Goal: Task Accomplishment & Management: Manage account settings

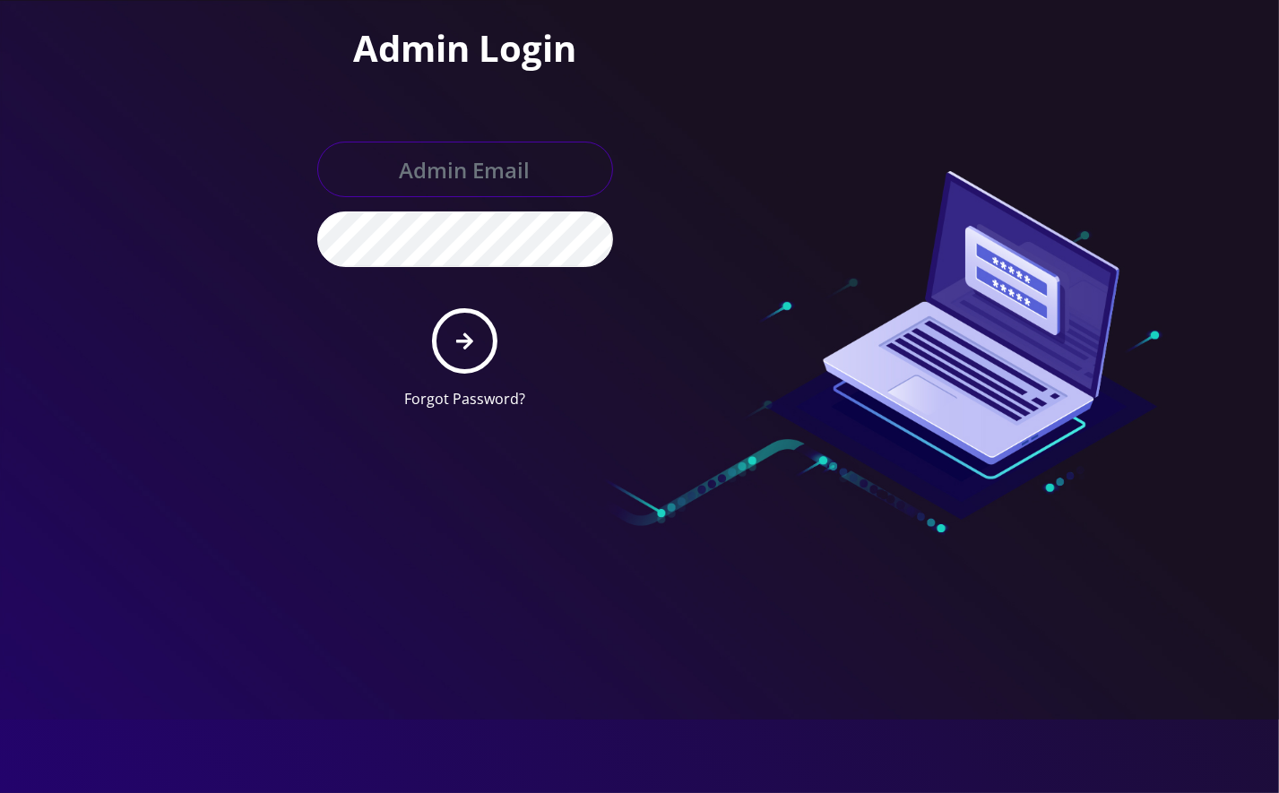
type input "angel@teltik.com"
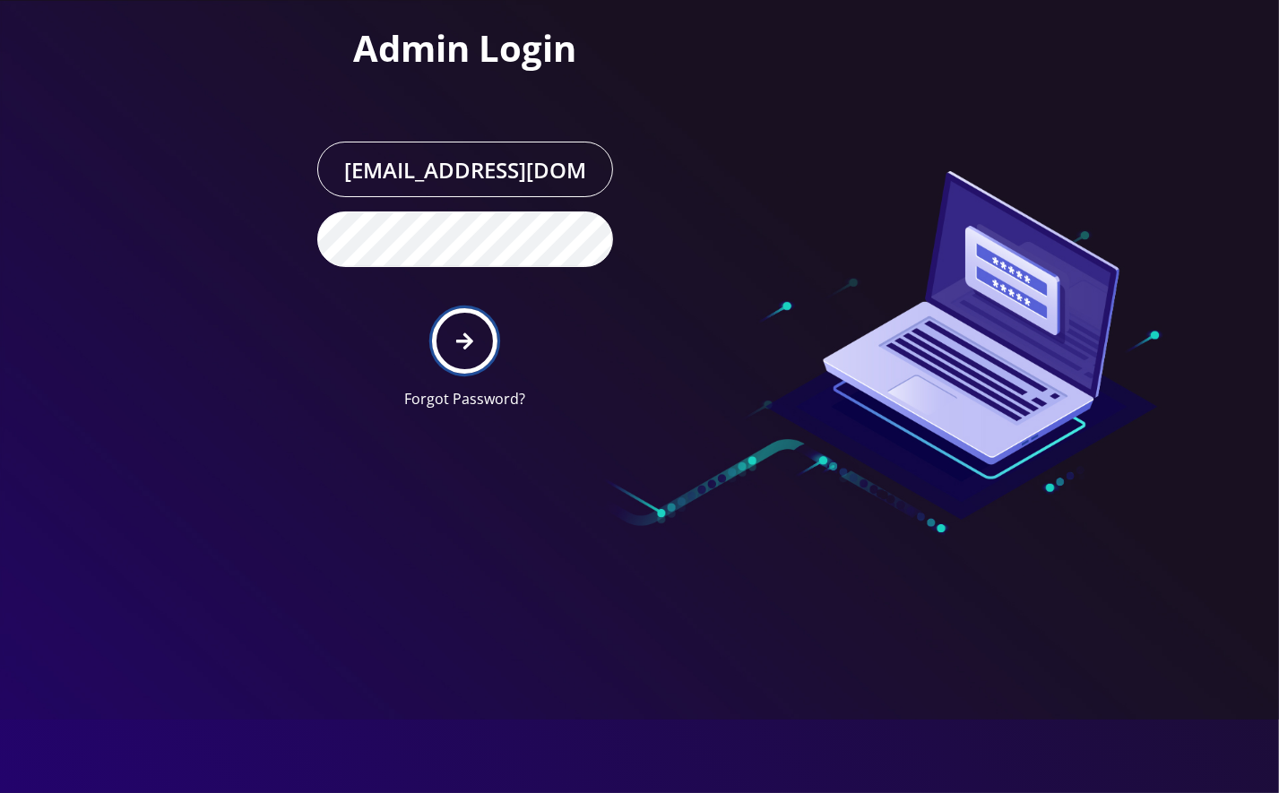
click at [477, 359] on button "submit" at bounding box center [464, 340] width 65 height 65
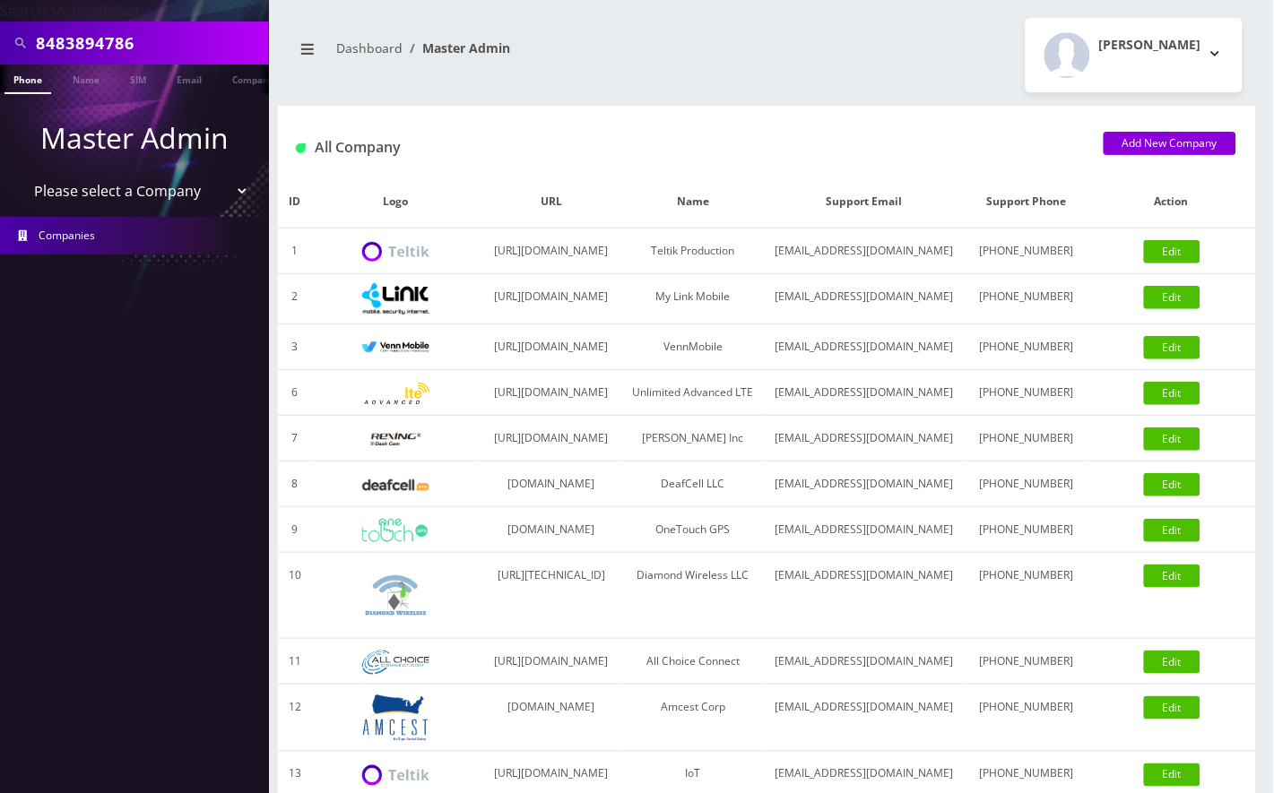
click at [78, 45] on input "8483894786" at bounding box center [150, 43] width 229 height 34
paste input "shaulkatz613@gmail.com>"
click at [249, 42] on input "shaulkatz613@gmail.com>" at bounding box center [150, 43] width 229 height 34
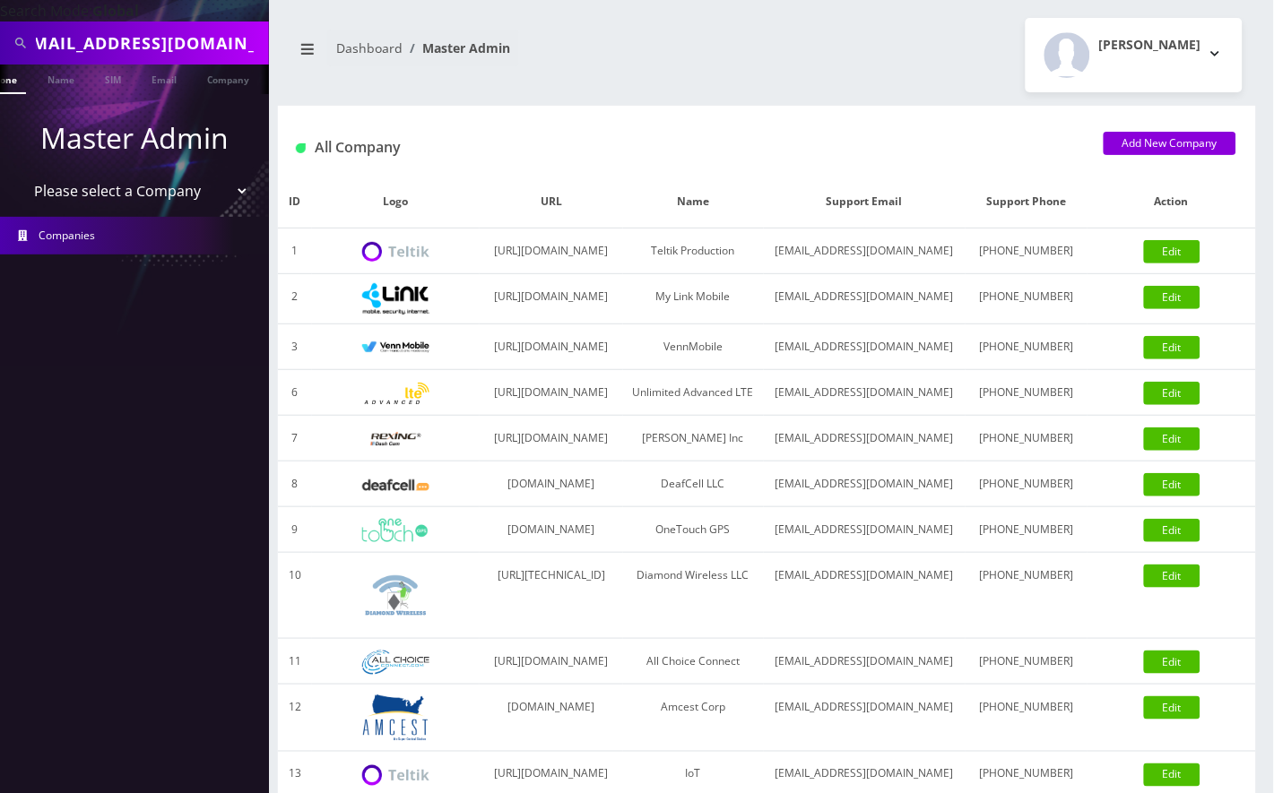
scroll to position [0, 10]
type input "[EMAIL_ADDRESS][DOMAIN_NAME]"
click at [167, 81] on link "Email" at bounding box center [164, 80] width 43 height 30
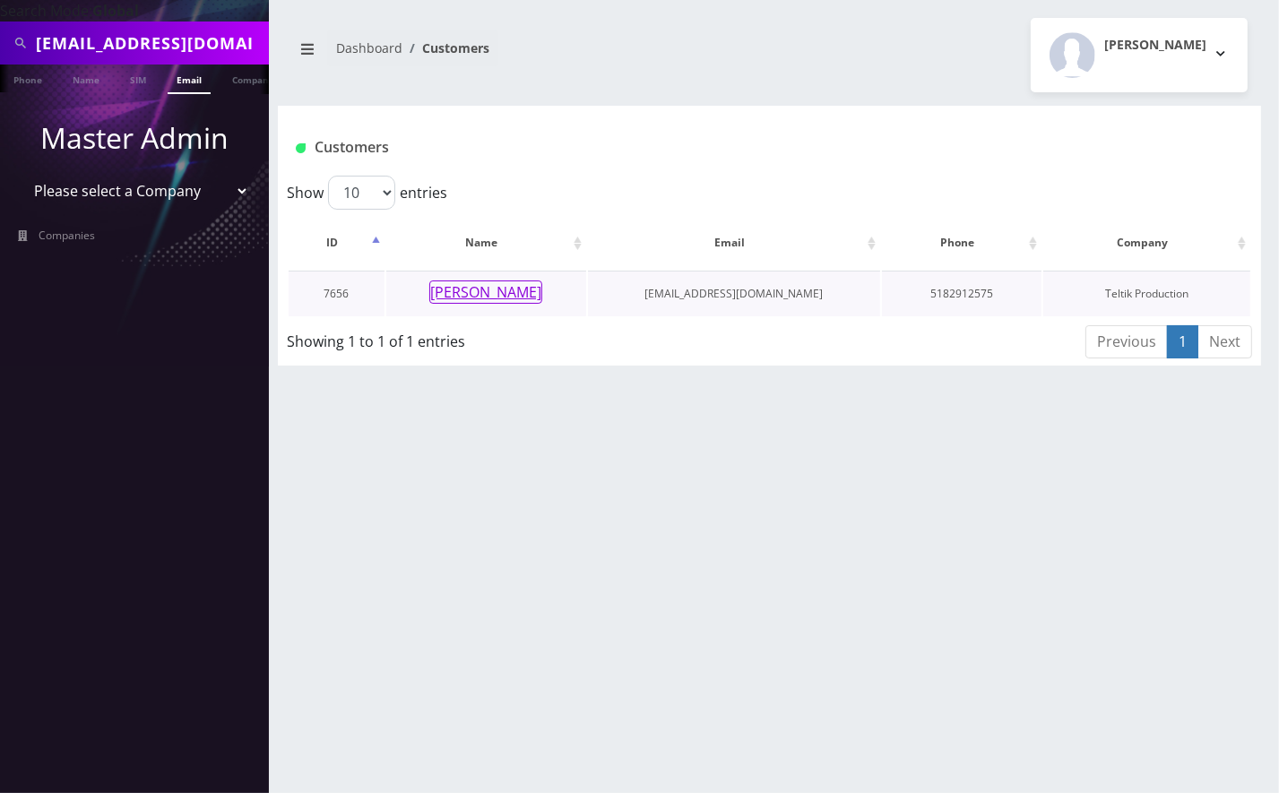
click at [474, 281] on button "[PERSON_NAME]" at bounding box center [485, 292] width 113 height 23
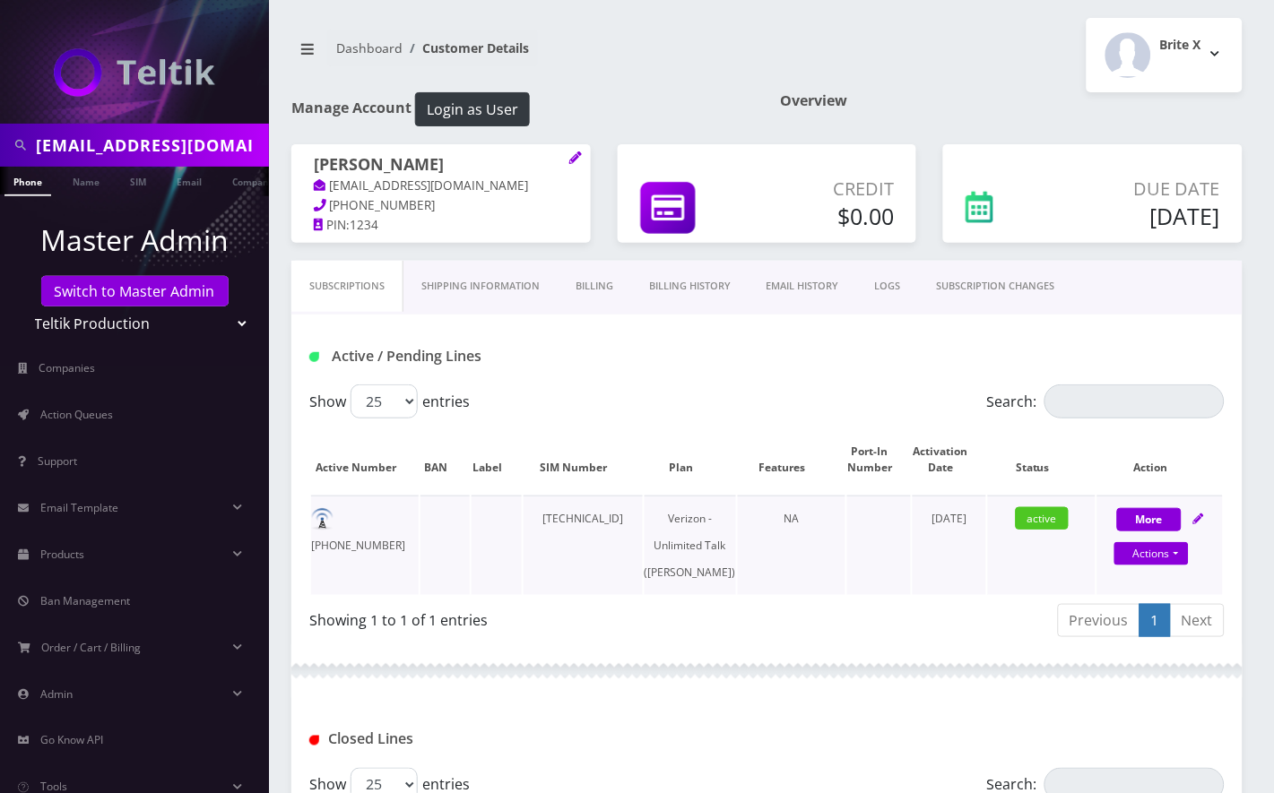
click at [376, 511] on td "848-326-7123" at bounding box center [365, 545] width 108 height 99
copy td "848-326-7123"
click at [423, 525] on td at bounding box center [444, 545] width 49 height 99
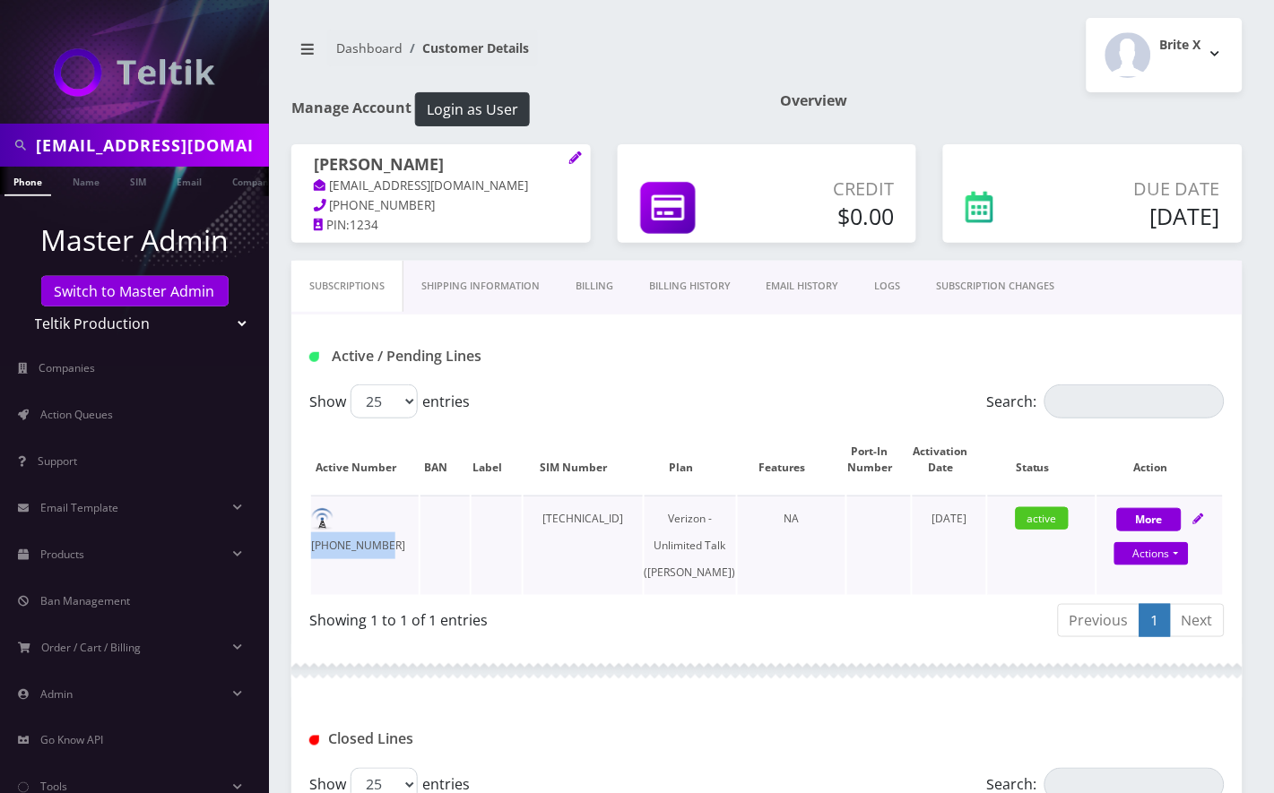
drag, startPoint x: 339, startPoint y: 521, endPoint x: 418, endPoint y: 521, distance: 78.9
click at [418, 521] on td "848-326-7123" at bounding box center [365, 545] width 108 height 99
copy td "848-326-7123"
click at [106, 143] on input "shaulkatz613@gmail.com" at bounding box center [150, 145] width 229 height 34
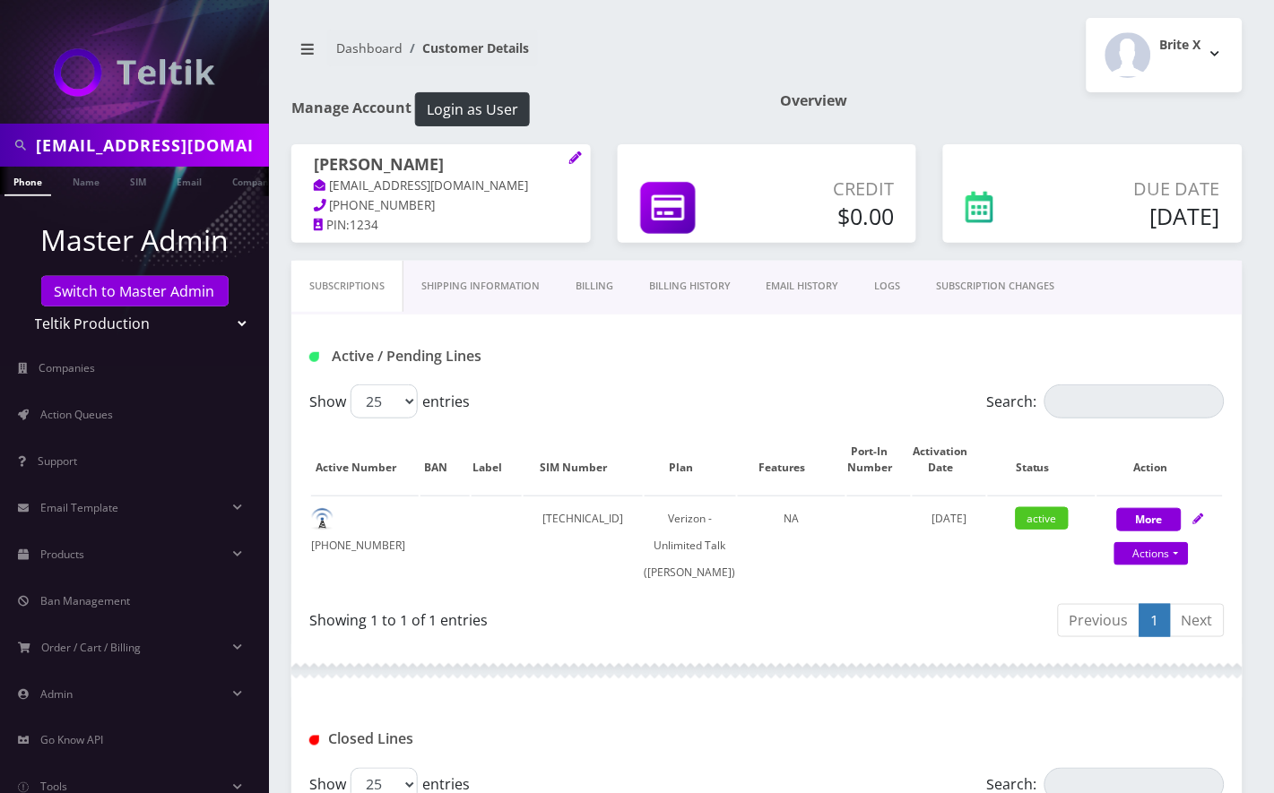
click at [106, 143] on input "shaulkatz613@gmail.com" at bounding box center [150, 145] width 229 height 34
paste input "(443) 240-3479"
click at [117, 148] on input "(443) 240-3479" at bounding box center [150, 145] width 229 height 34
click at [87, 144] on input "(443) 2403479" at bounding box center [150, 145] width 229 height 34
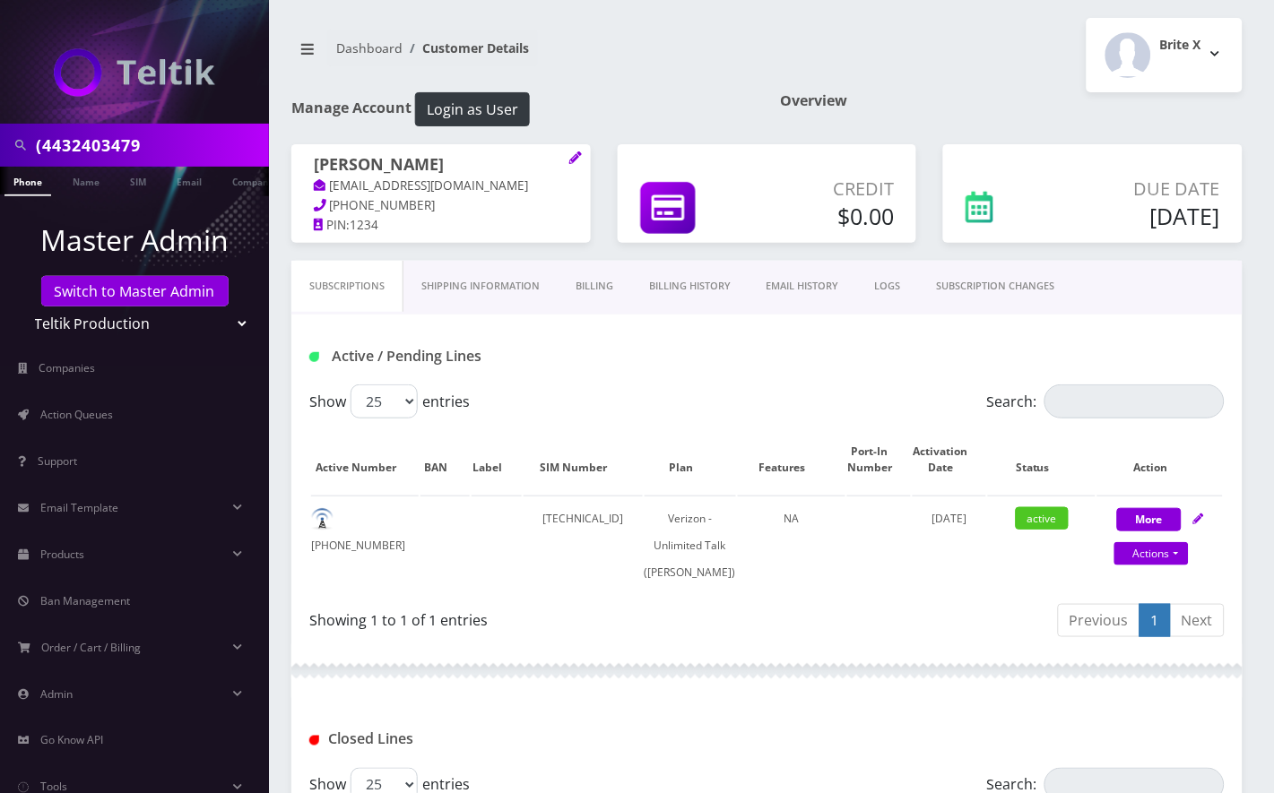
click at [47, 149] on input "(4432403479" at bounding box center [150, 145] width 229 height 34
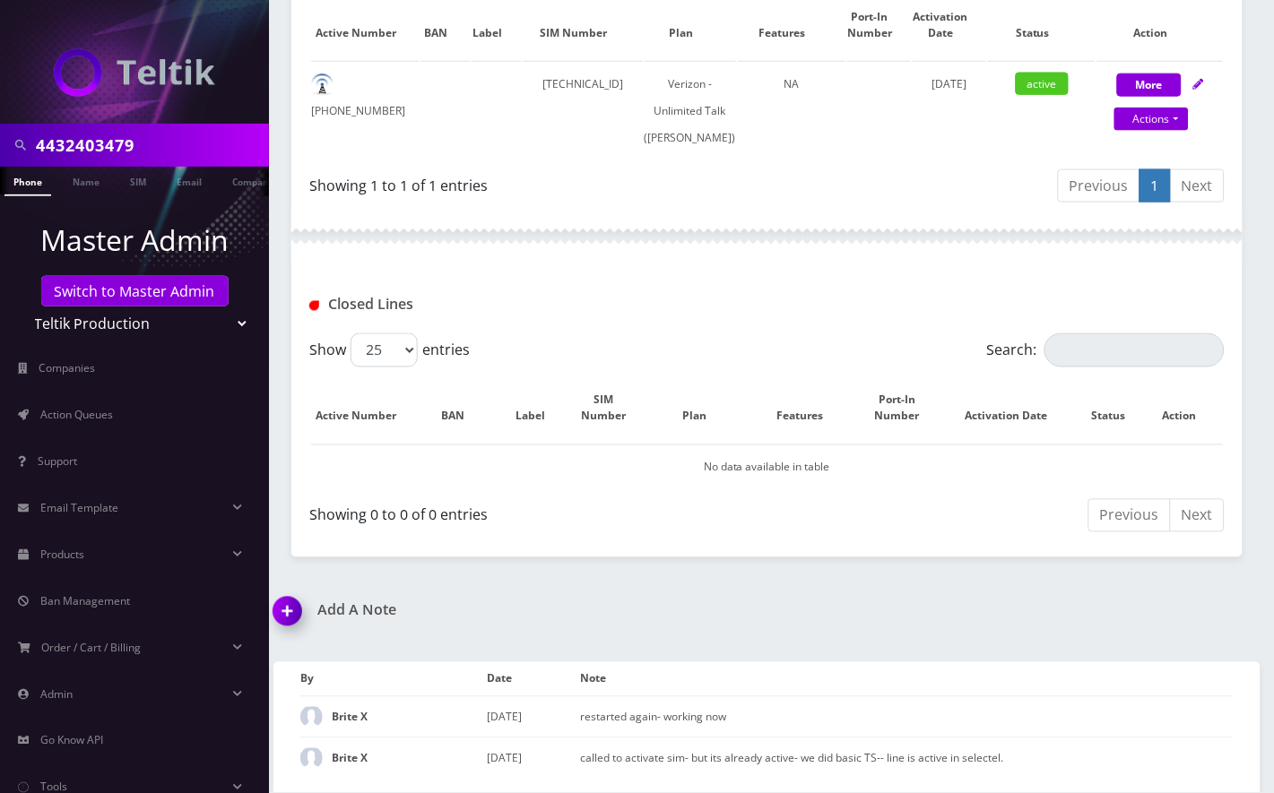
type input "4432403479"
click at [291, 616] on img at bounding box center [290, 618] width 53 height 53
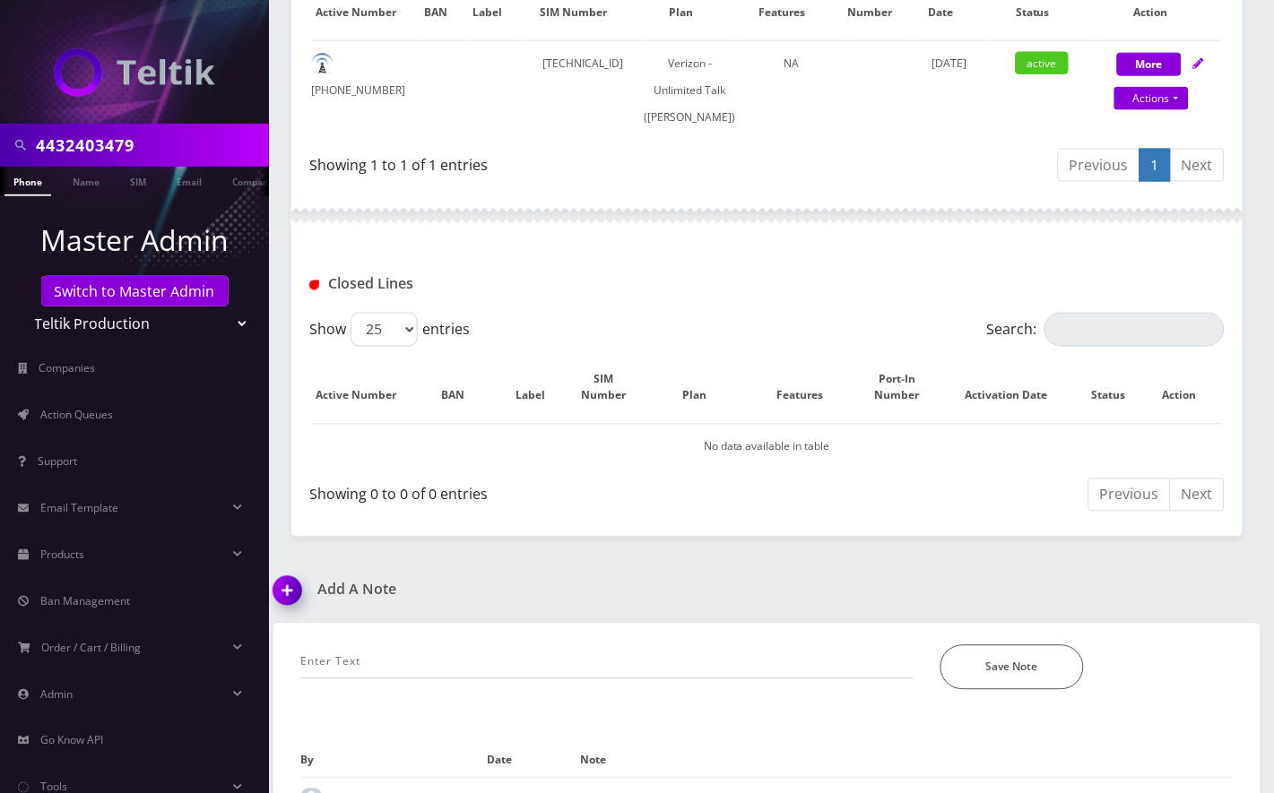
scroll to position [557, 0]
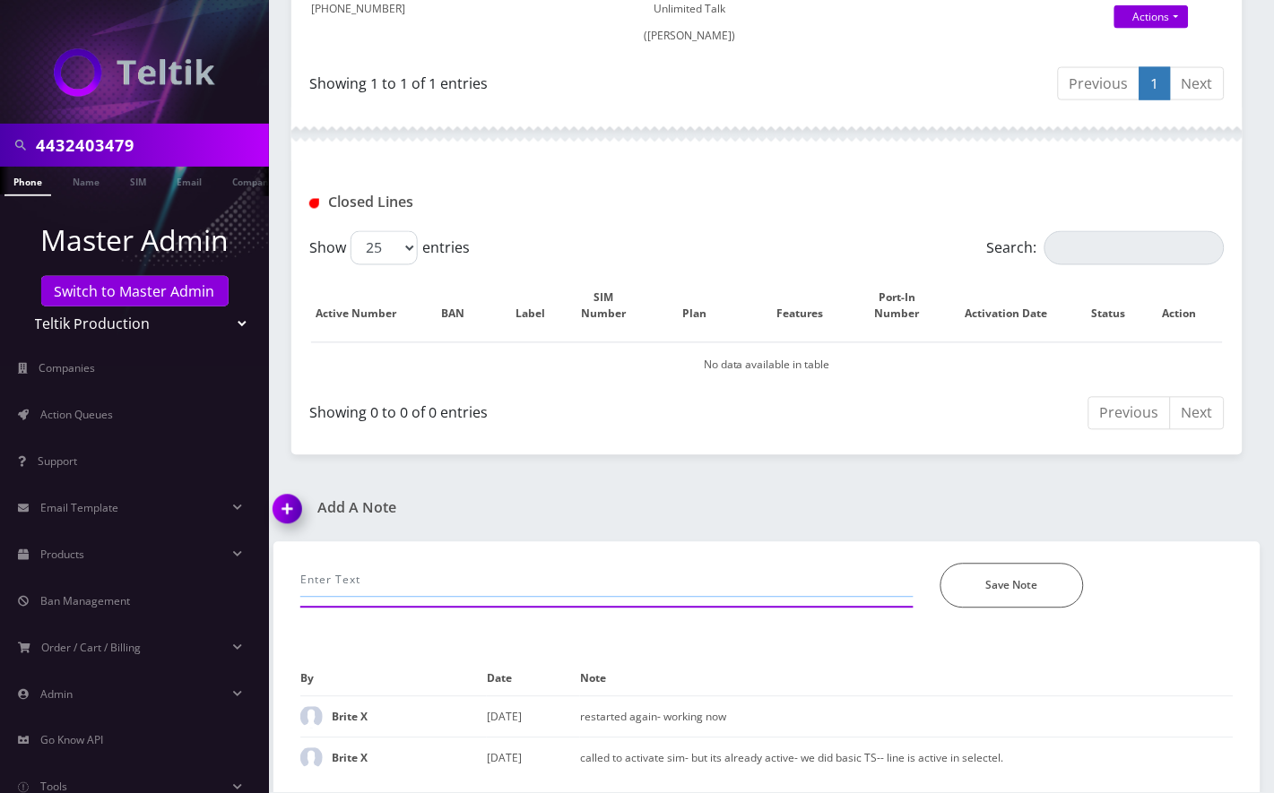
click at [431, 565] on input "text" at bounding box center [606, 581] width 613 height 34
type input "emailed cellphone number--Angel"
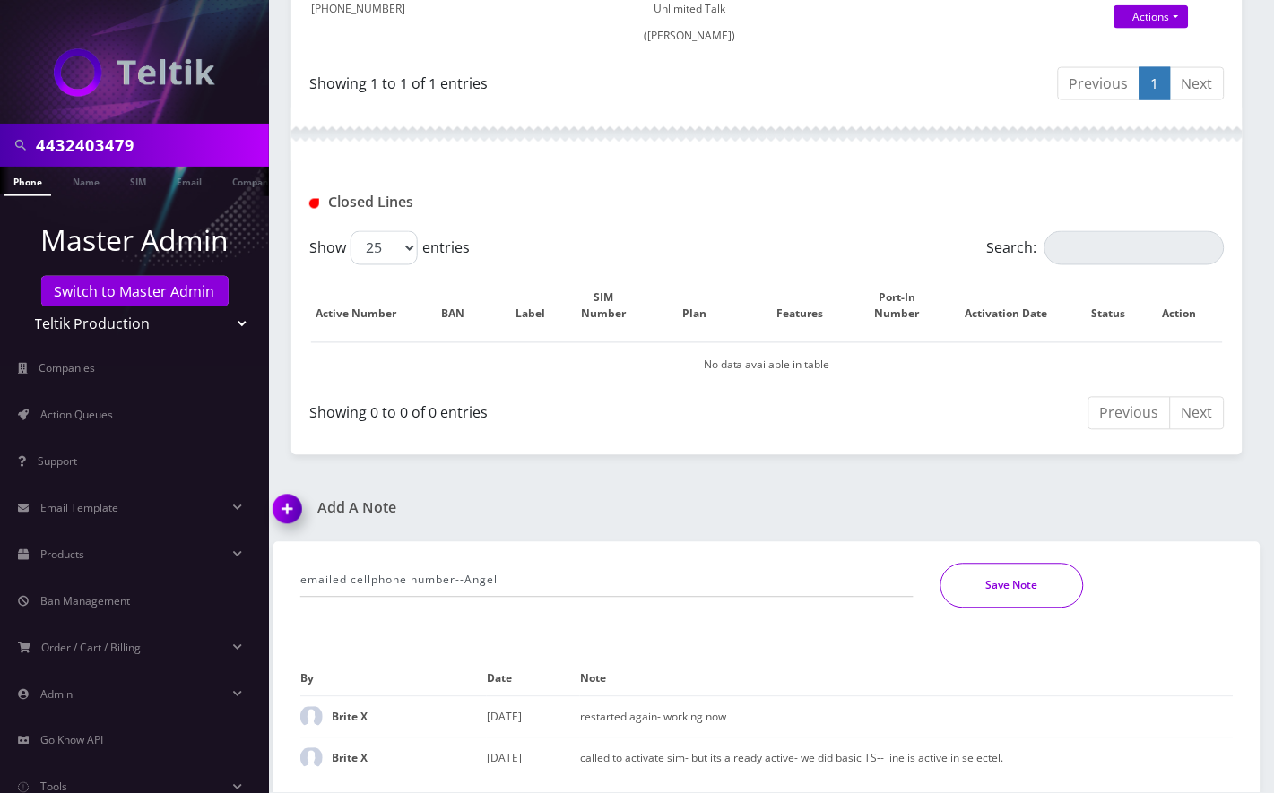
click at [982, 571] on button "Save Note" at bounding box center [1011, 586] width 143 height 45
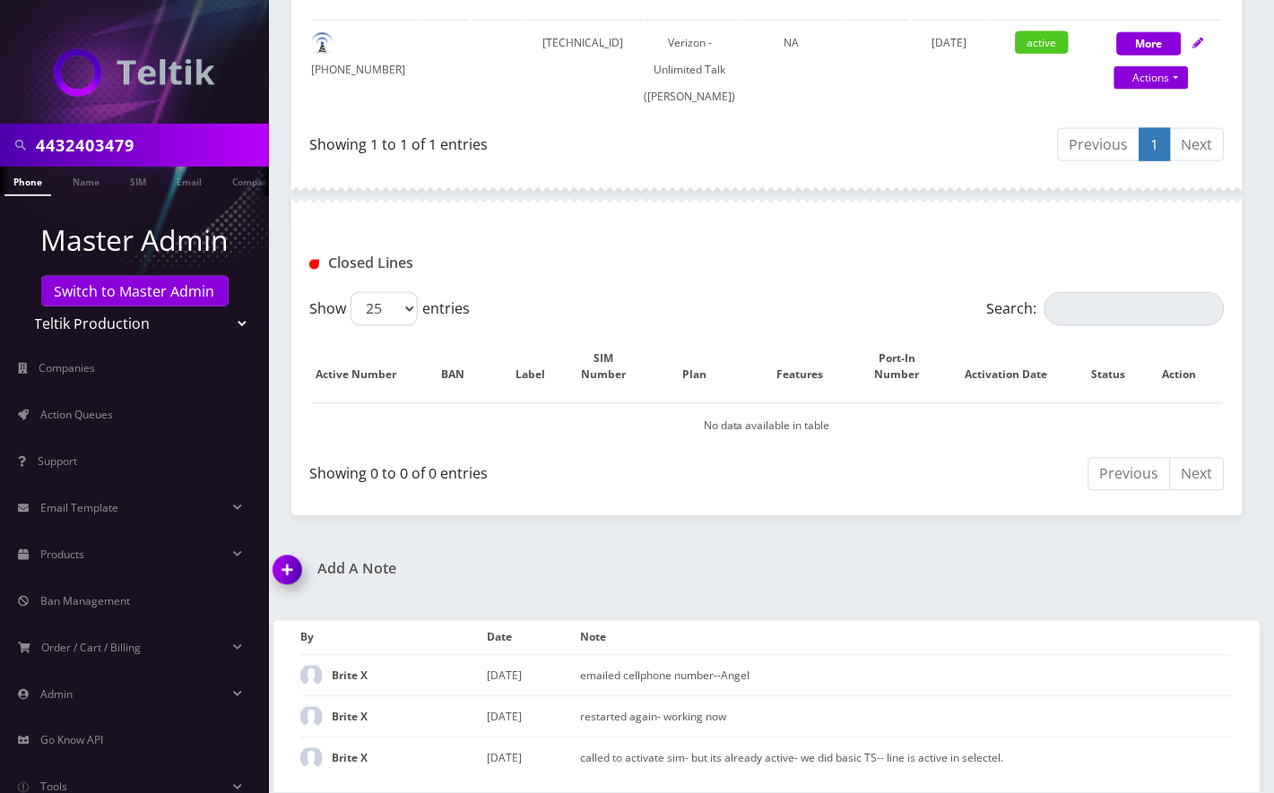
scroll to position [497, 0]
click at [33, 184] on link "Phone" at bounding box center [27, 182] width 47 height 30
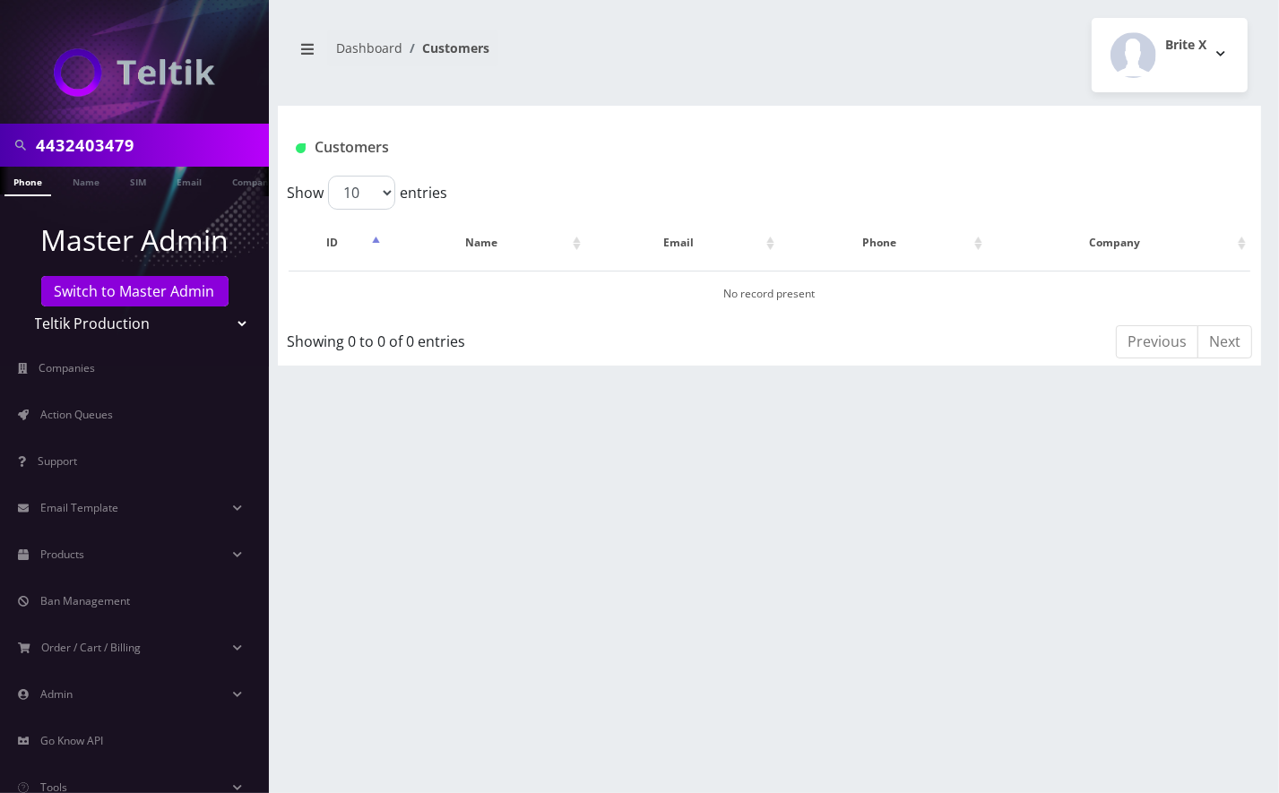
click at [137, 149] on input "4432403479" at bounding box center [150, 145] width 229 height 34
click at [133, 289] on link "Switch to Master Admin" at bounding box center [134, 291] width 187 height 30
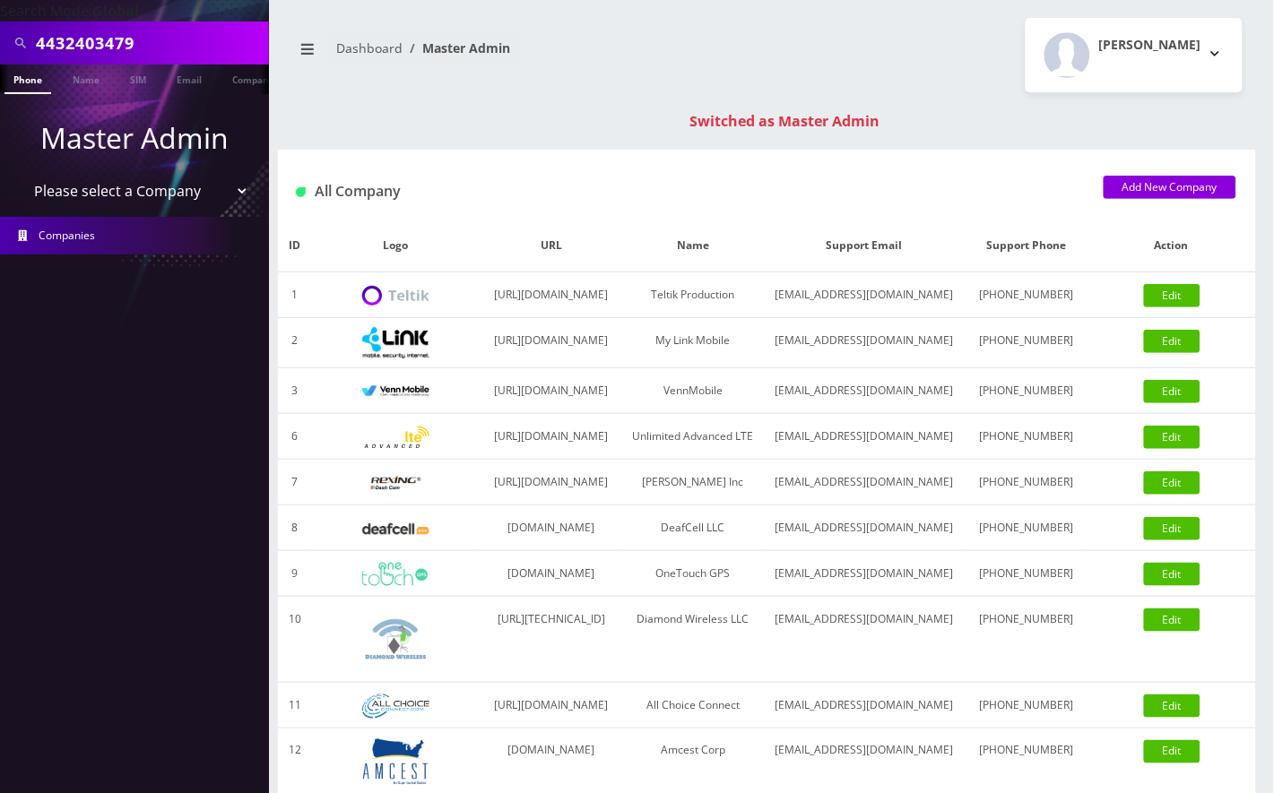
click at [33, 77] on link "Phone" at bounding box center [27, 80] width 47 height 30
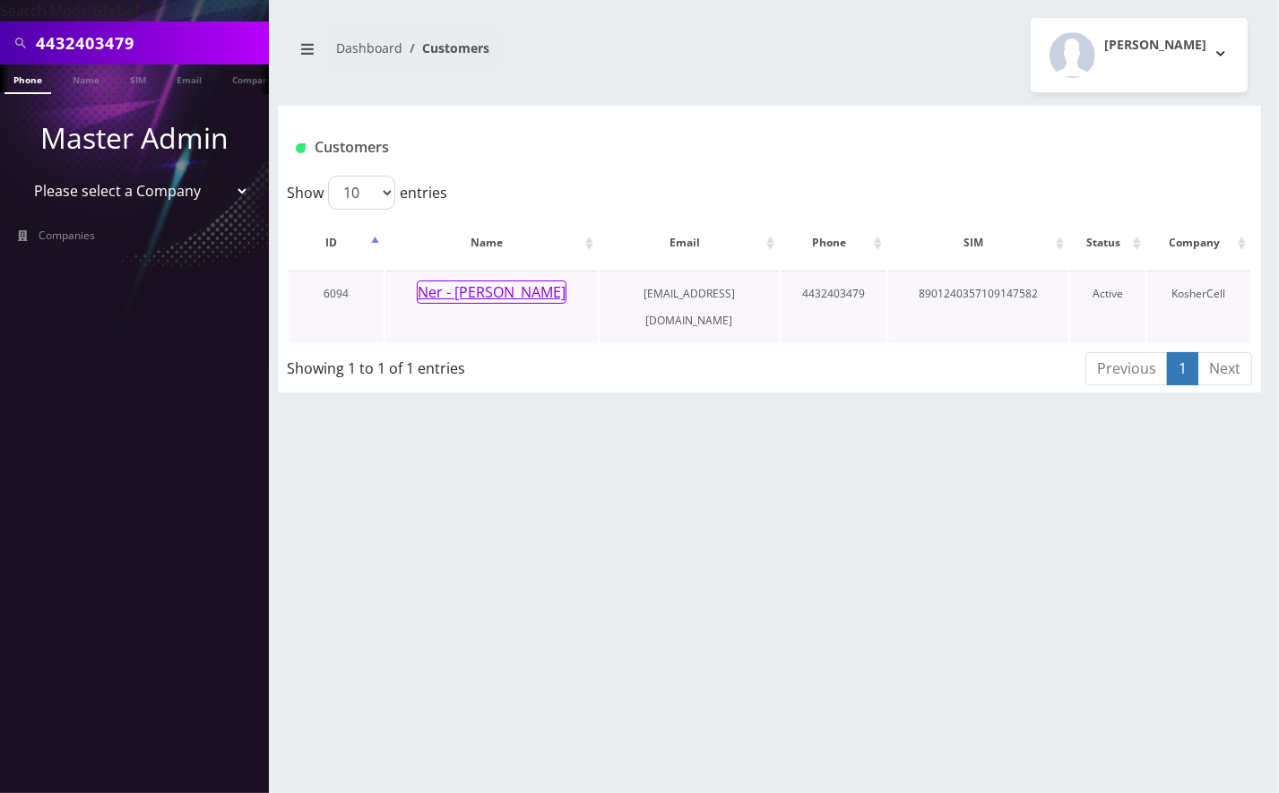
drag, startPoint x: 0, startPoint y: 0, endPoint x: 491, endPoint y: 286, distance: 568.3
click at [491, 286] on button "Ner - [PERSON_NAME]" at bounding box center [492, 292] width 150 height 23
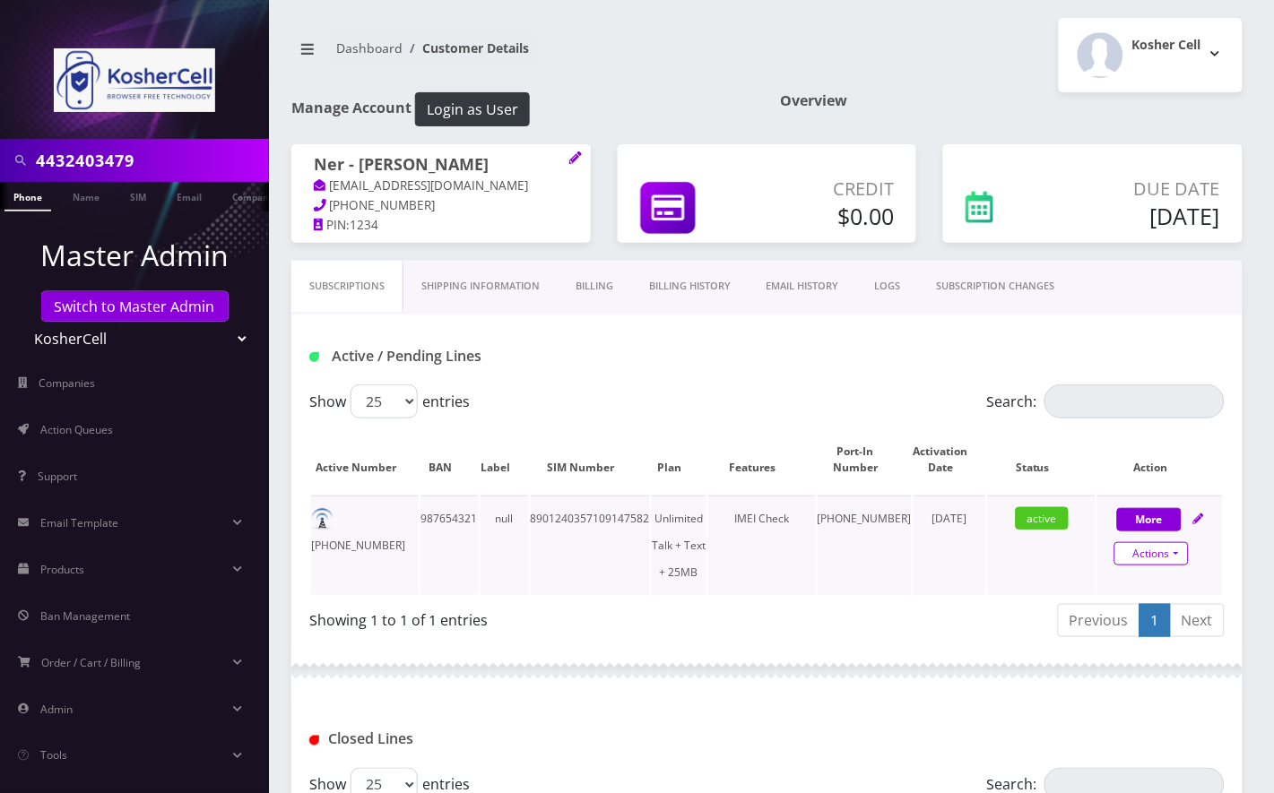
click at [1153, 549] on link "Actions" at bounding box center [1151, 553] width 74 height 23
select select "364"
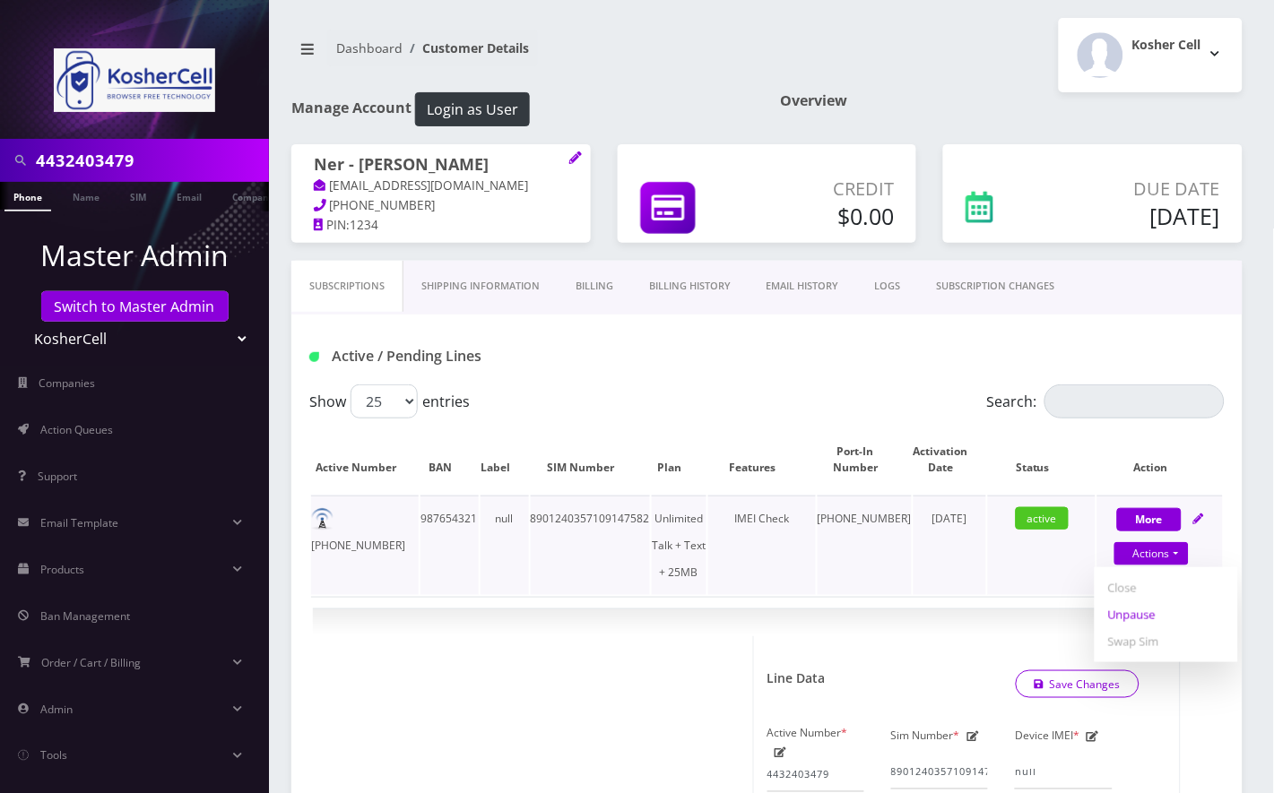
click at [1142, 612] on link "Unpause" at bounding box center [1165, 614] width 143 height 27
select select "364"
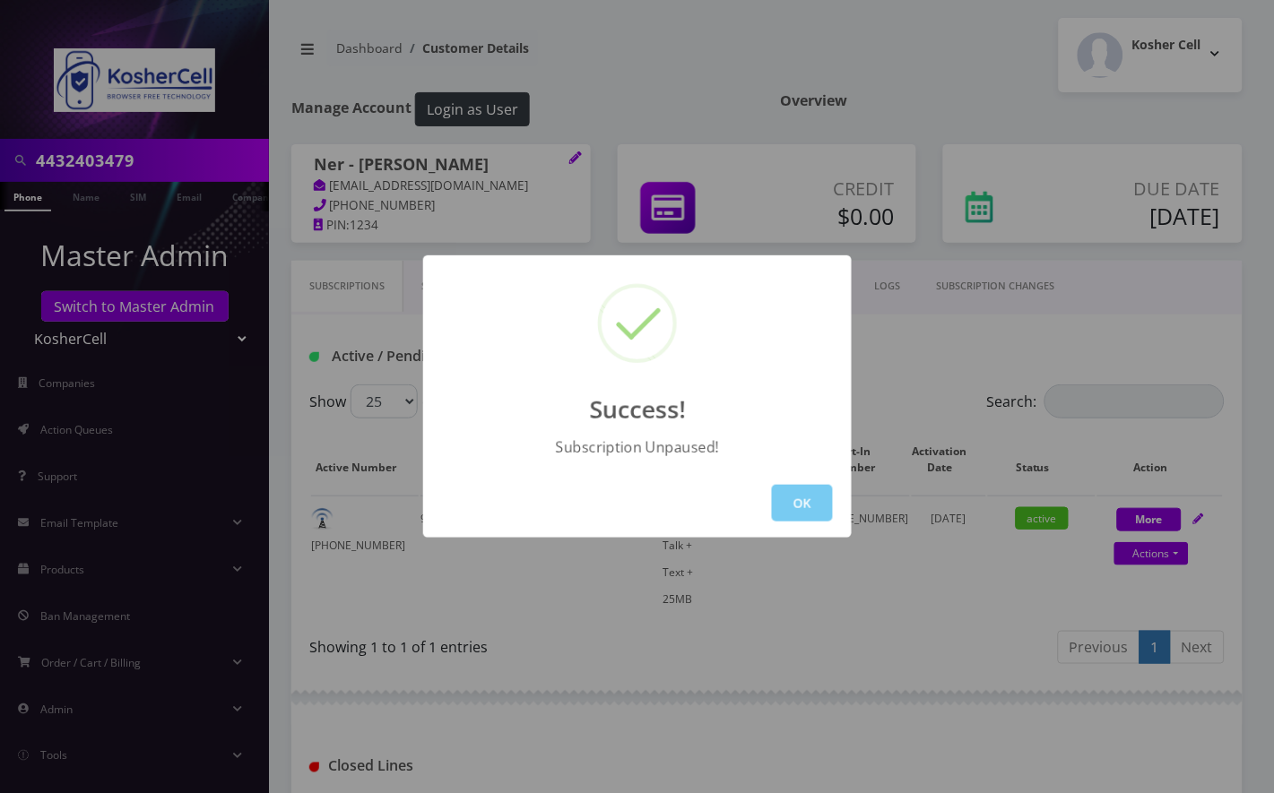
click at [785, 506] on button "OK" at bounding box center [802, 503] width 61 height 37
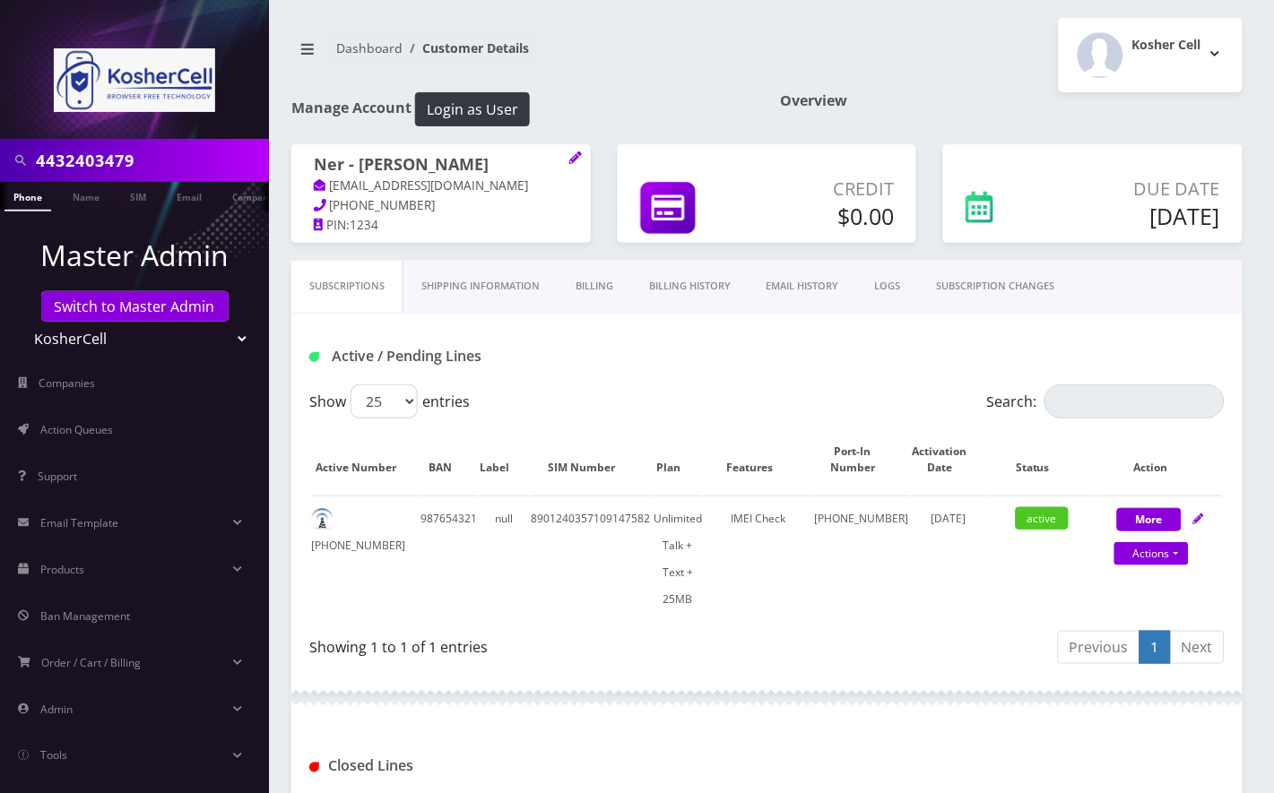
click at [1000, 284] on link "SUBSCRIPTION CHANGES" at bounding box center [996, 286] width 154 height 51
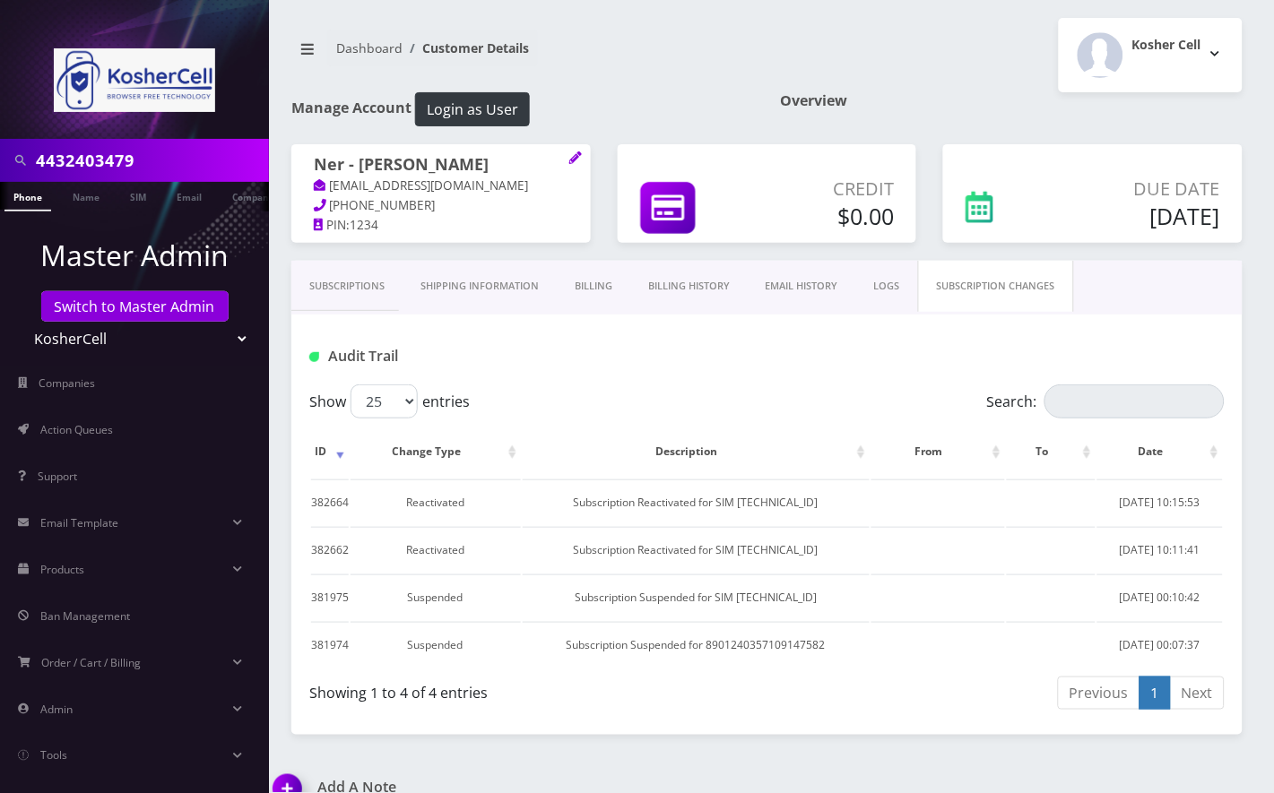
click at [32, 203] on link "Phone" at bounding box center [27, 197] width 47 height 30
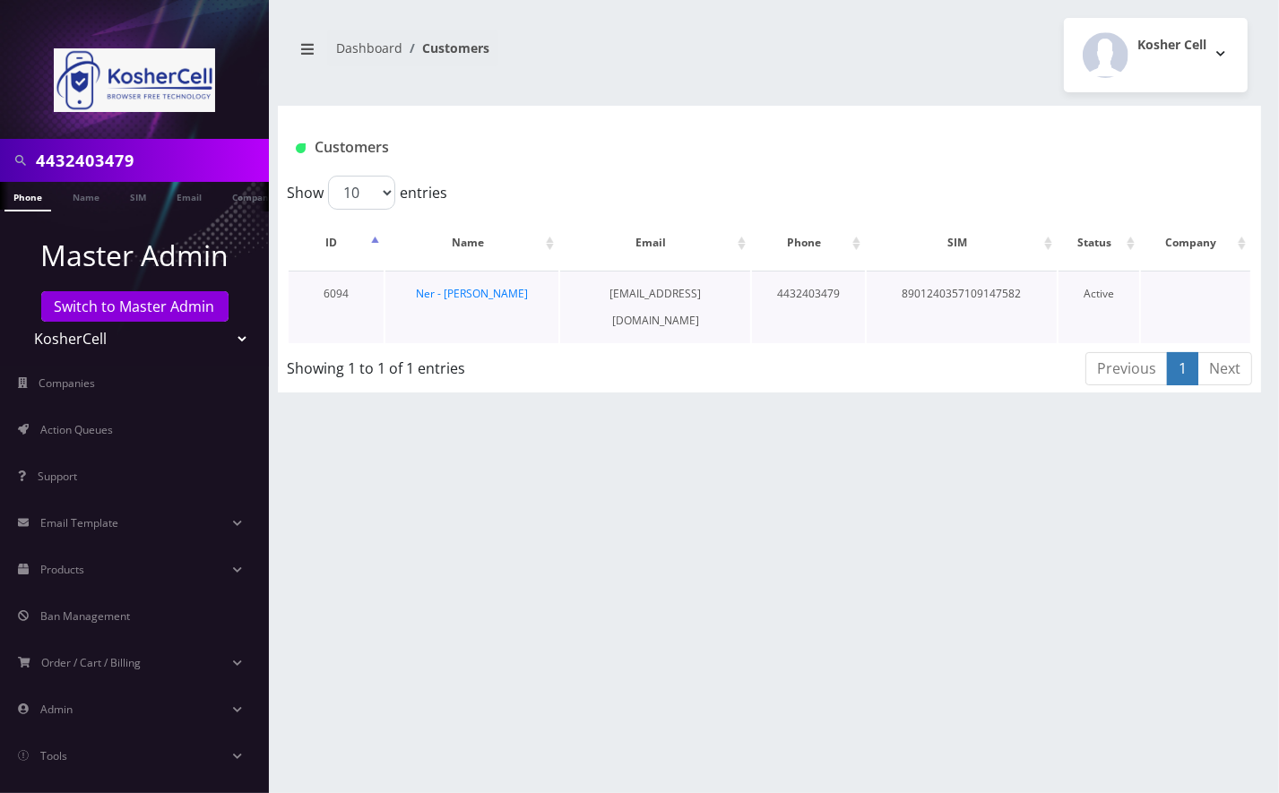
click at [454, 278] on td "Ner - [PERSON_NAME]" at bounding box center [471, 307] width 173 height 73
click at [454, 282] on td "Ner - Nachman Kahn" at bounding box center [471, 307] width 173 height 73
click at [452, 290] on link "Ner - Nachman Kahn" at bounding box center [472, 293] width 112 height 15
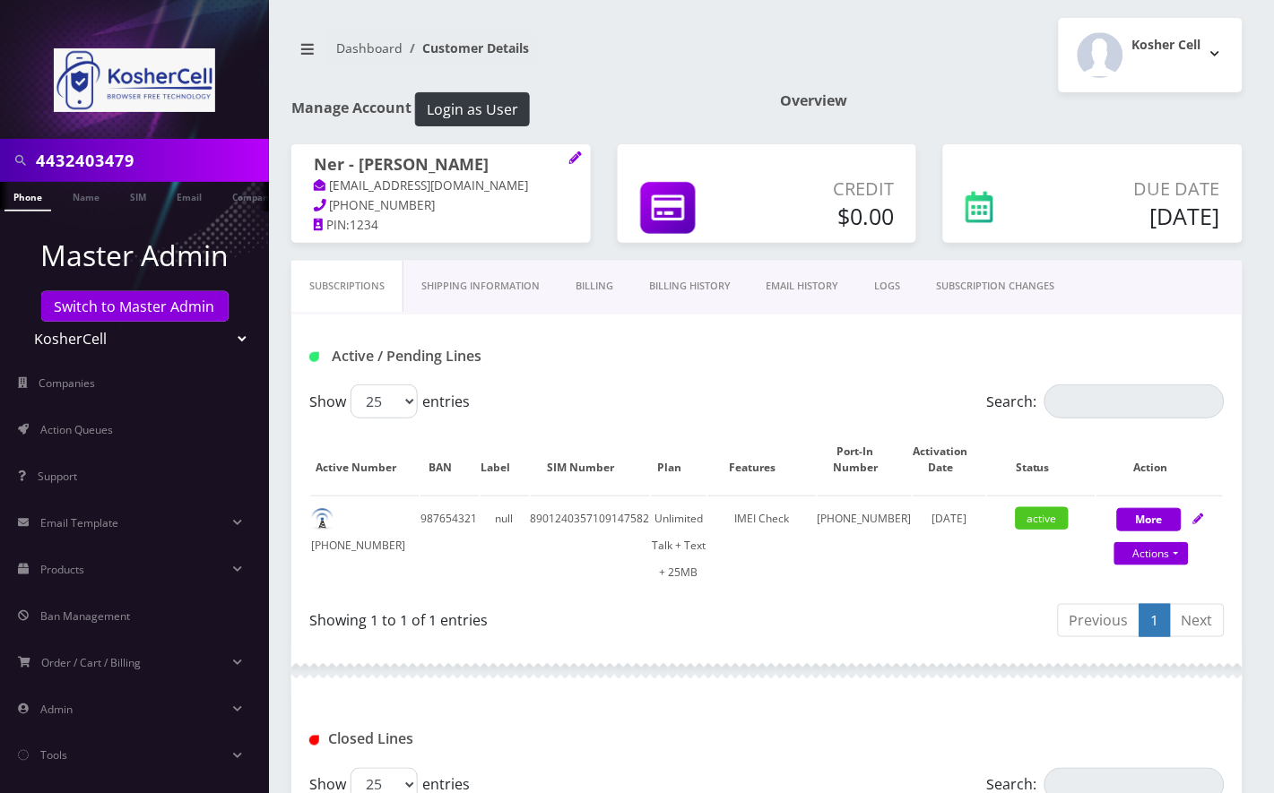
click at [1006, 280] on link "SUBSCRIPTION CHANGES" at bounding box center [996, 286] width 154 height 51
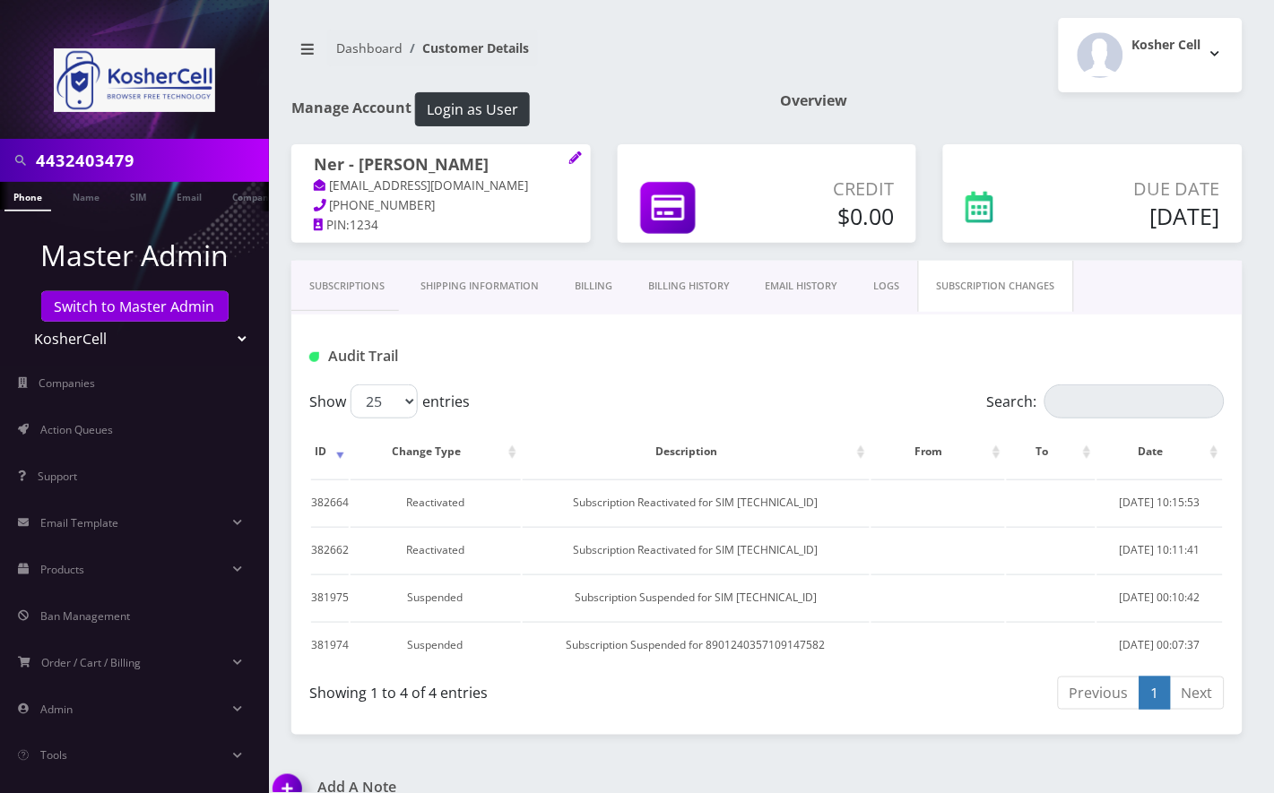
click at [106, 169] on input "4432403479" at bounding box center [150, 160] width 229 height 34
click at [72, 159] on input "4432403479" at bounding box center [150, 160] width 229 height 34
paste input "18457290985"
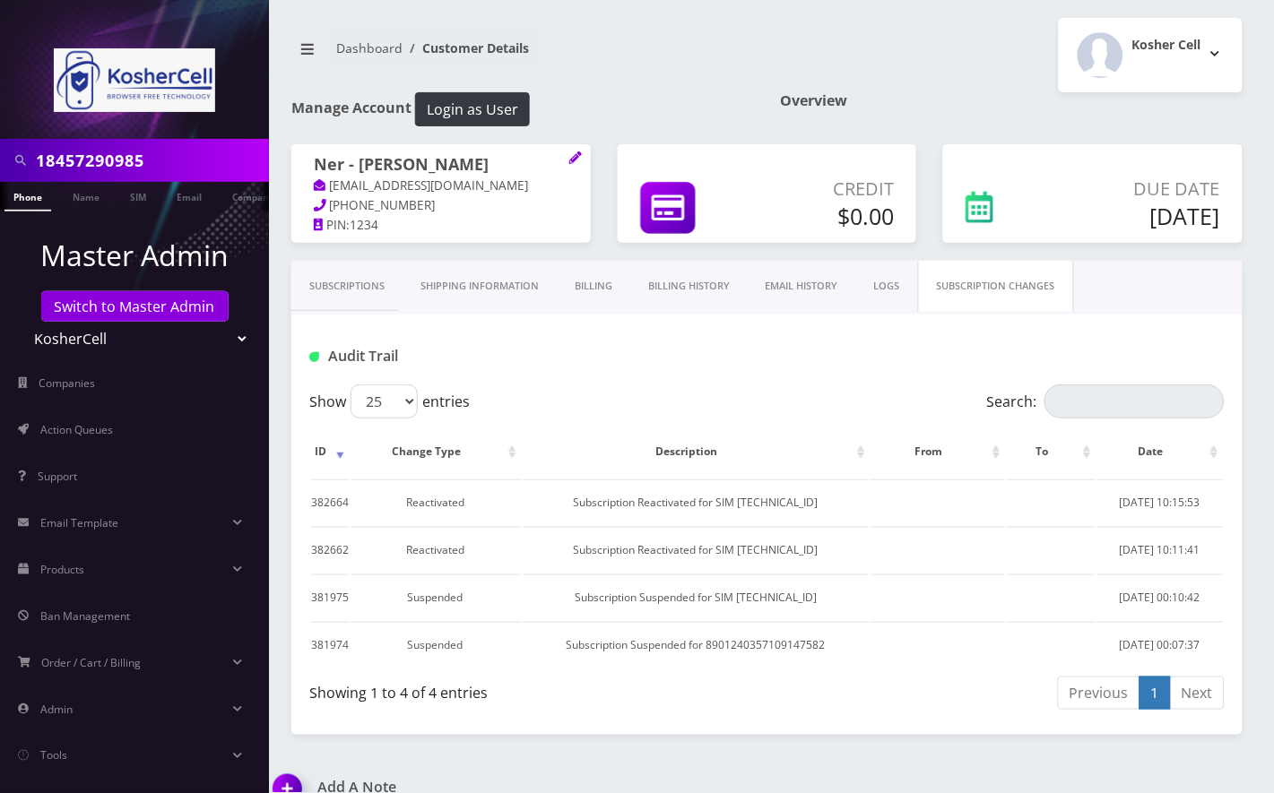
click at [47, 162] on input "18457290985" at bounding box center [150, 160] width 229 height 34
type input "8457290985"
click at [108, 303] on link "Switch to Master Admin" at bounding box center [134, 306] width 187 height 30
click at [148, 298] on link "Switch to Master Admin" at bounding box center [134, 306] width 187 height 30
click at [125, 310] on link "Switch to Master Admin" at bounding box center [134, 306] width 187 height 30
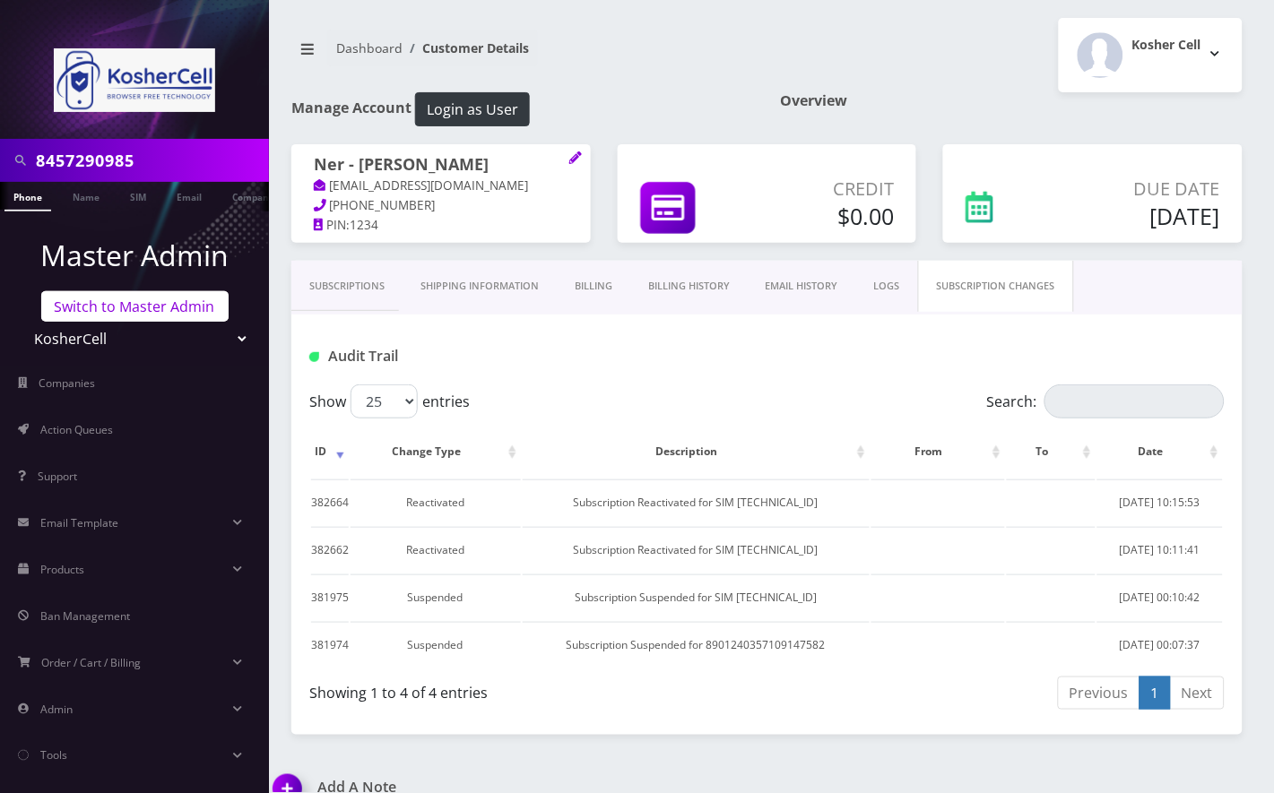
click at [111, 311] on link "Switch to Master Admin" at bounding box center [134, 306] width 187 height 30
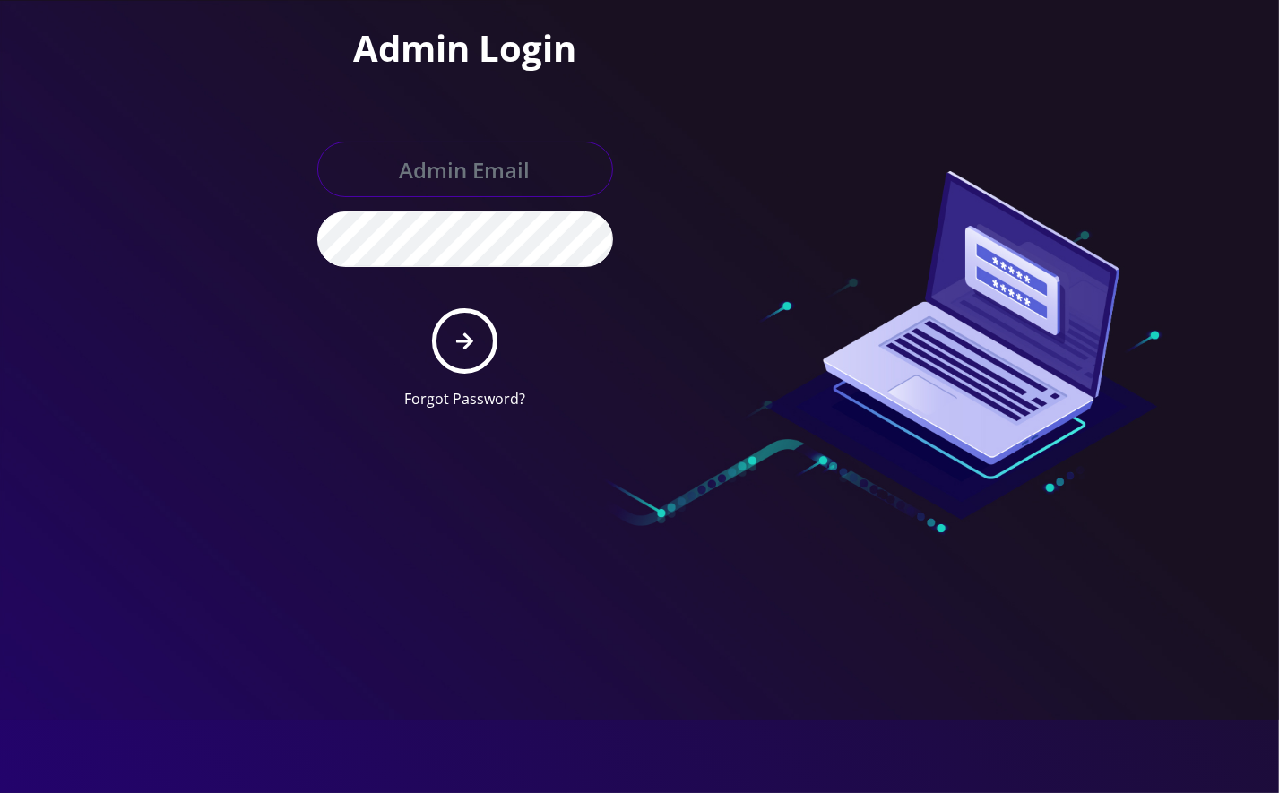
type input "[EMAIL_ADDRESS][DOMAIN_NAME]"
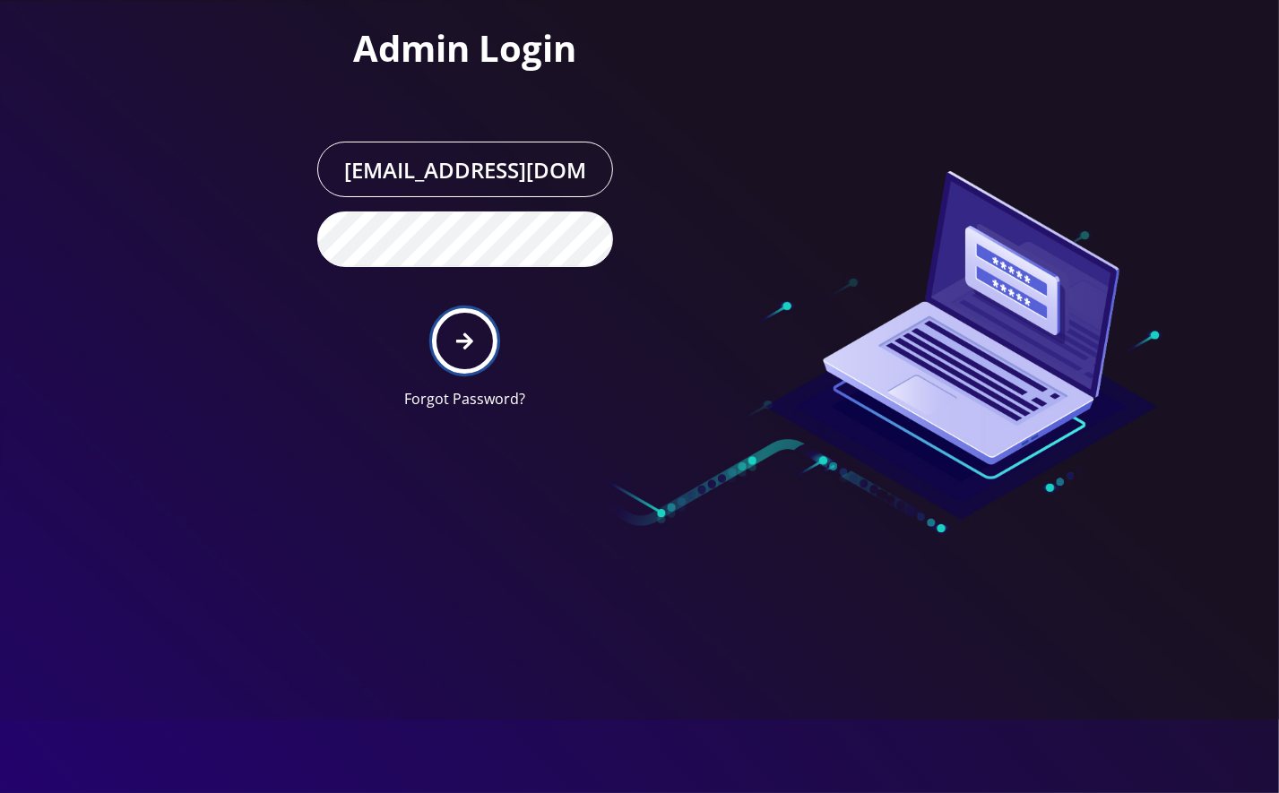
click at [474, 312] on button "submit" at bounding box center [464, 340] width 65 height 65
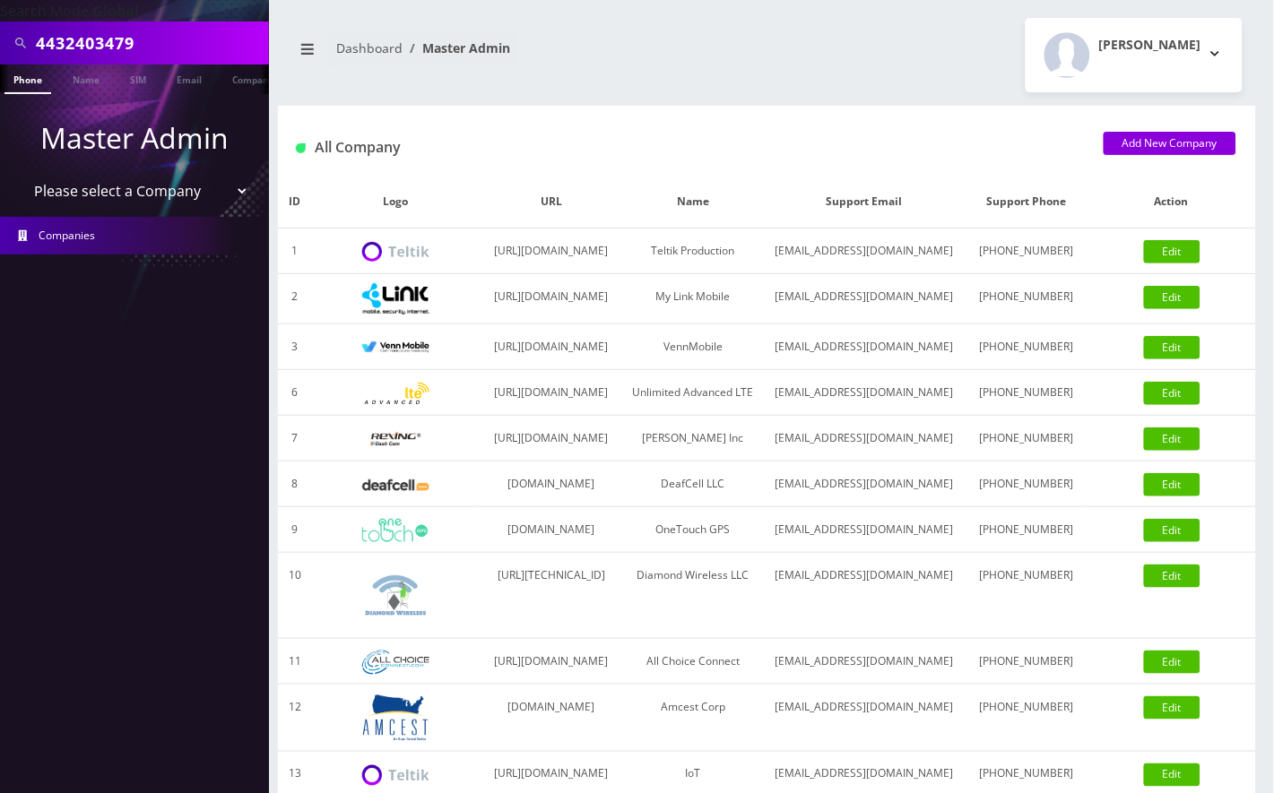
click at [65, 39] on input "4432403479" at bounding box center [150, 43] width 229 height 34
paste input "18457290985"
click at [45, 45] on input "18457290985" at bounding box center [150, 43] width 229 height 34
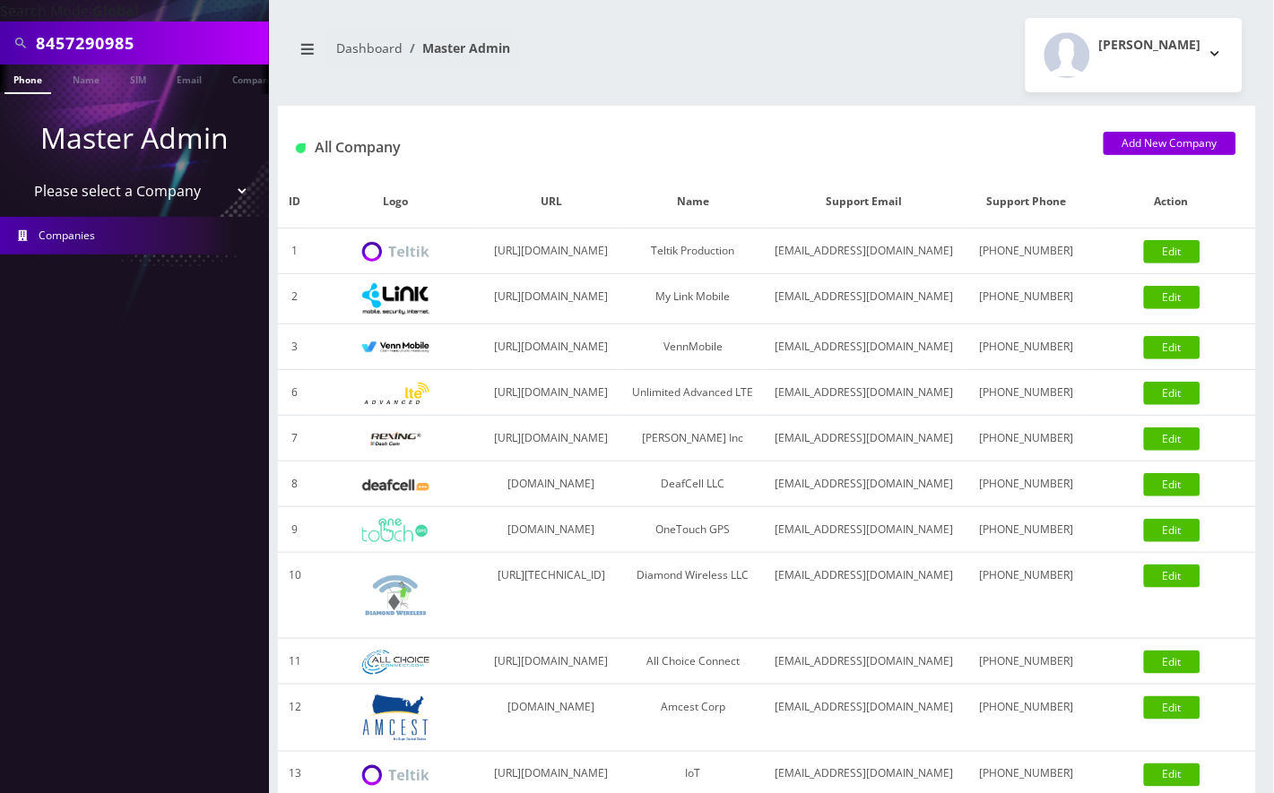
type input "8457290985"
click at [36, 75] on link "Phone" at bounding box center [27, 80] width 47 height 30
click at [34, 82] on link "Phone" at bounding box center [27, 80] width 47 height 30
click at [156, 43] on input "8457290985" at bounding box center [150, 43] width 229 height 34
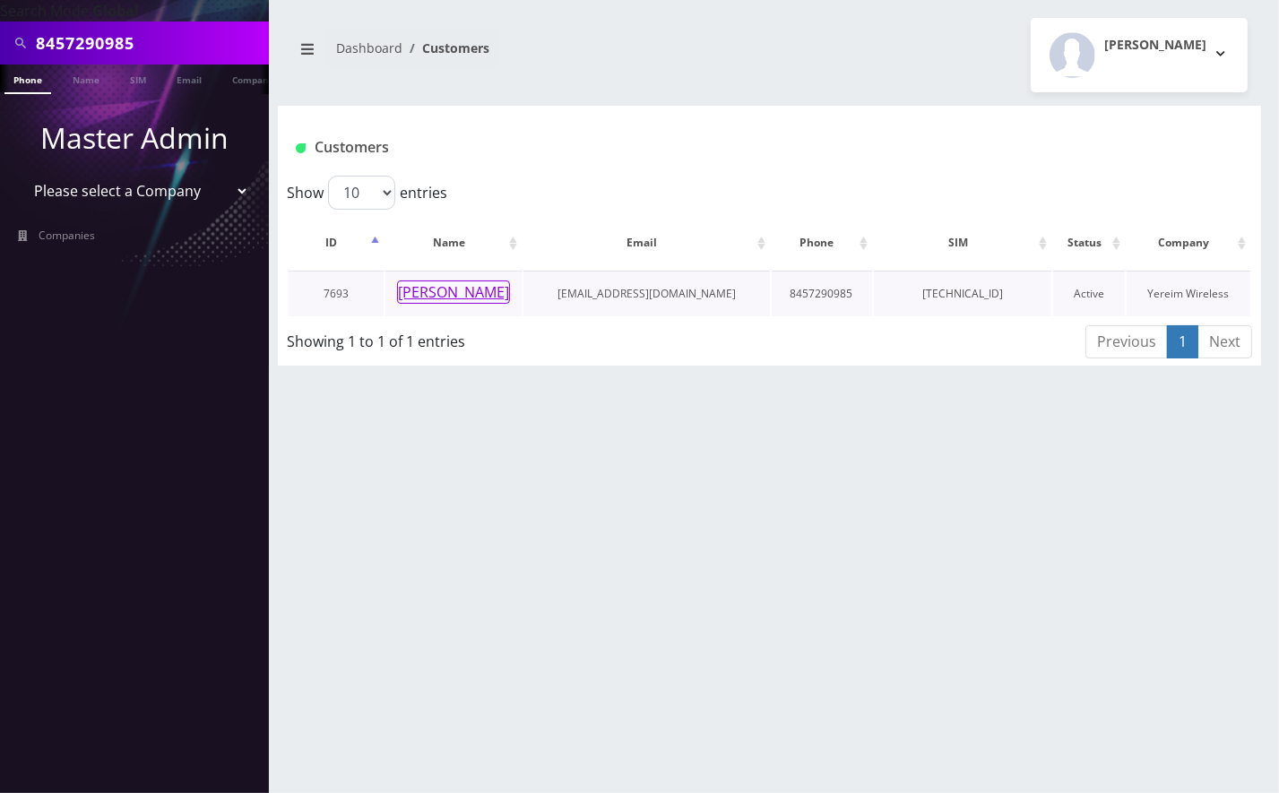
click at [433, 286] on button "[PERSON_NAME]" at bounding box center [453, 292] width 113 height 23
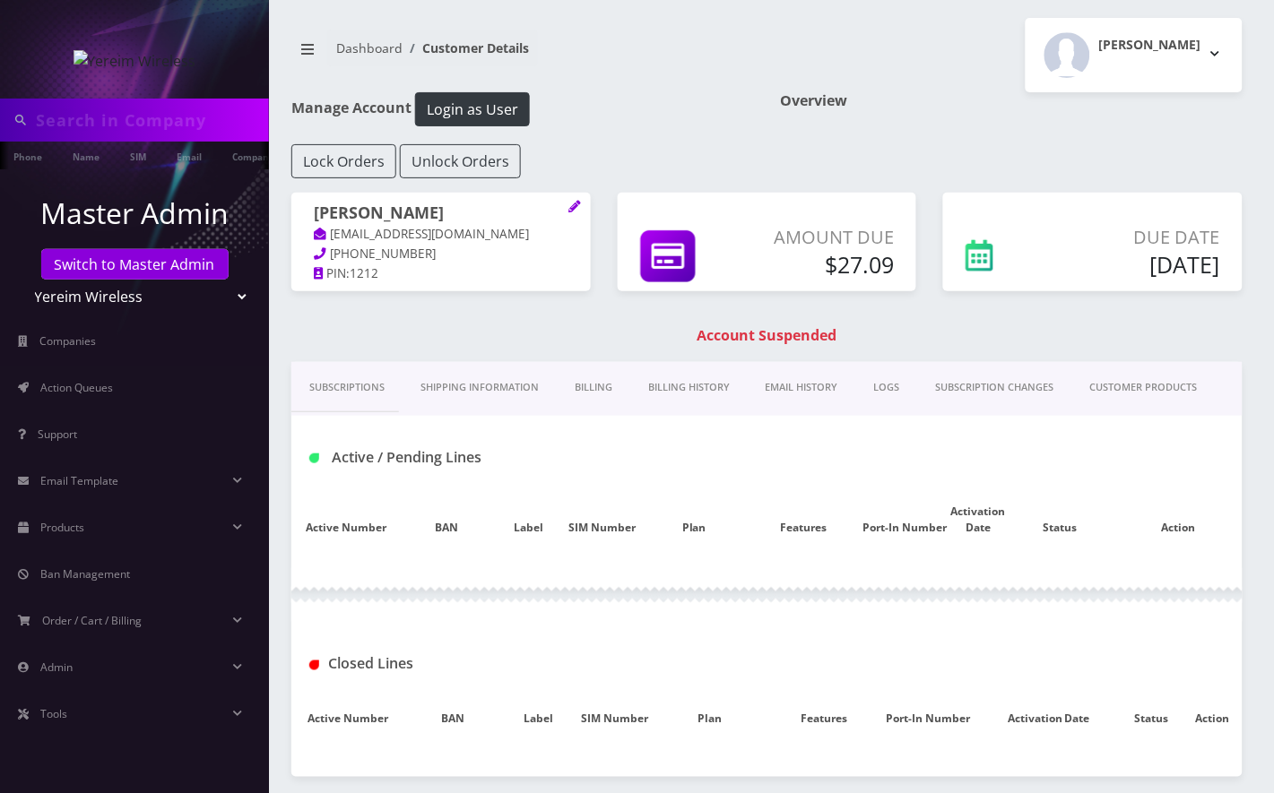
type input "8457290985"
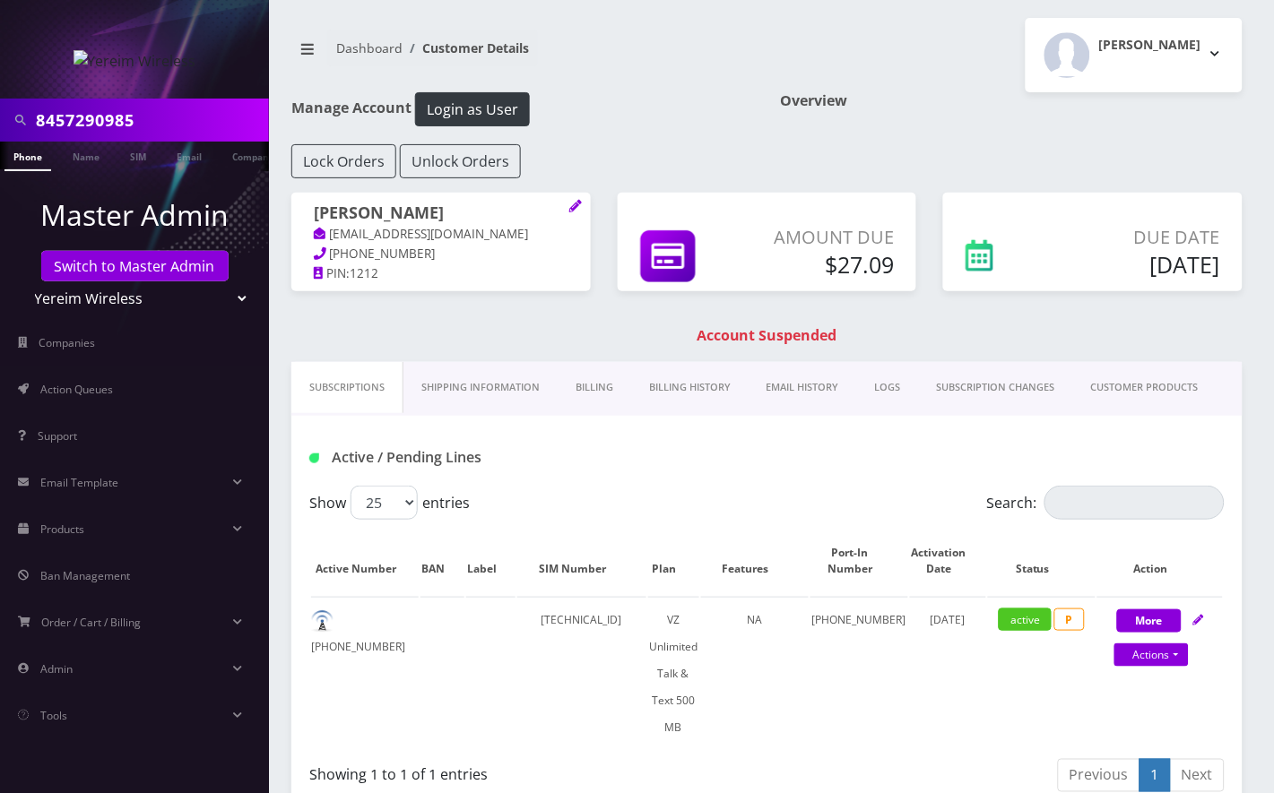
click at [608, 389] on link "Billing" at bounding box center [593, 387] width 73 height 51
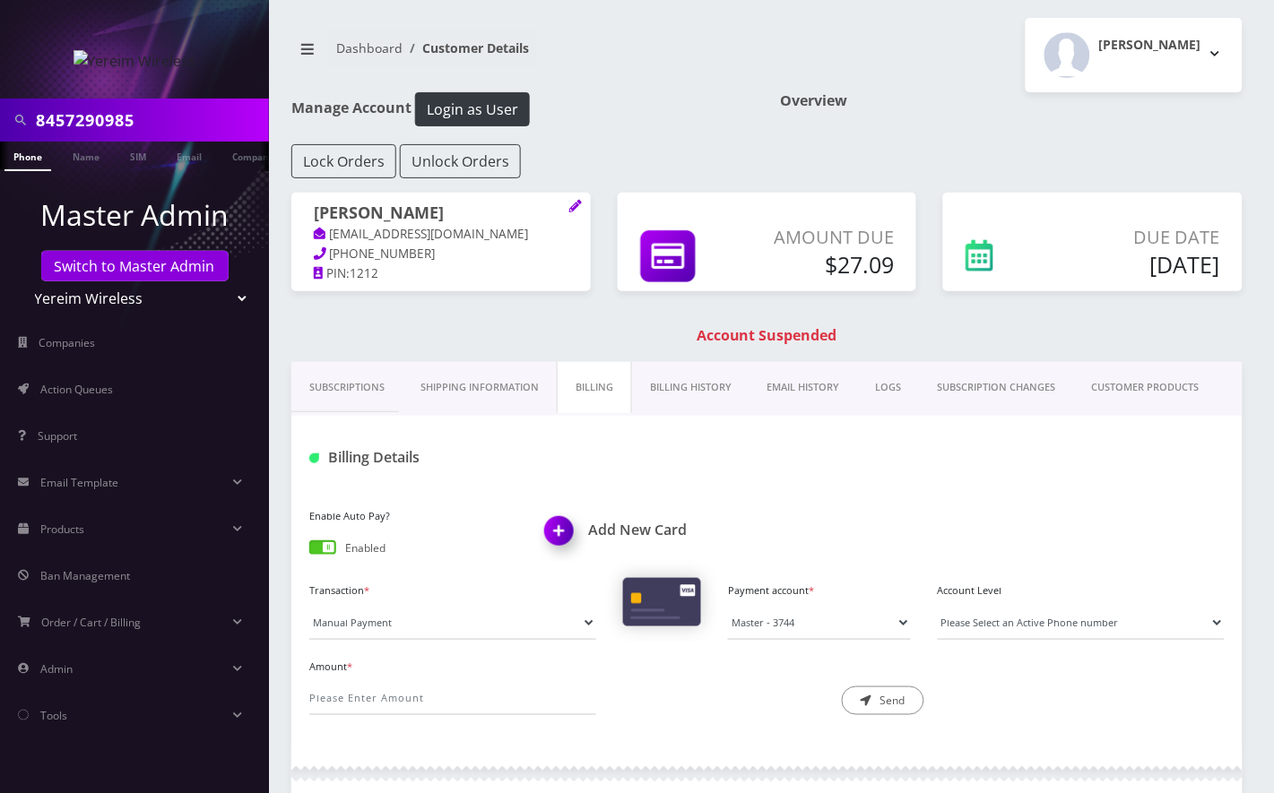
click at [686, 387] on link "Billing History" at bounding box center [690, 387] width 117 height 51
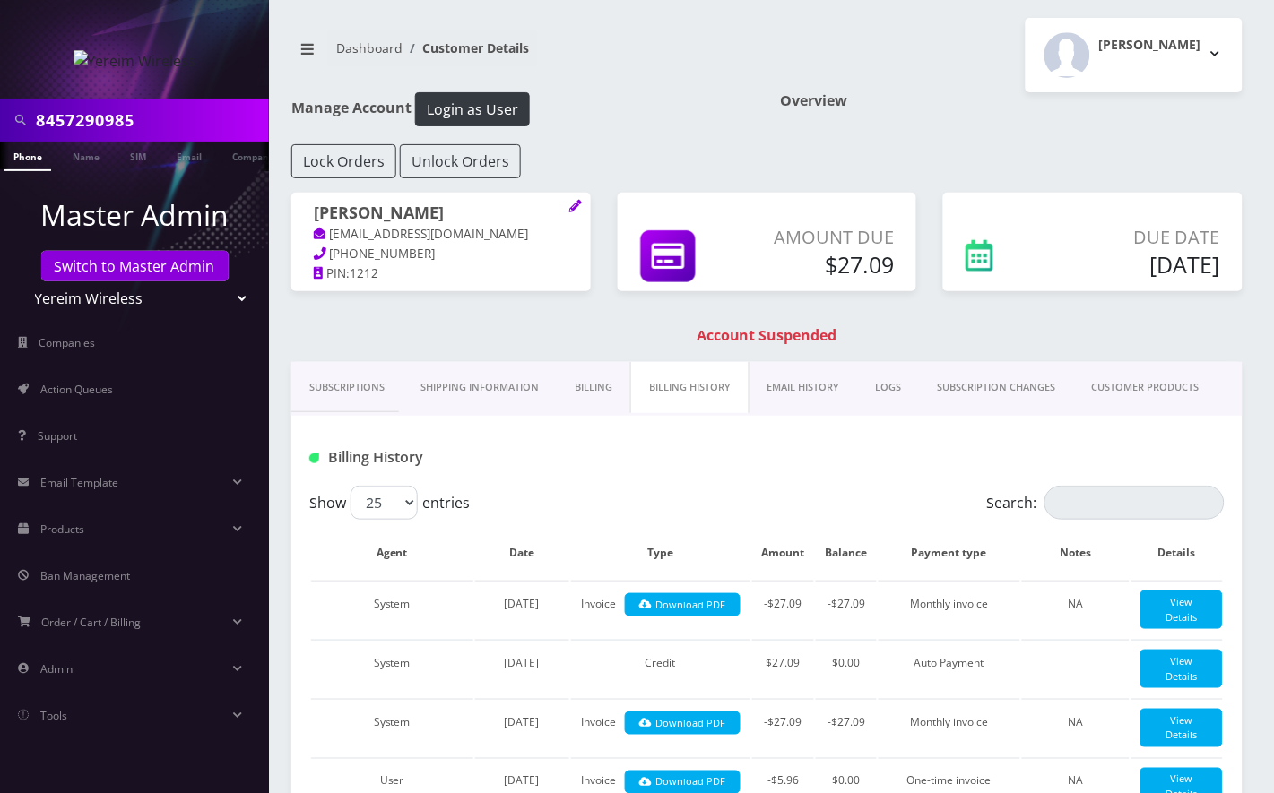
click at [600, 392] on link "Billing" at bounding box center [593, 387] width 73 height 51
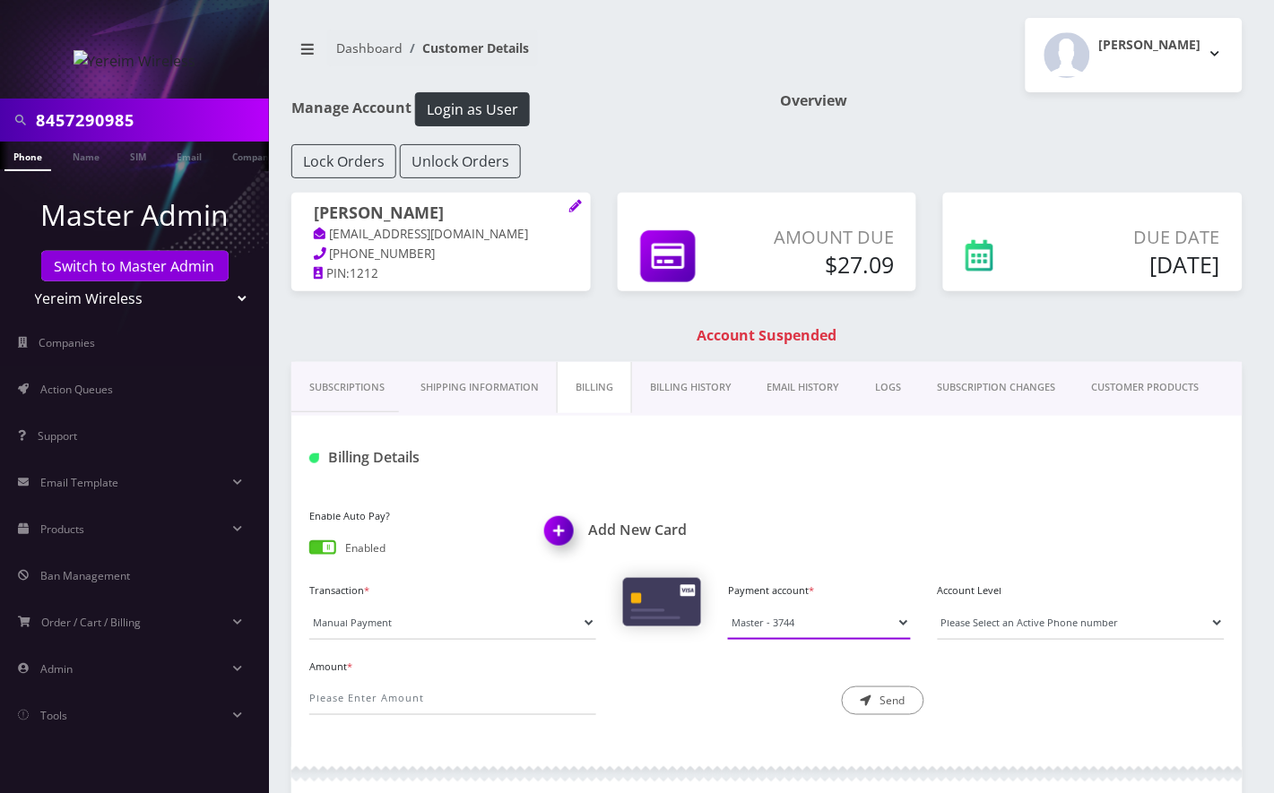
click at [786, 610] on select "Master - 3744" at bounding box center [819, 623] width 183 height 34
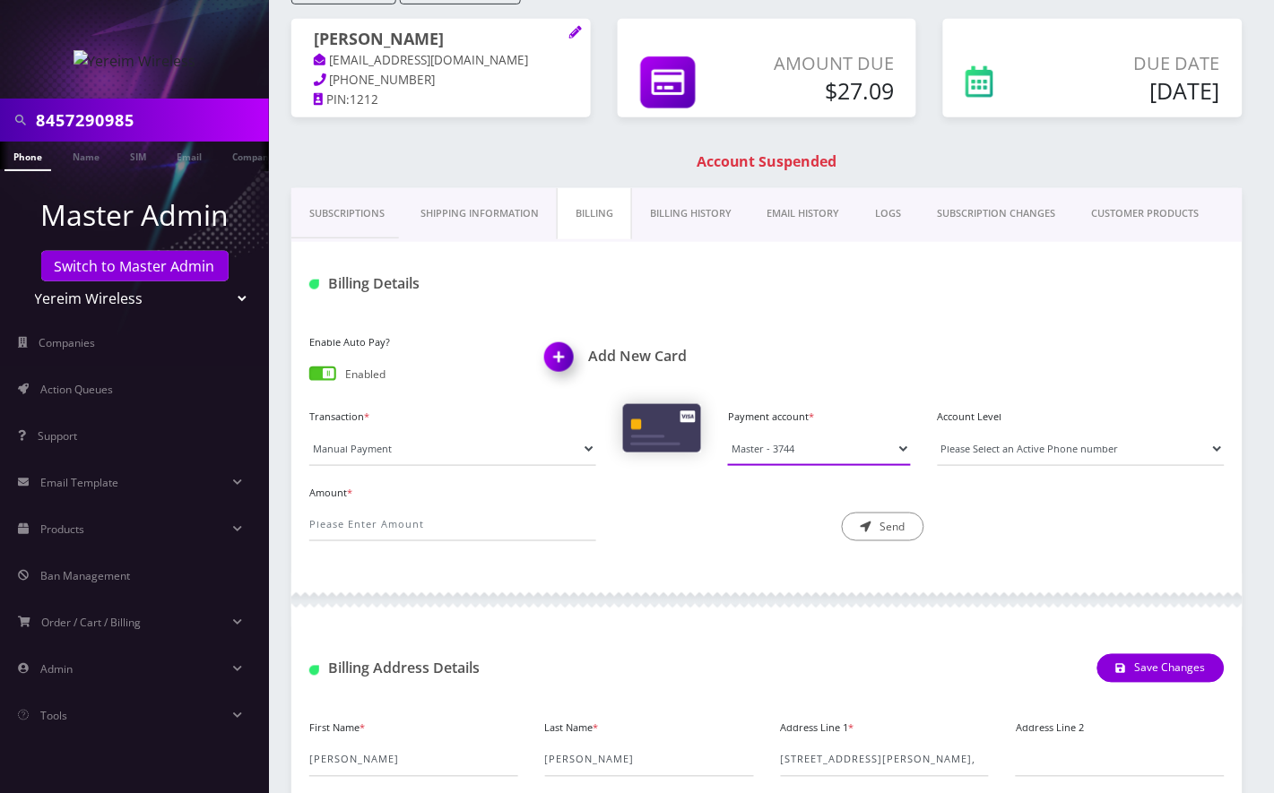
scroll to position [238, 0]
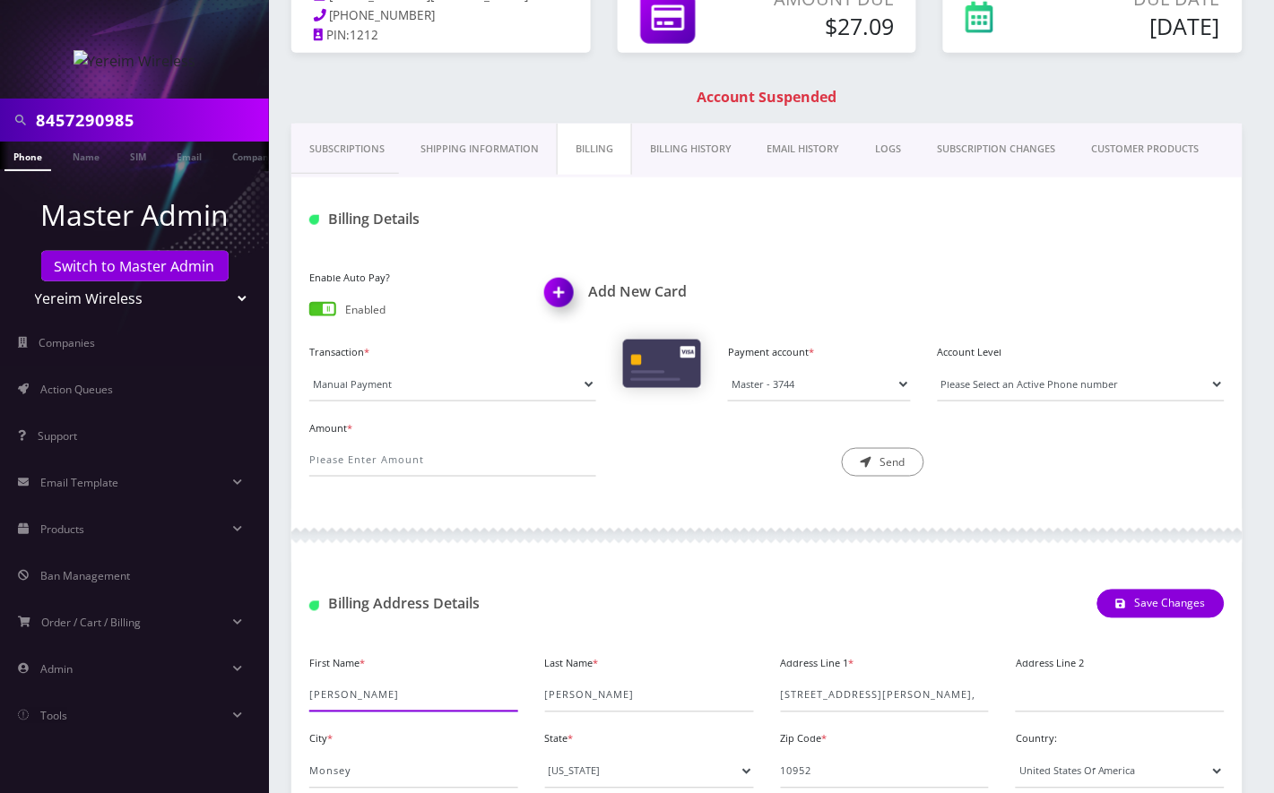
drag, startPoint x: 379, startPoint y: 698, endPoint x: 280, endPoint y: 698, distance: 99.5
click at [280, 698] on div "Subscriptions Shipping Information Billing Billing History EMAIL HISTORY LOGS S…" at bounding box center [767, 481] width 978 height 714
click at [559, 697] on input "Lewin" at bounding box center [649, 695] width 209 height 34
click at [559, 697] on input "[PERSON_NAME]" at bounding box center [649, 695] width 209 height 34
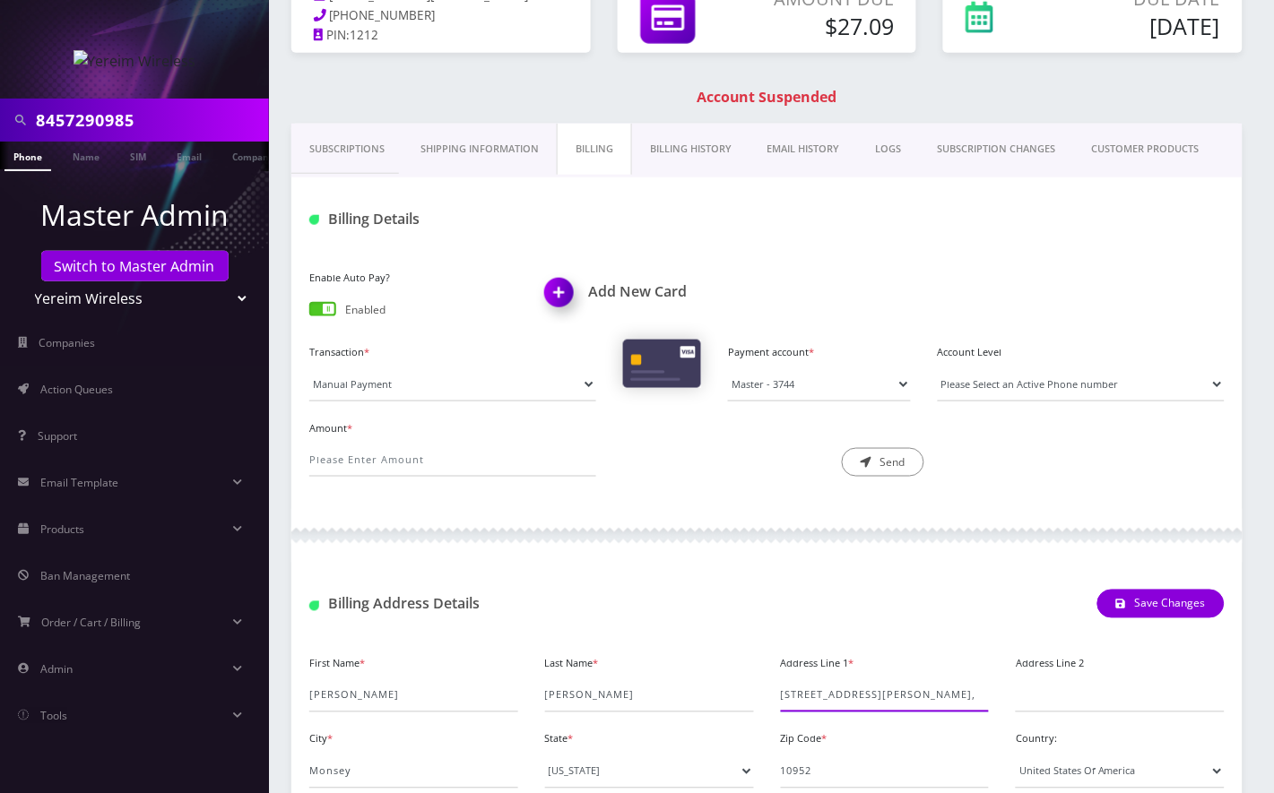
click at [876, 703] on input "222 BLAUVELT RD UNIT 103," at bounding box center [885, 695] width 209 height 34
click at [332, 782] on input "Monsey" at bounding box center [413, 772] width 209 height 34
click at [332, 782] on div "First Name * Moshe Last Name * Lewin Address Line 1 * 222 BLAUVELT RD UNIT 103,…" at bounding box center [766, 727] width 951 height 187
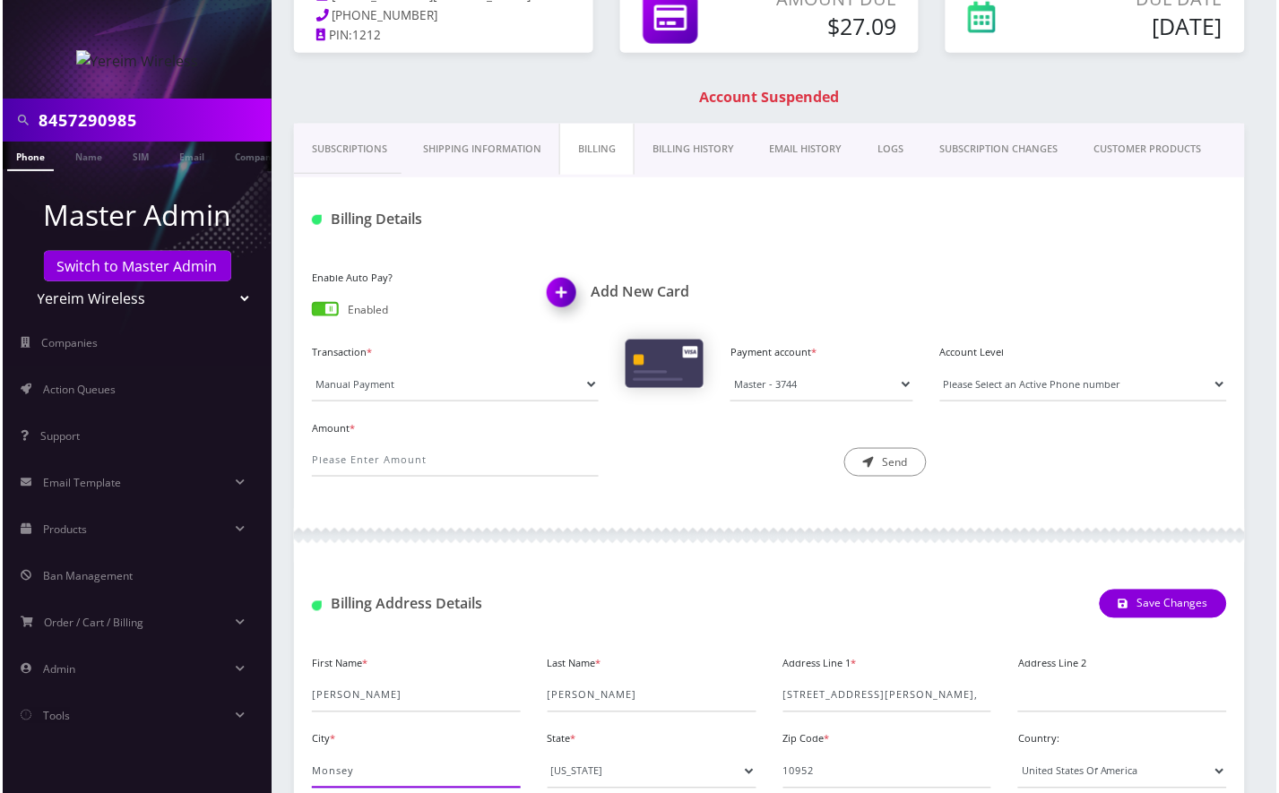
scroll to position [277, 0]
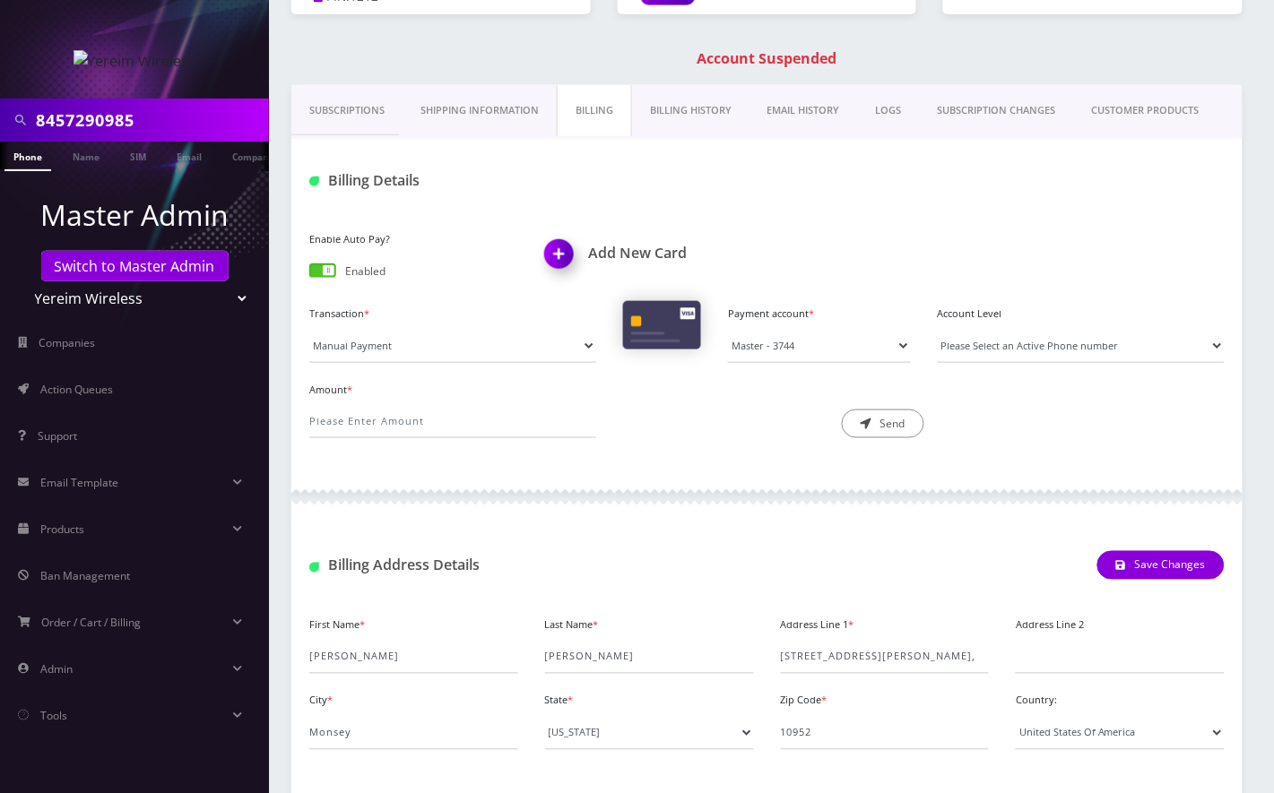
click at [560, 255] on img at bounding box center [562, 260] width 53 height 53
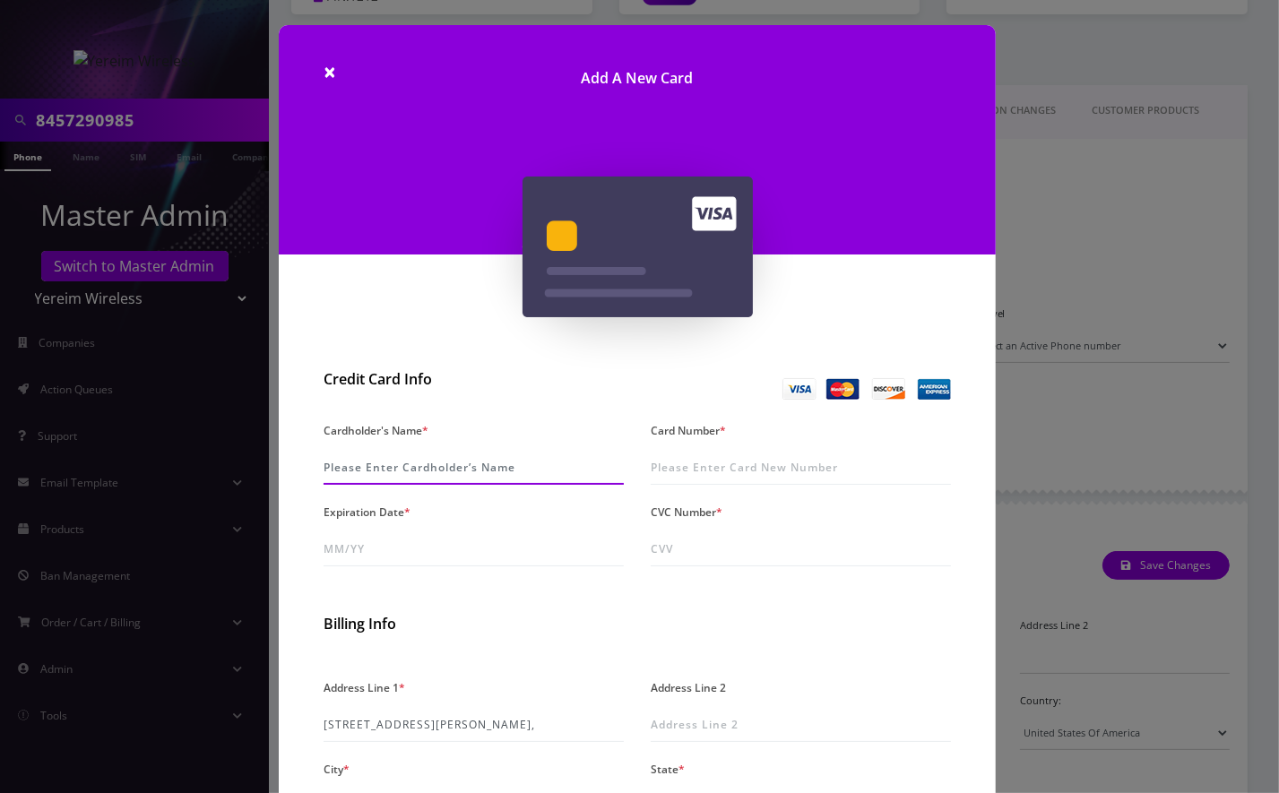
click at [369, 461] on input "Cardholder's Name *" at bounding box center [474, 468] width 300 height 34
paste input "Moshe Lewin"
type input "Moshe Lewin"
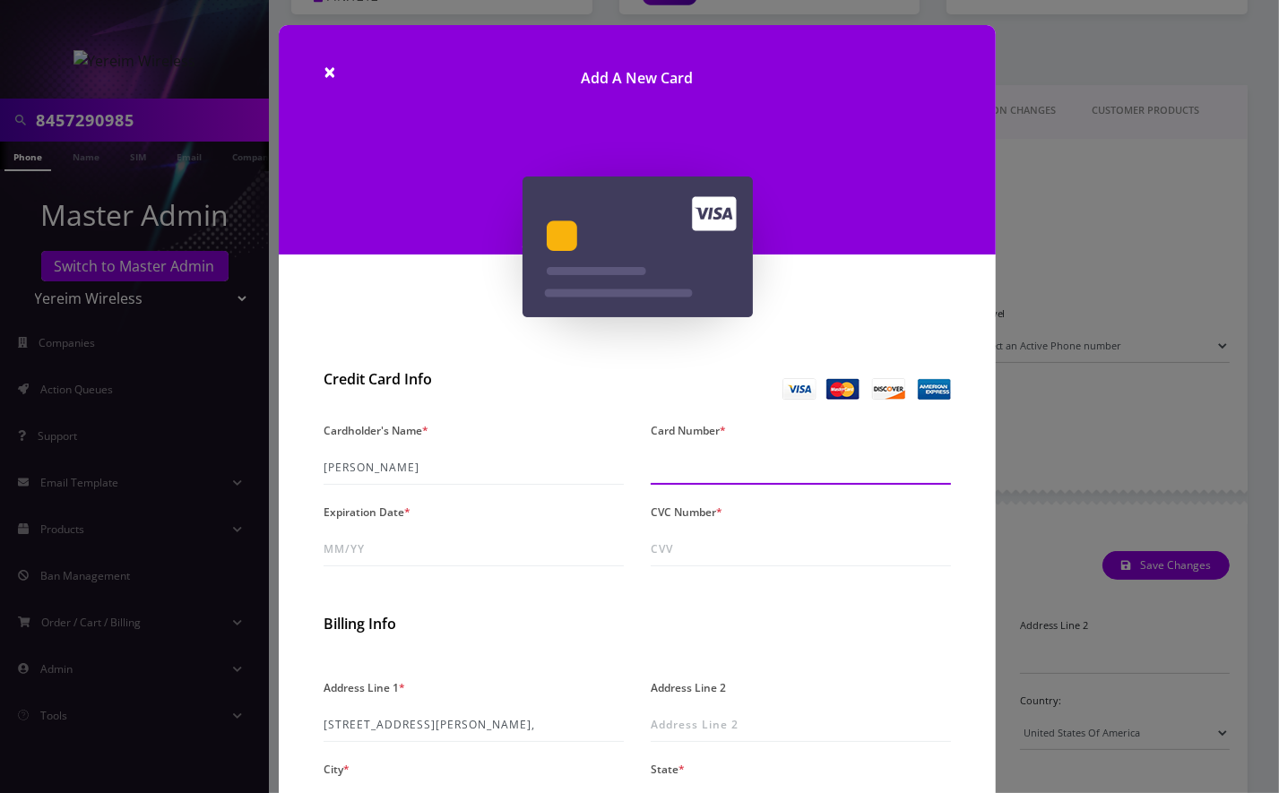
click at [710, 468] on input "Card Number *" at bounding box center [801, 468] width 300 height 34
click at [723, 464] on input "Card Number *" at bounding box center [801, 468] width 300 height 34
type input "5449 2726 7753 5612"
click at [715, 468] on input "5449 2726 7753 5612" at bounding box center [801, 468] width 300 height 34
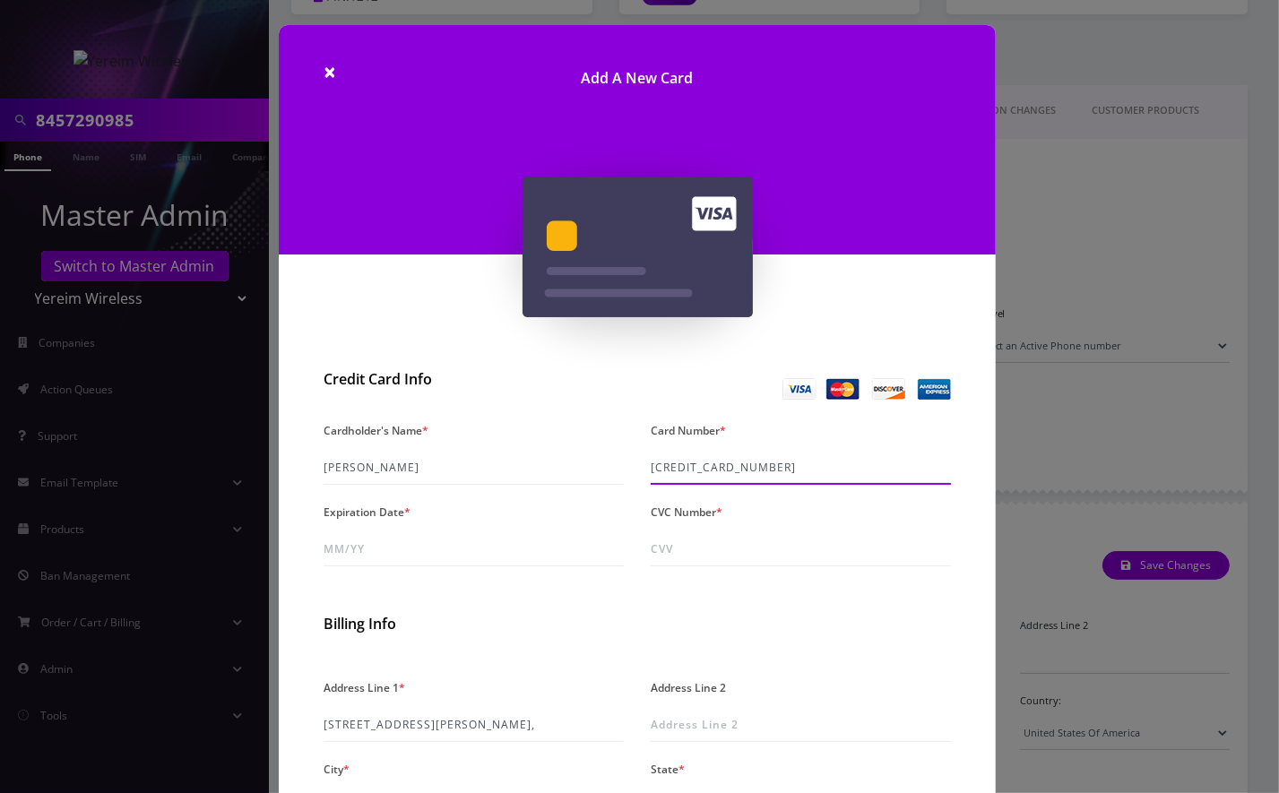
click at [715, 468] on input "5449 2726 7753 5612" at bounding box center [801, 468] width 300 height 34
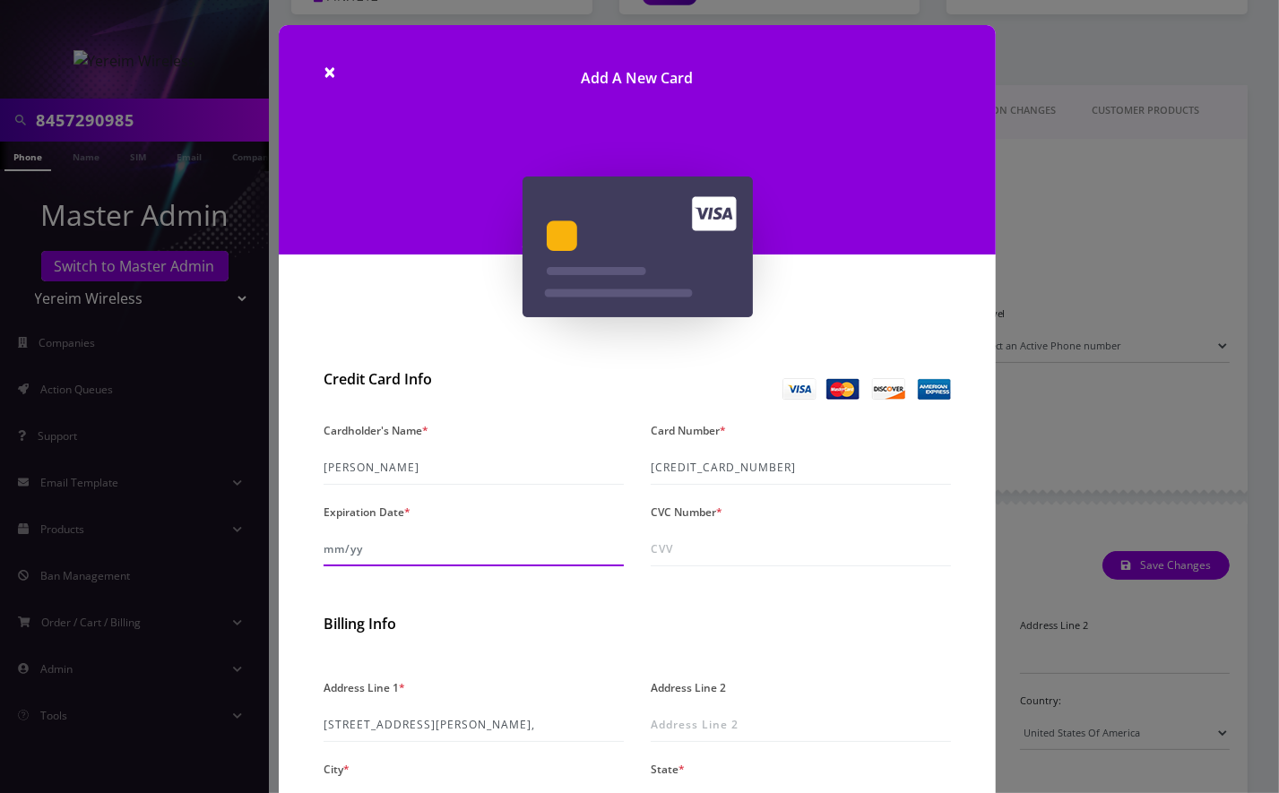
click at [419, 554] on input "Expiration Date *" at bounding box center [474, 549] width 300 height 34
type input "07/29"
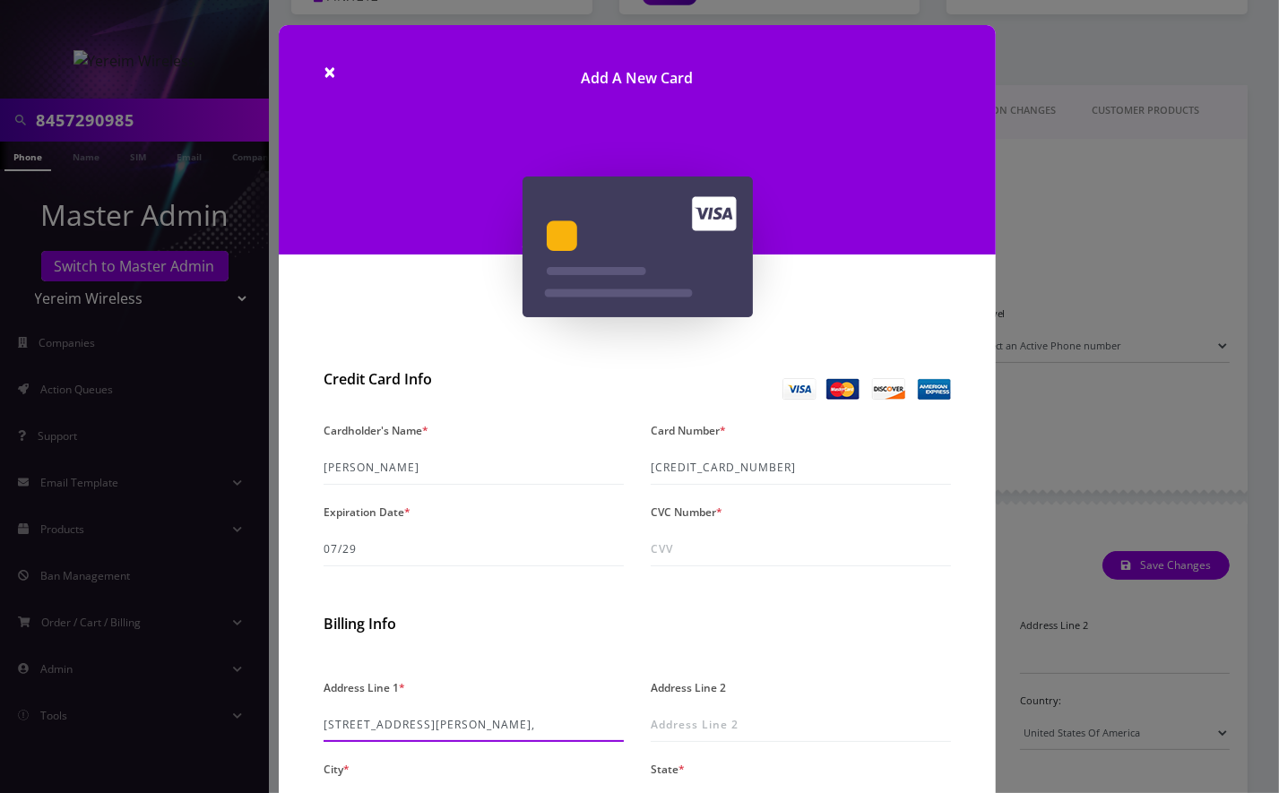
click at [508, 716] on input "222 BLAUVELT RD UNIT 103," at bounding box center [474, 725] width 300 height 34
click at [410, 730] on input "222 BLAUVELT RD UNIT 103," at bounding box center [474, 725] width 300 height 34
paste input "102 Blauvelt Rd Unit 201"
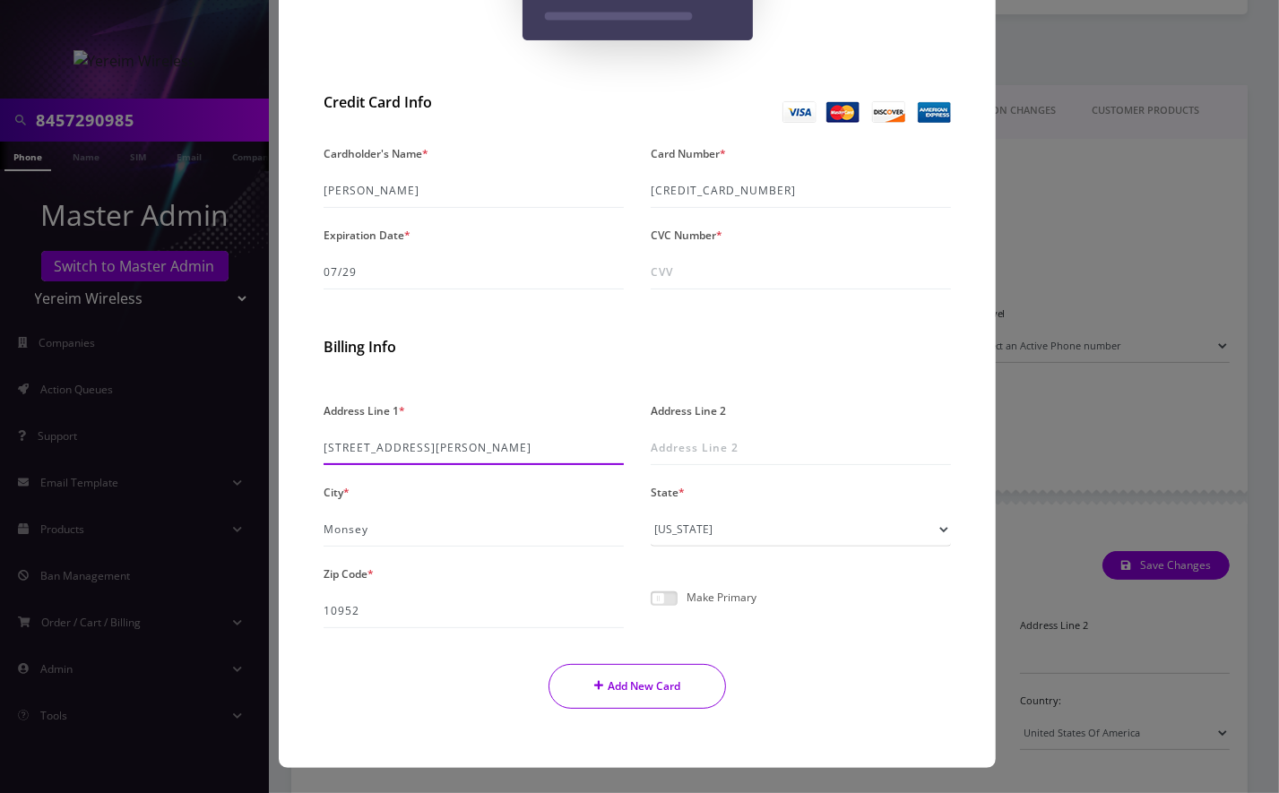
type input "102 Blauvelt Rd Unit 201"
click at [622, 688] on button "Add New Card" at bounding box center [638, 686] width 178 height 45
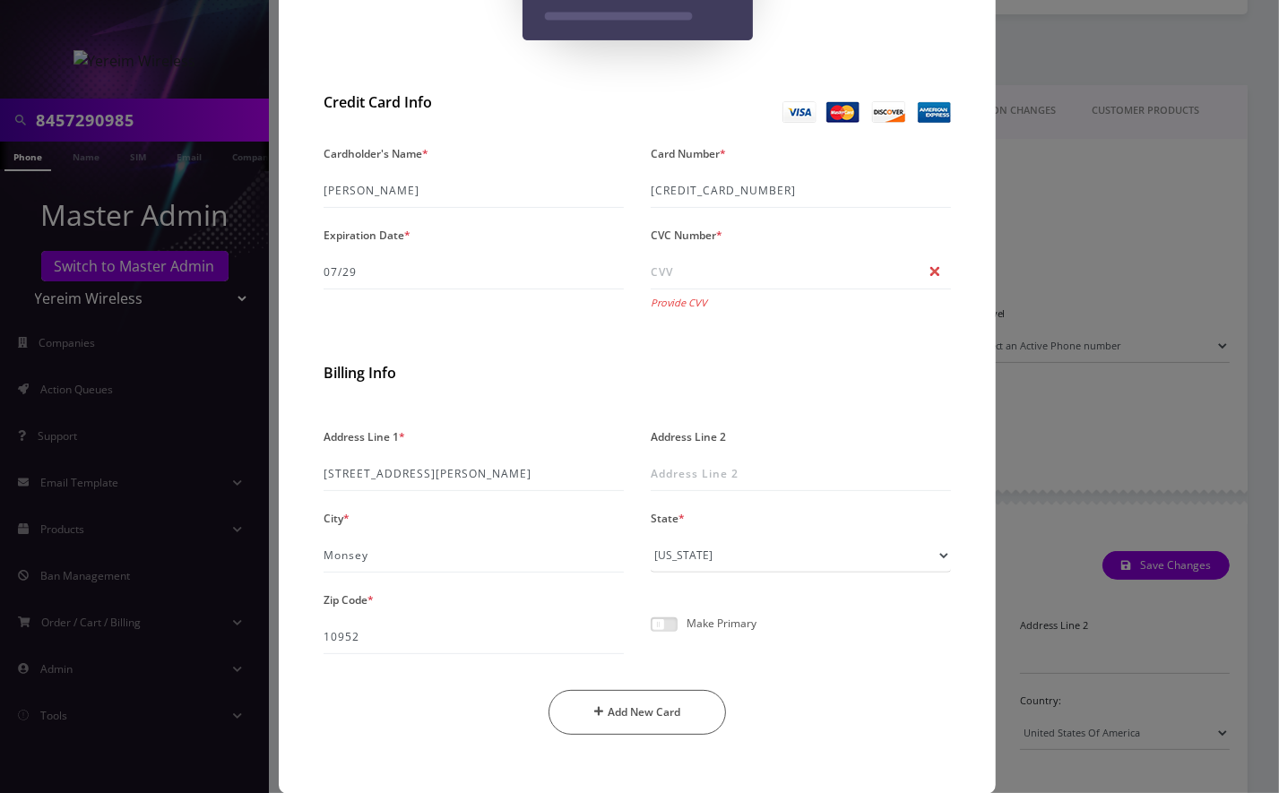
click at [698, 244] on label "CVC Number *" at bounding box center [687, 235] width 72 height 26
click at [698, 255] on input "CVC Number *" at bounding box center [801, 272] width 300 height 34
click at [725, 272] on input "CVC Number *" at bounding box center [801, 272] width 300 height 34
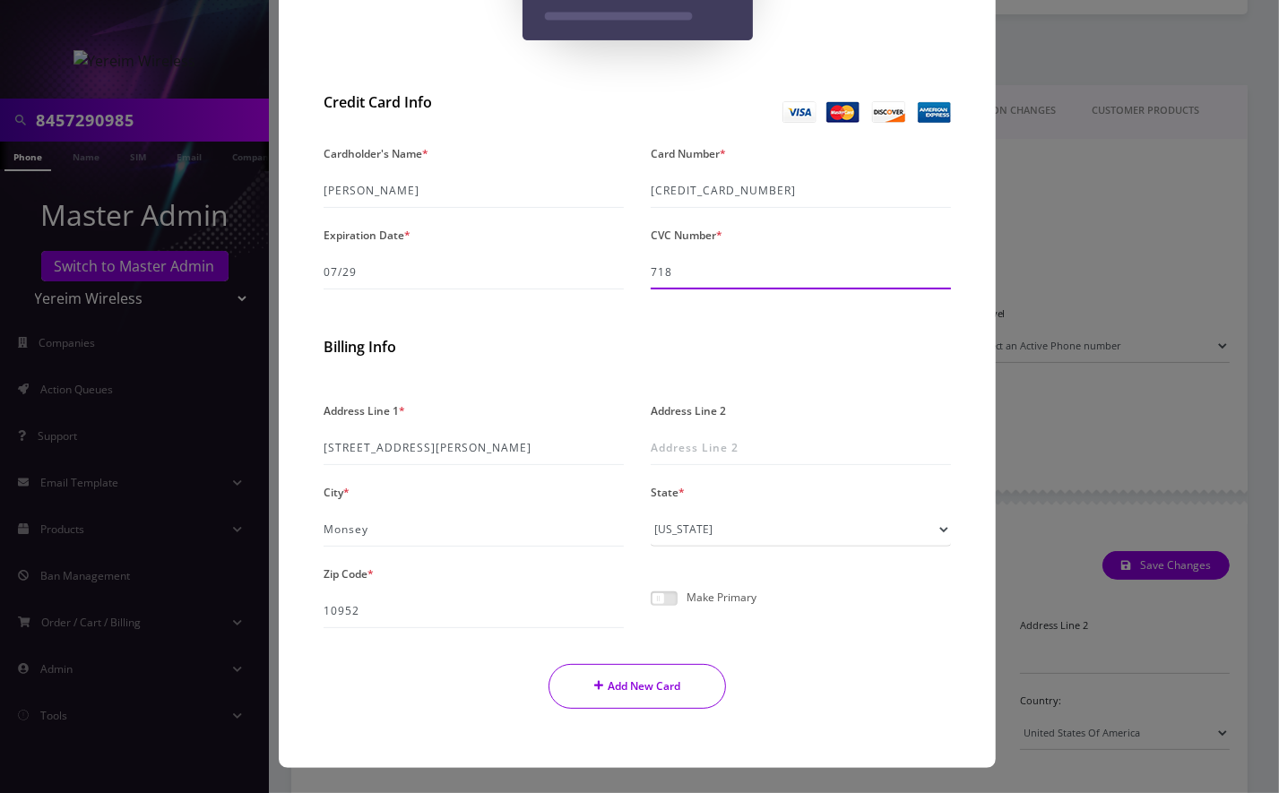
type input "718"
click at [633, 700] on button "Add New Card" at bounding box center [638, 686] width 178 height 45
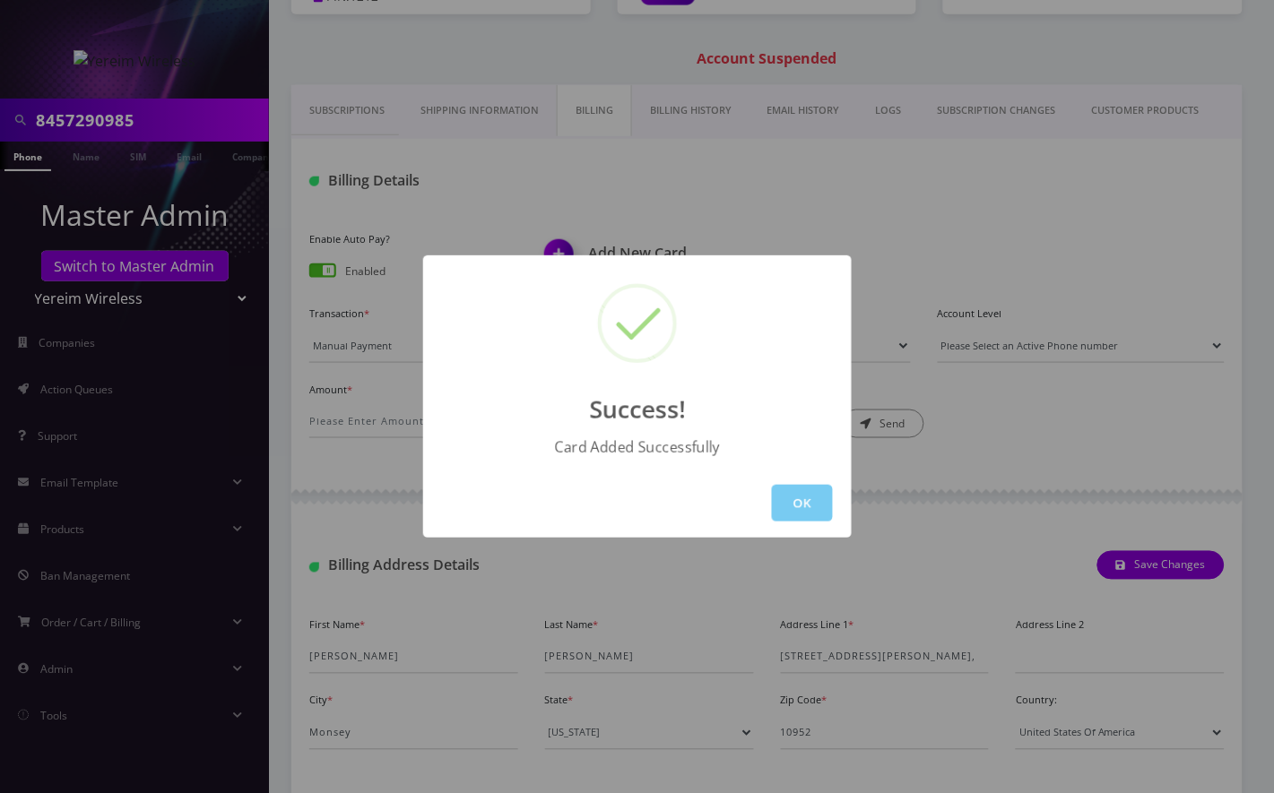
click at [780, 503] on button "OK" at bounding box center [802, 503] width 61 height 37
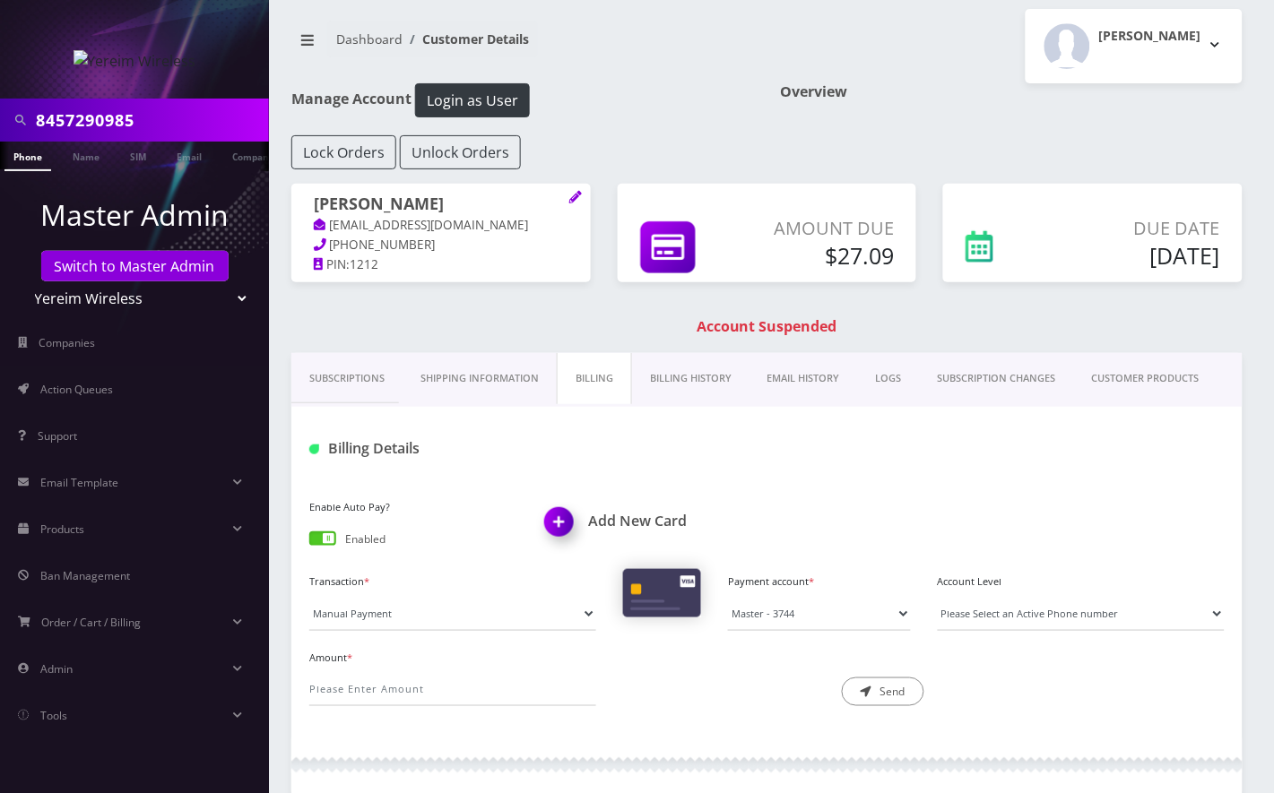
scroll to position [0, 0]
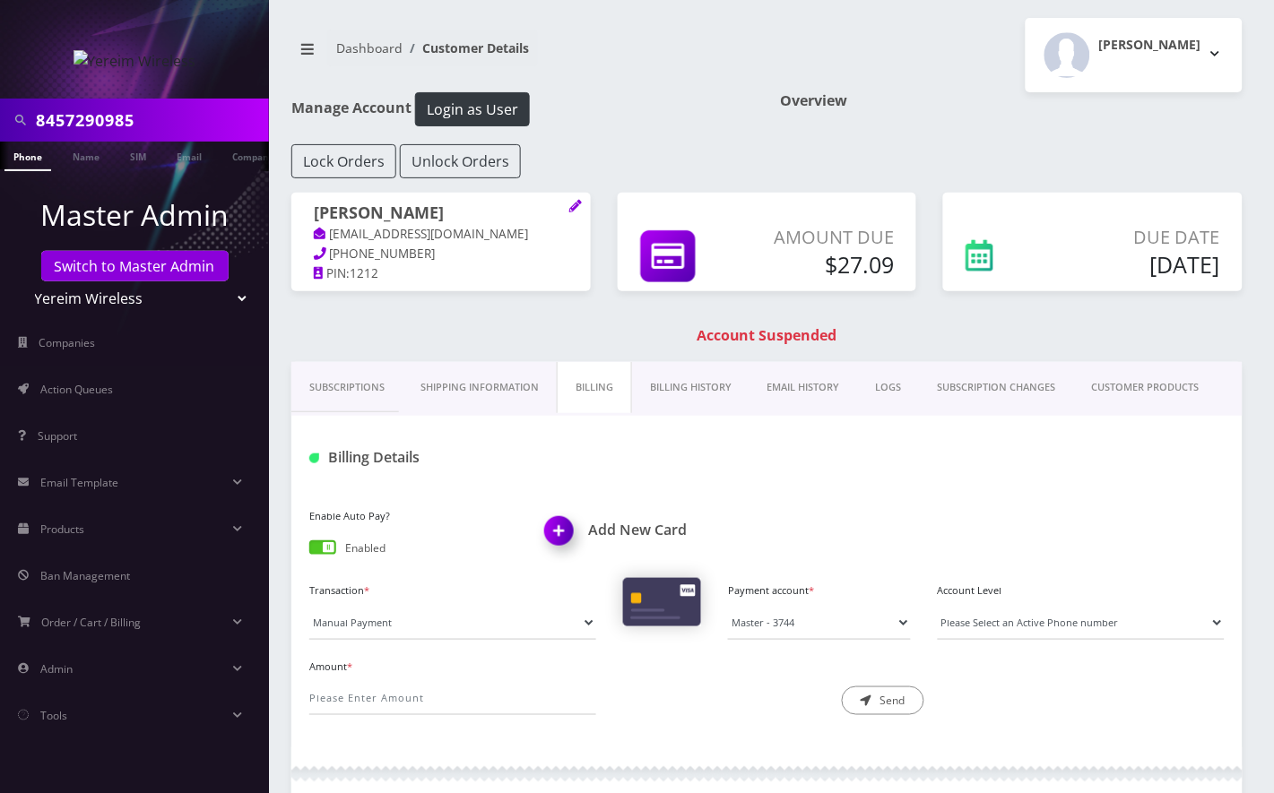
click at [36, 158] on link "Phone" at bounding box center [27, 157] width 47 height 30
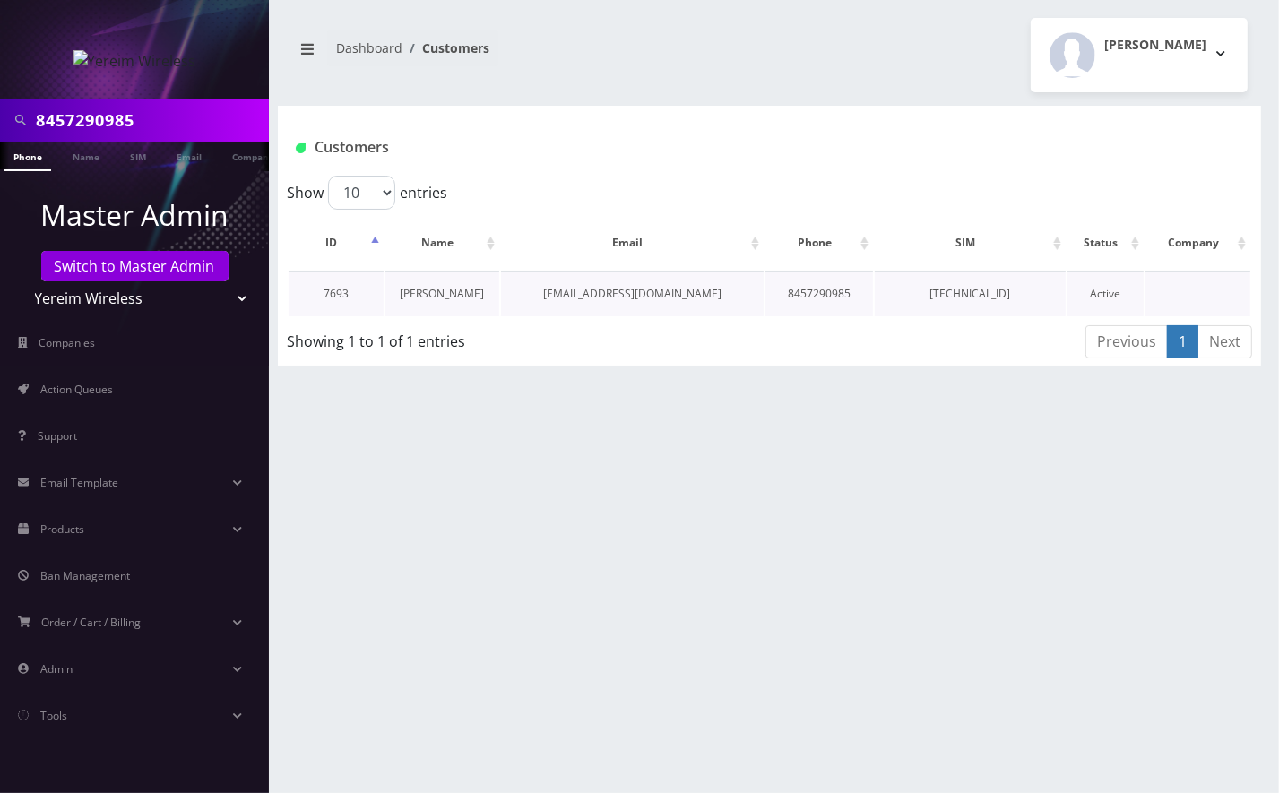
click at [450, 288] on link "[PERSON_NAME]" at bounding box center [442, 293] width 84 height 15
click at [445, 290] on link "[PERSON_NAME]" at bounding box center [442, 293] width 84 height 15
click at [455, 295] on link "[PERSON_NAME]" at bounding box center [442, 293] width 84 height 15
drag, startPoint x: 691, startPoint y: 474, endPoint x: 627, endPoint y: 438, distance: 73.0
click at [692, 474] on div "8457290985 Phone Name SIM Email Company Customer Dashboard Customers Shimon pal…" at bounding box center [769, 396] width 1019 height 793
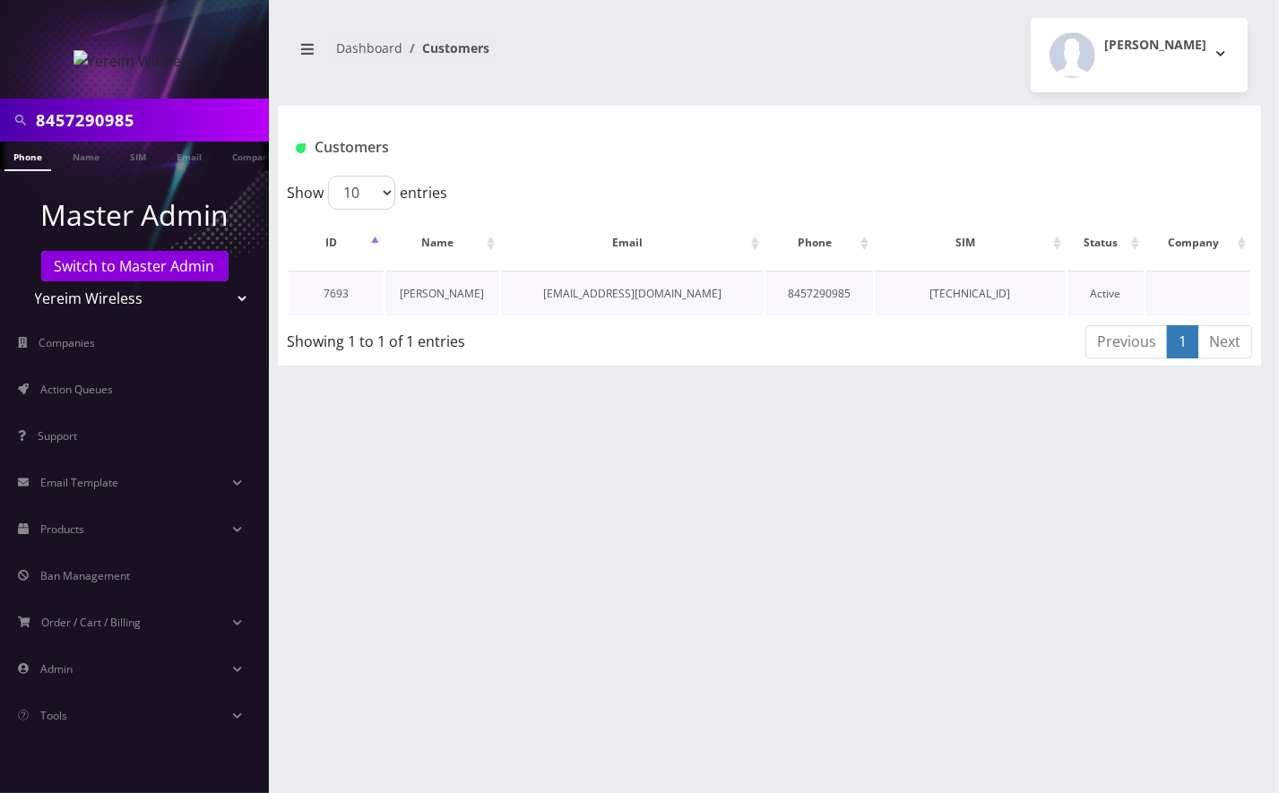
click at [451, 296] on link "[PERSON_NAME]" at bounding box center [442, 293] width 84 height 15
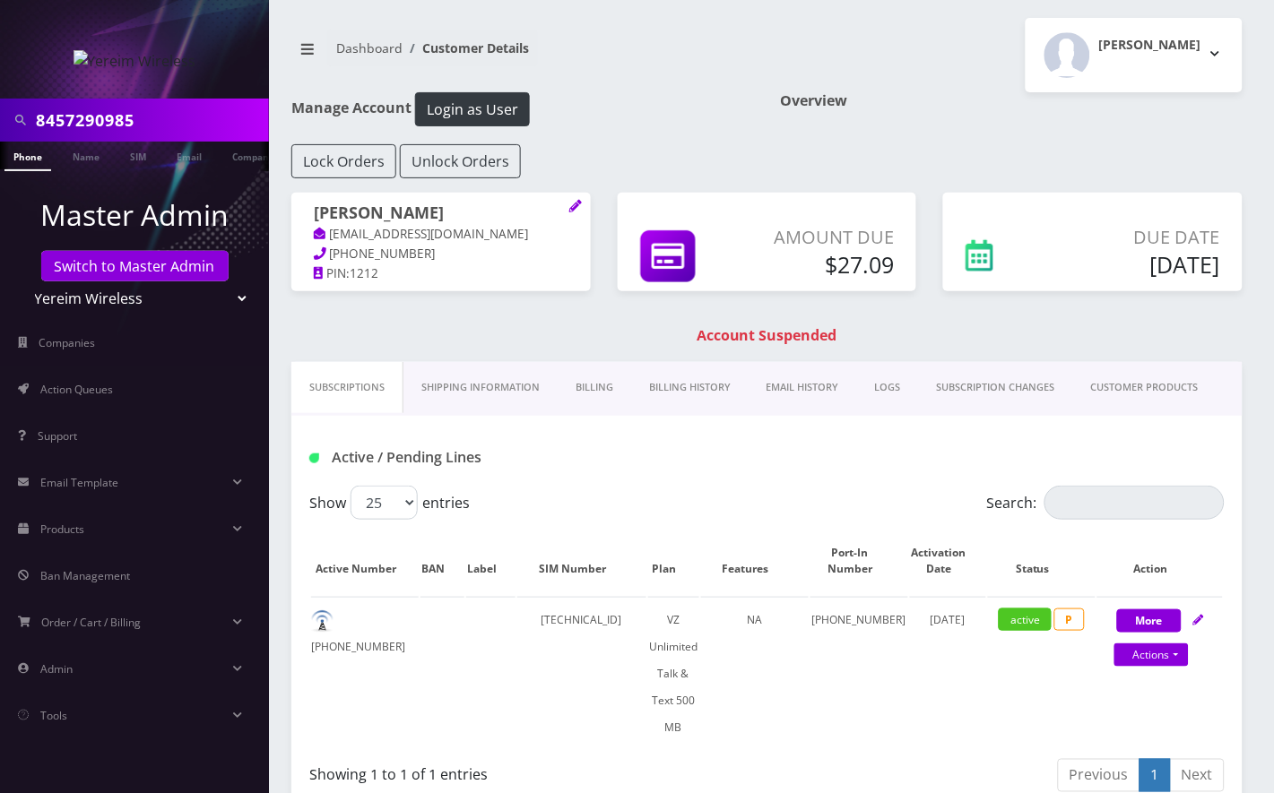
click at [677, 385] on link "Billing History" at bounding box center [689, 387] width 117 height 51
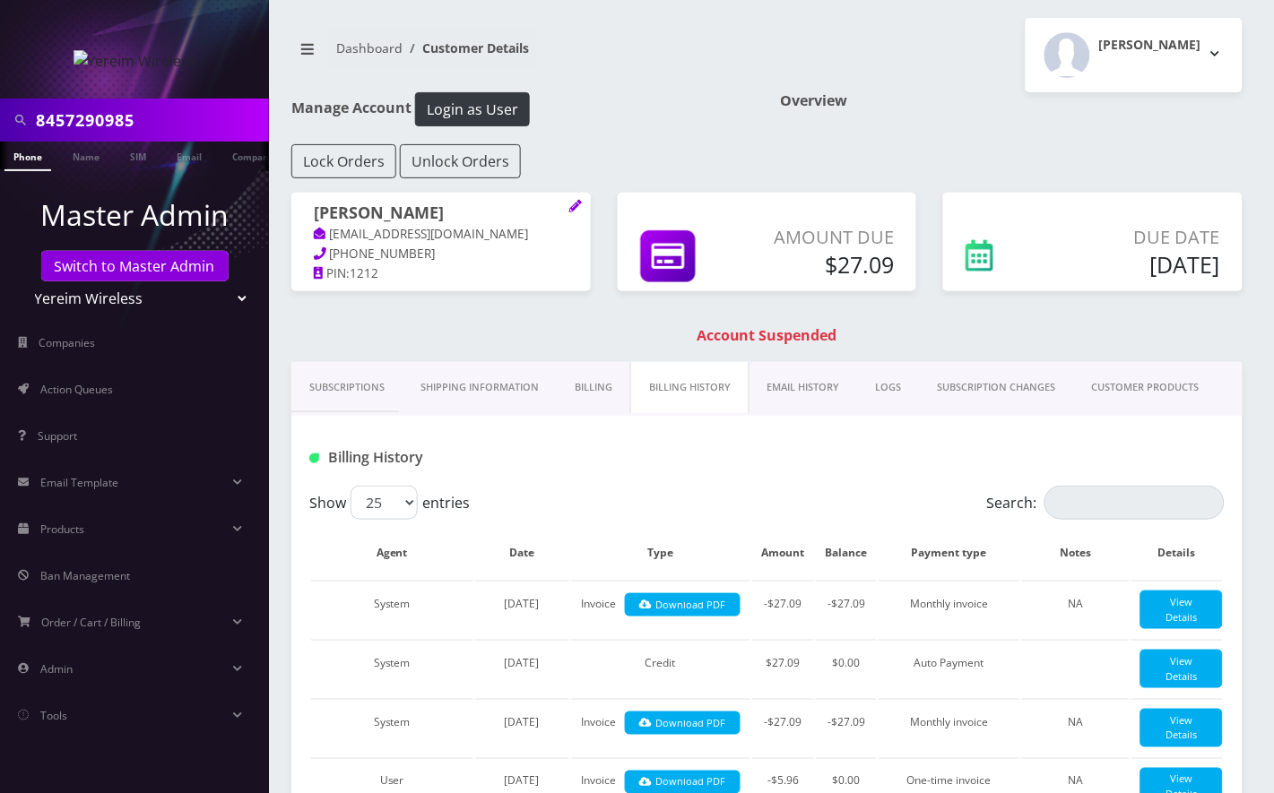
click at [604, 389] on link "Billing" at bounding box center [593, 387] width 73 height 51
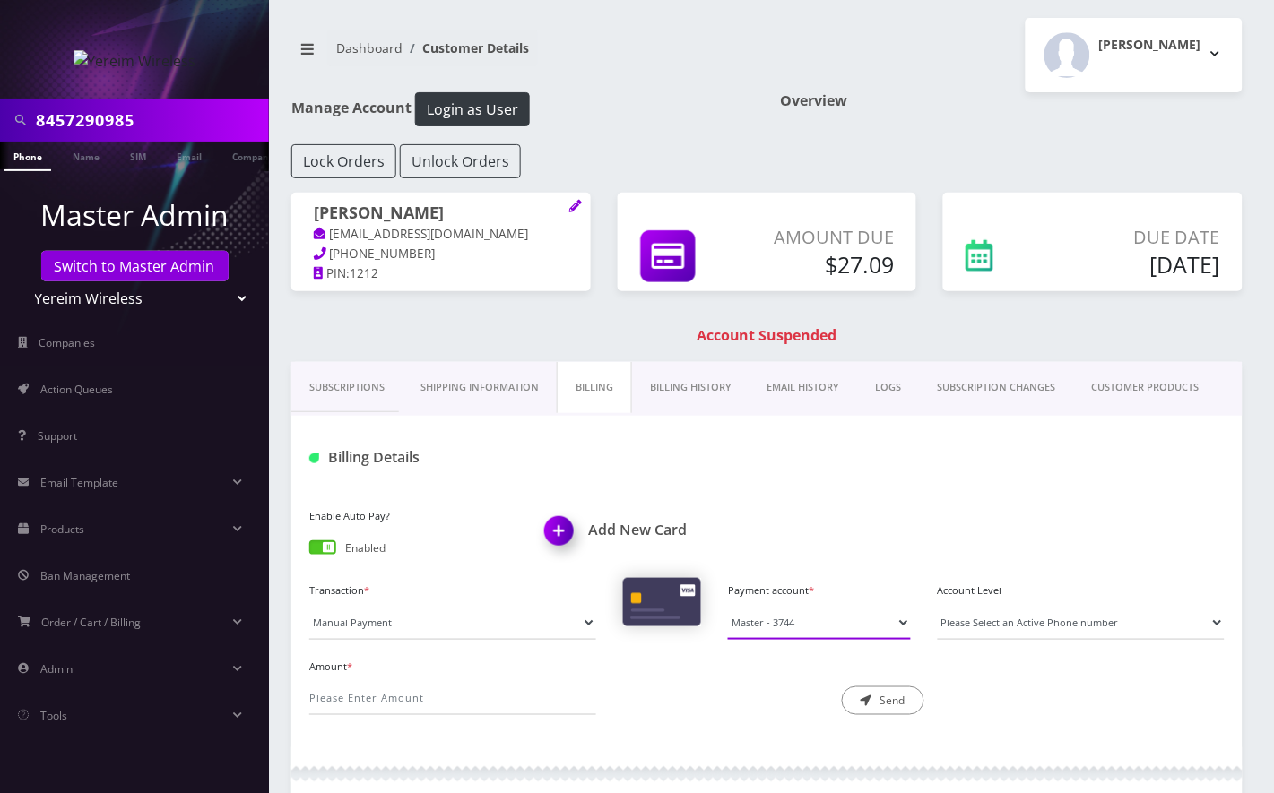
click at [791, 615] on select "Master - 3744 Master - 5612" at bounding box center [819, 623] width 183 height 34
select select "10292"
click at [728, 606] on select "Master - 3744 Master - 5612" at bounding box center [819, 623] width 183 height 34
click at [380, 704] on input "Amount *" at bounding box center [452, 698] width 287 height 34
drag, startPoint x: 389, startPoint y: 698, endPoint x: 288, endPoint y: 695, distance: 101.3
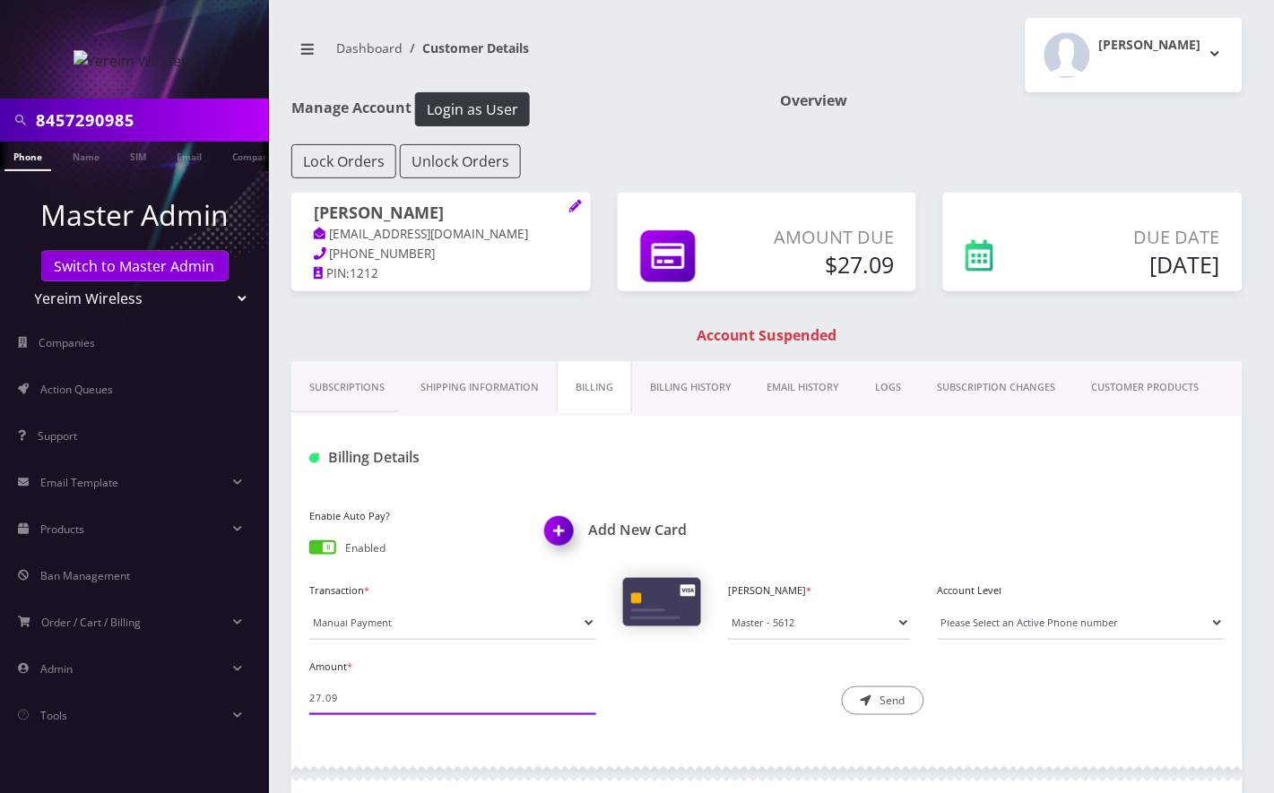
click at [287, 698] on div "Subscriptions Shipping Information Billing Billing History EMAIL HISTORY LOGS S…" at bounding box center [767, 719] width 978 height 714
type input "27.09"
click at [881, 706] on button "Send" at bounding box center [883, 701] width 82 height 29
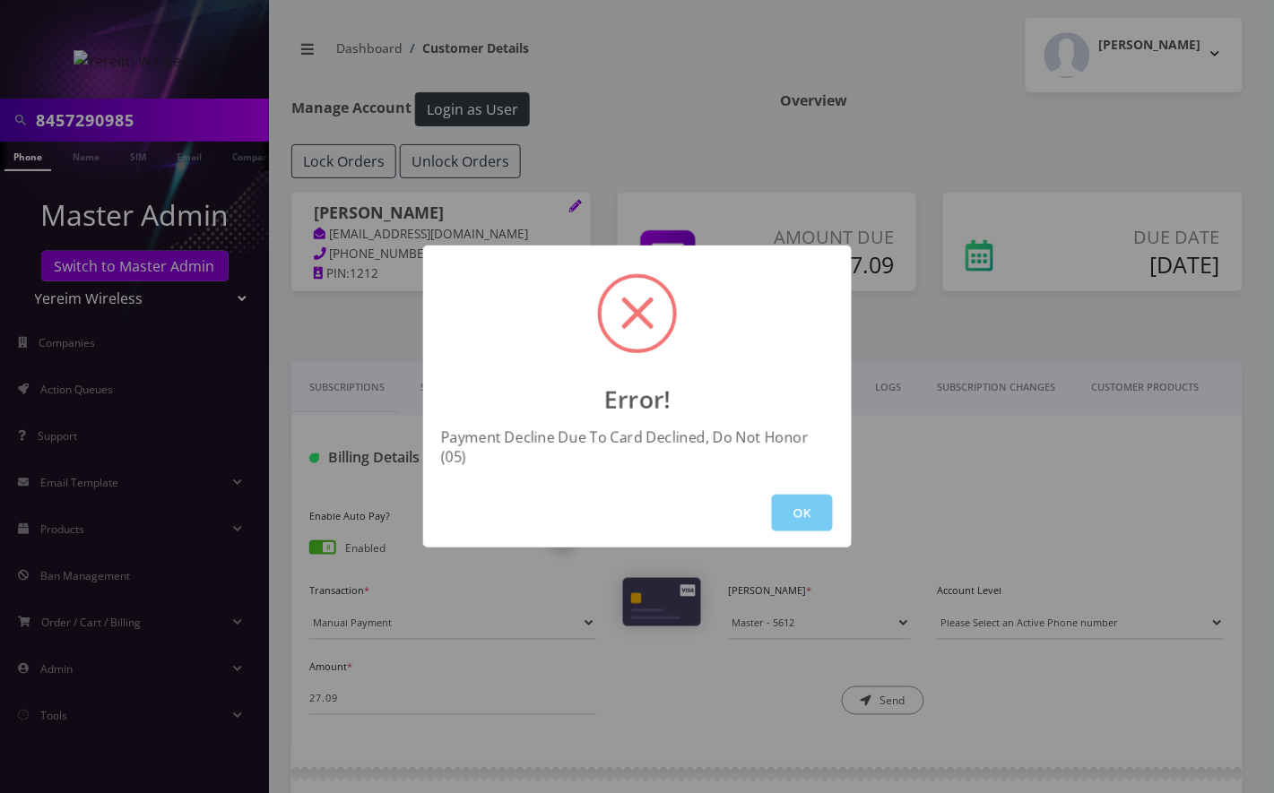
click at [808, 498] on button "OK" at bounding box center [802, 513] width 61 height 37
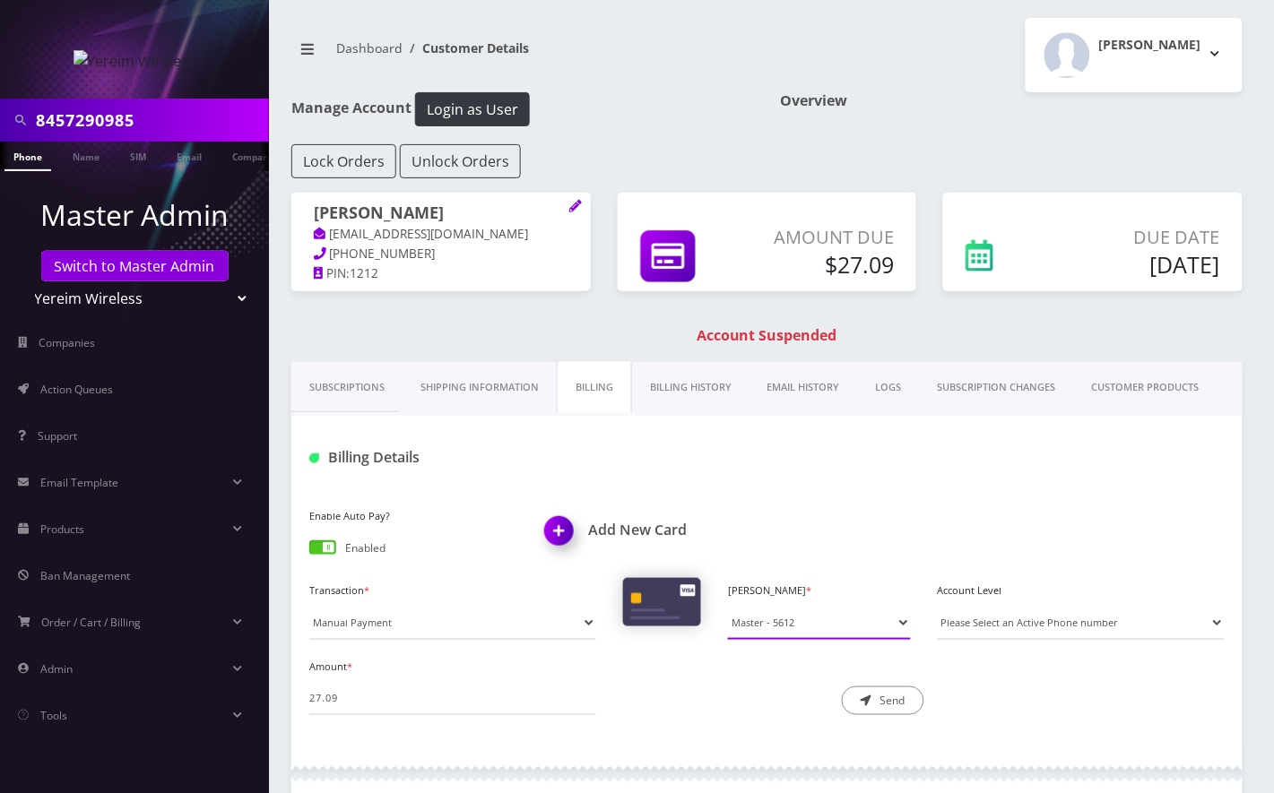
click at [760, 617] on select "Master - 3744 Master - 5612" at bounding box center [819, 623] width 183 height 34
select select "10292"
click at [728, 606] on select "Master - 3744 Master - 5612" at bounding box center [819, 623] width 183 height 34
click at [376, 686] on input "27.09" at bounding box center [452, 698] width 287 height 34
type input "27.09"
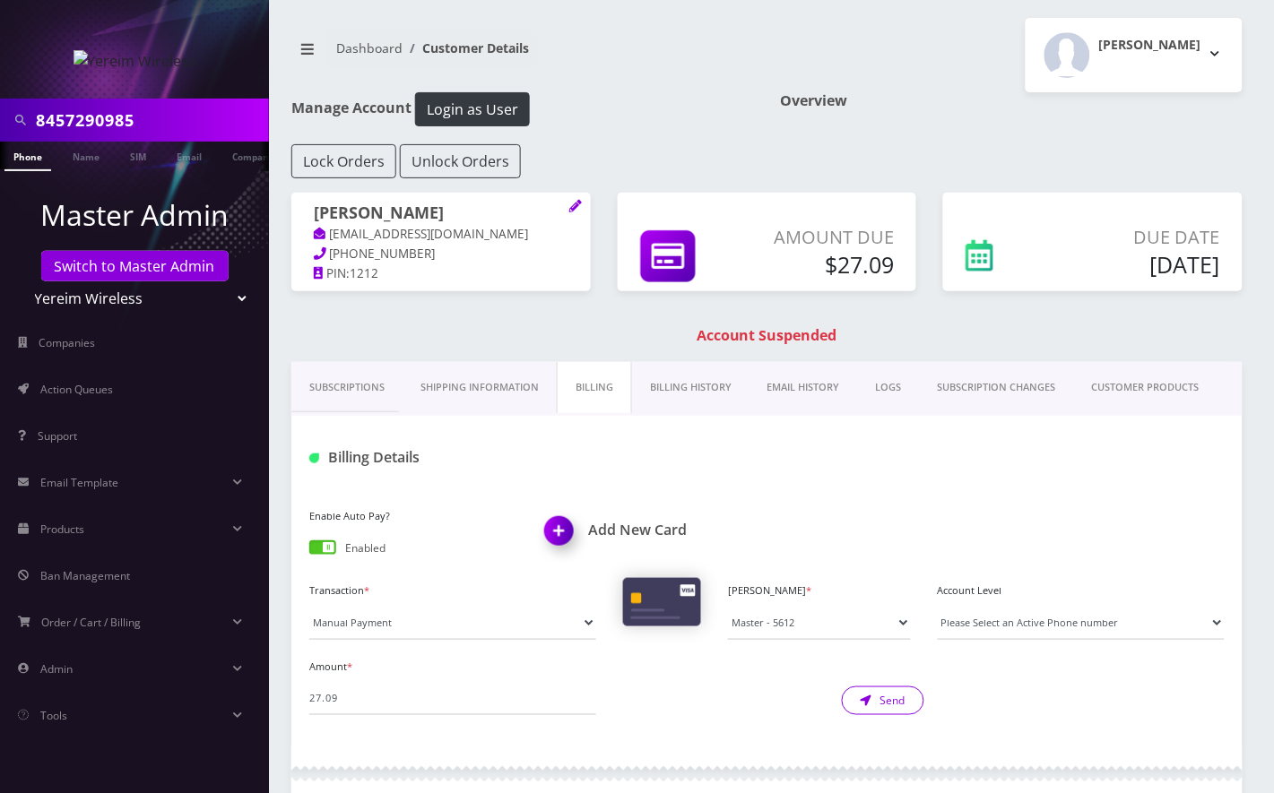
click at [900, 706] on button "Send" at bounding box center [883, 701] width 82 height 29
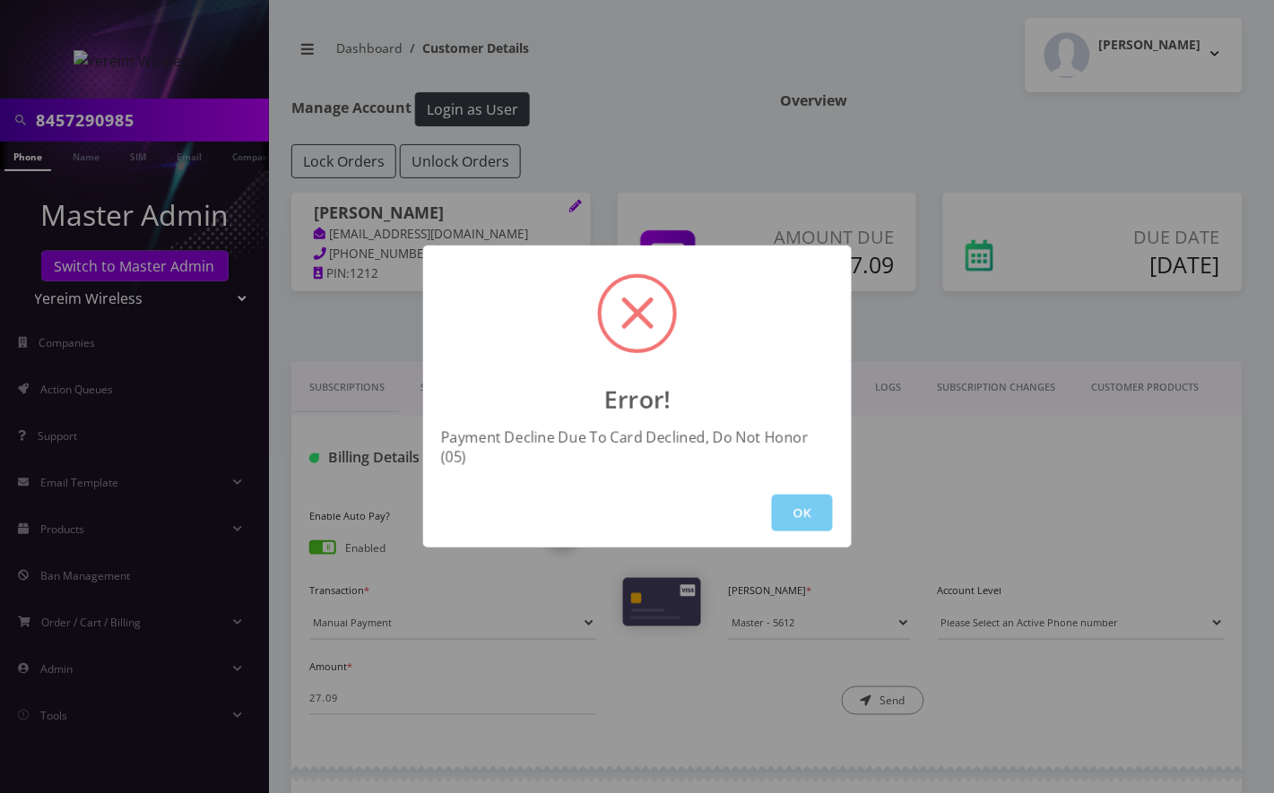
click at [813, 501] on button "OK" at bounding box center [802, 513] width 61 height 37
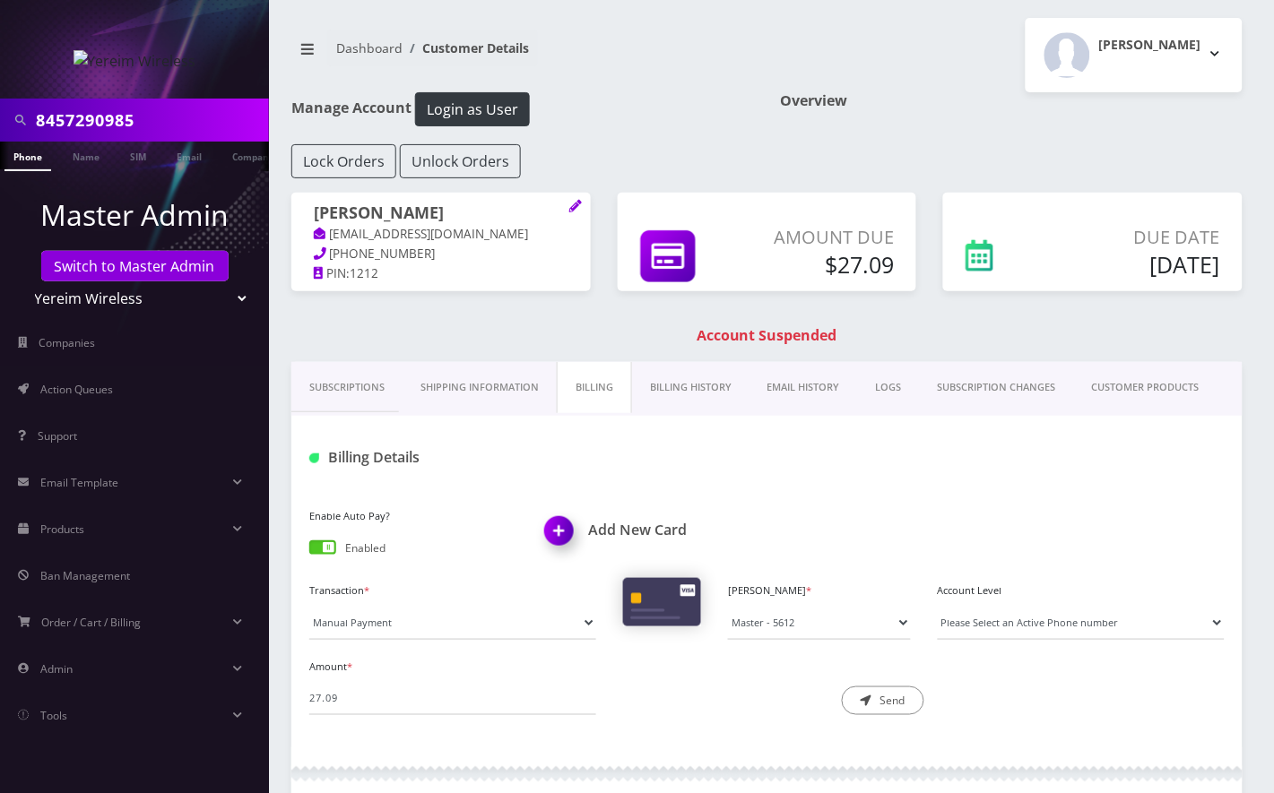
click at [693, 380] on link "Billing History" at bounding box center [690, 387] width 117 height 51
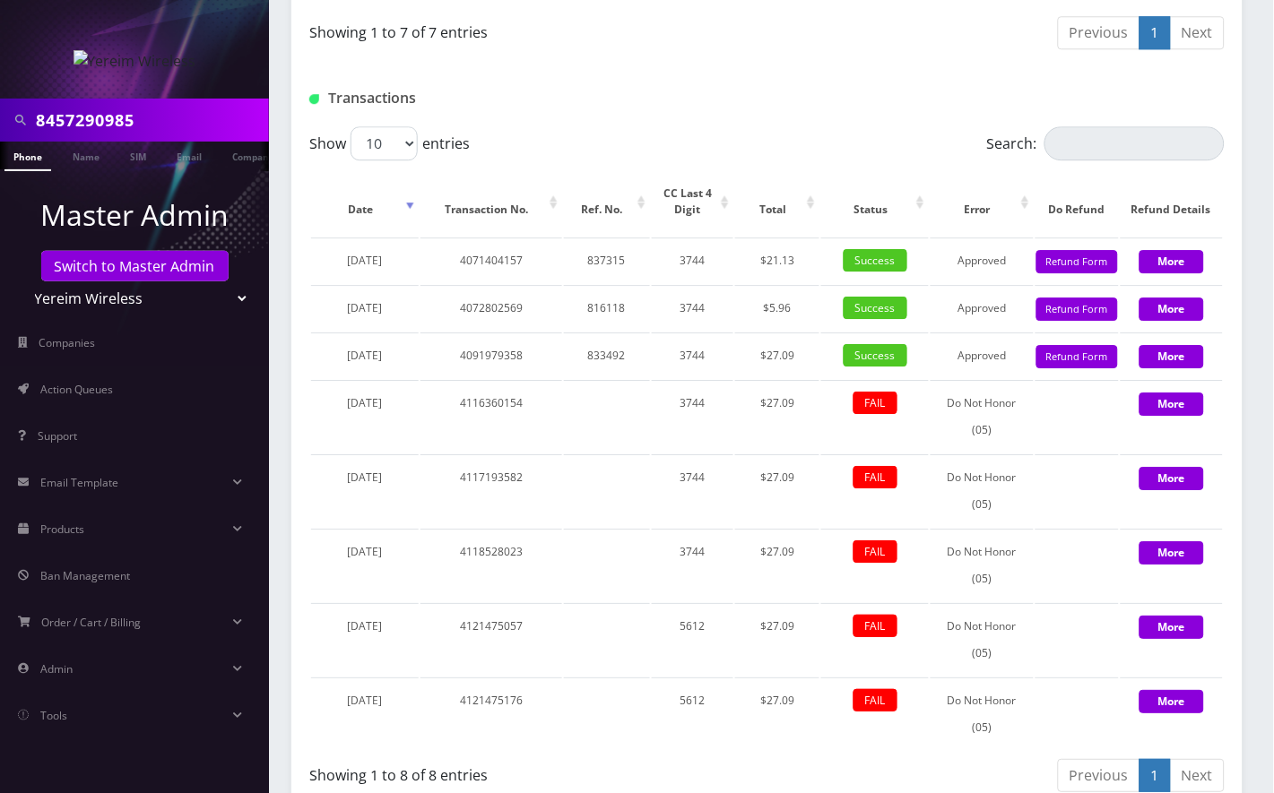
scroll to position [1076, 0]
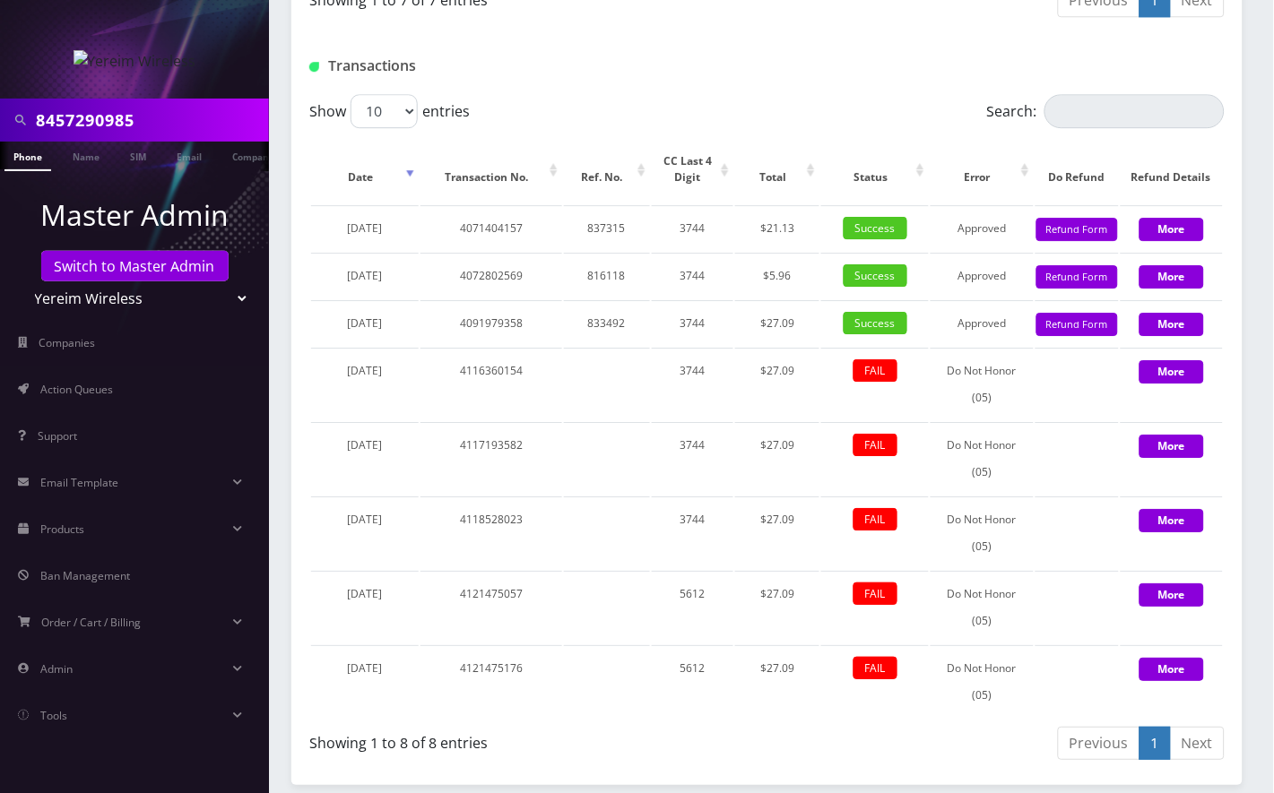
click at [18, 158] on link "Phone" at bounding box center [27, 157] width 47 height 30
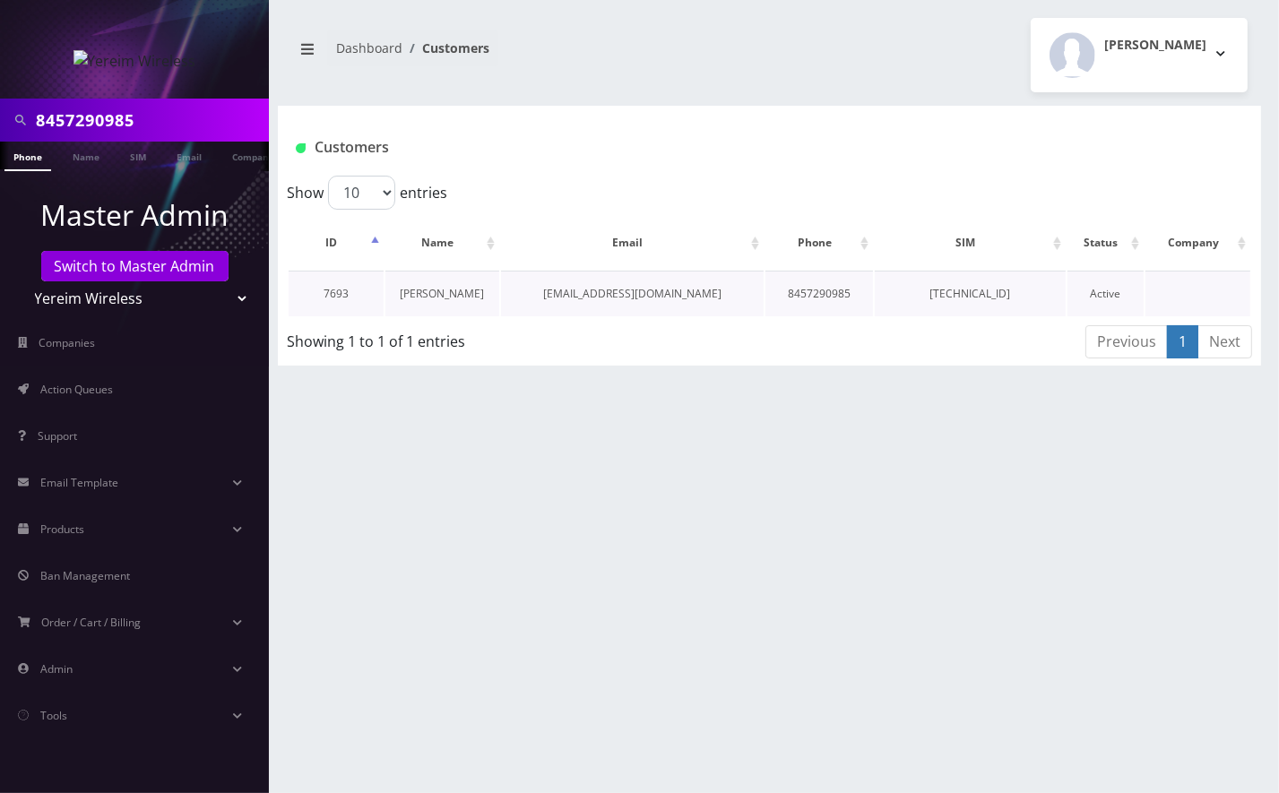
click at [454, 290] on link "[PERSON_NAME]" at bounding box center [442, 293] width 84 height 15
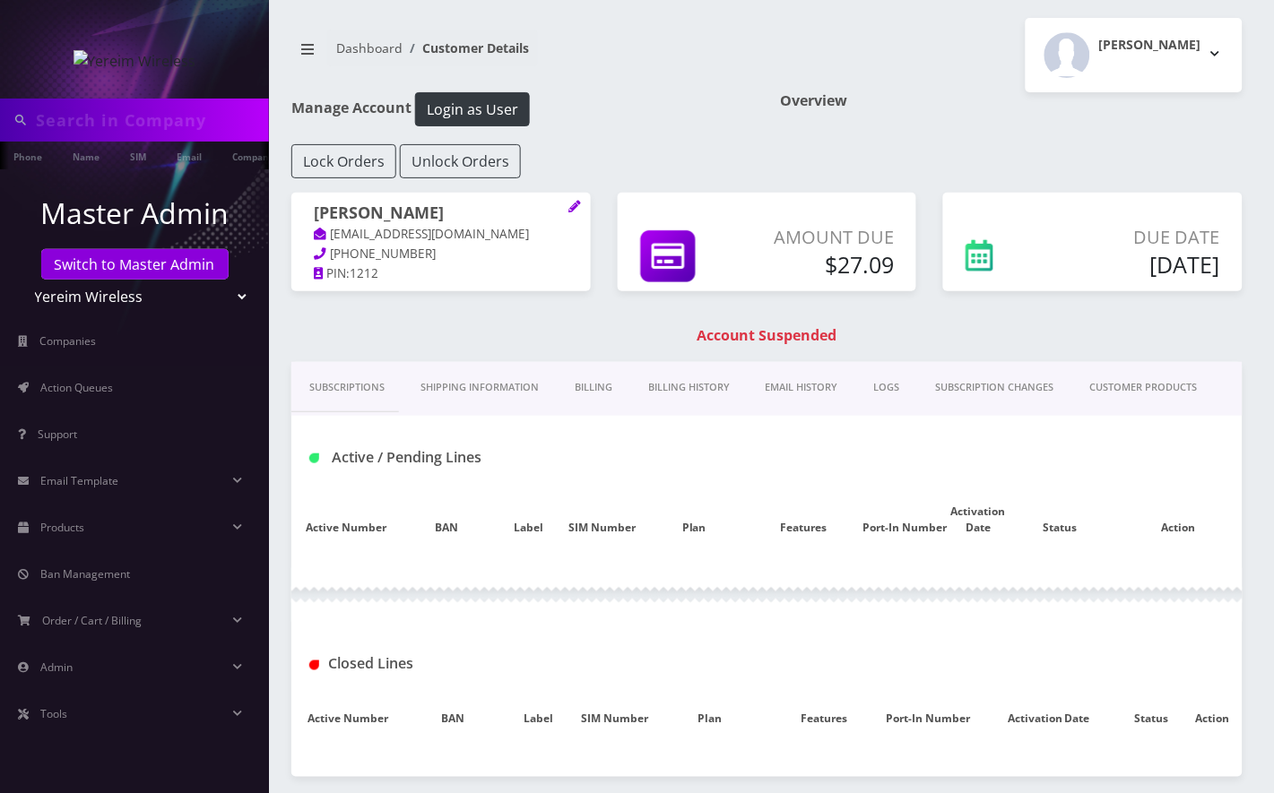
type input "8457290985"
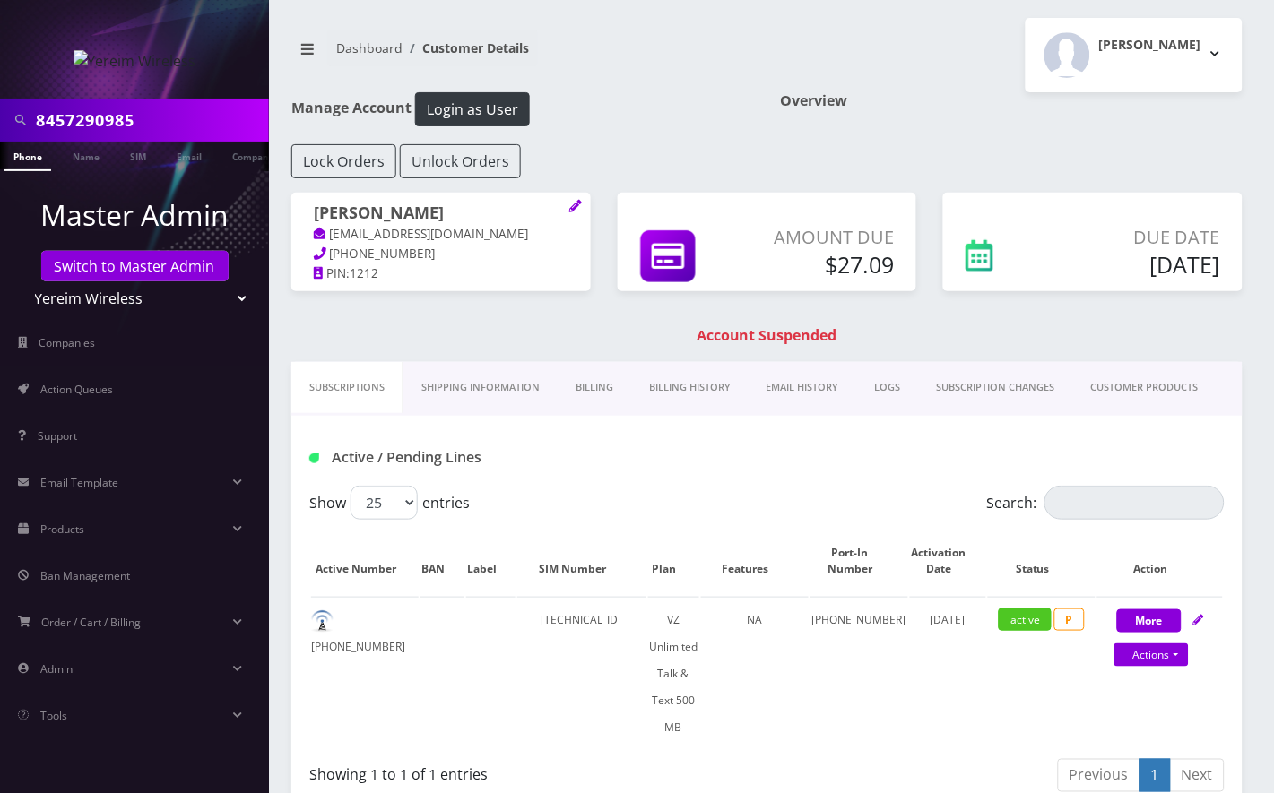
click at [683, 388] on link "Billing History" at bounding box center [689, 387] width 117 height 51
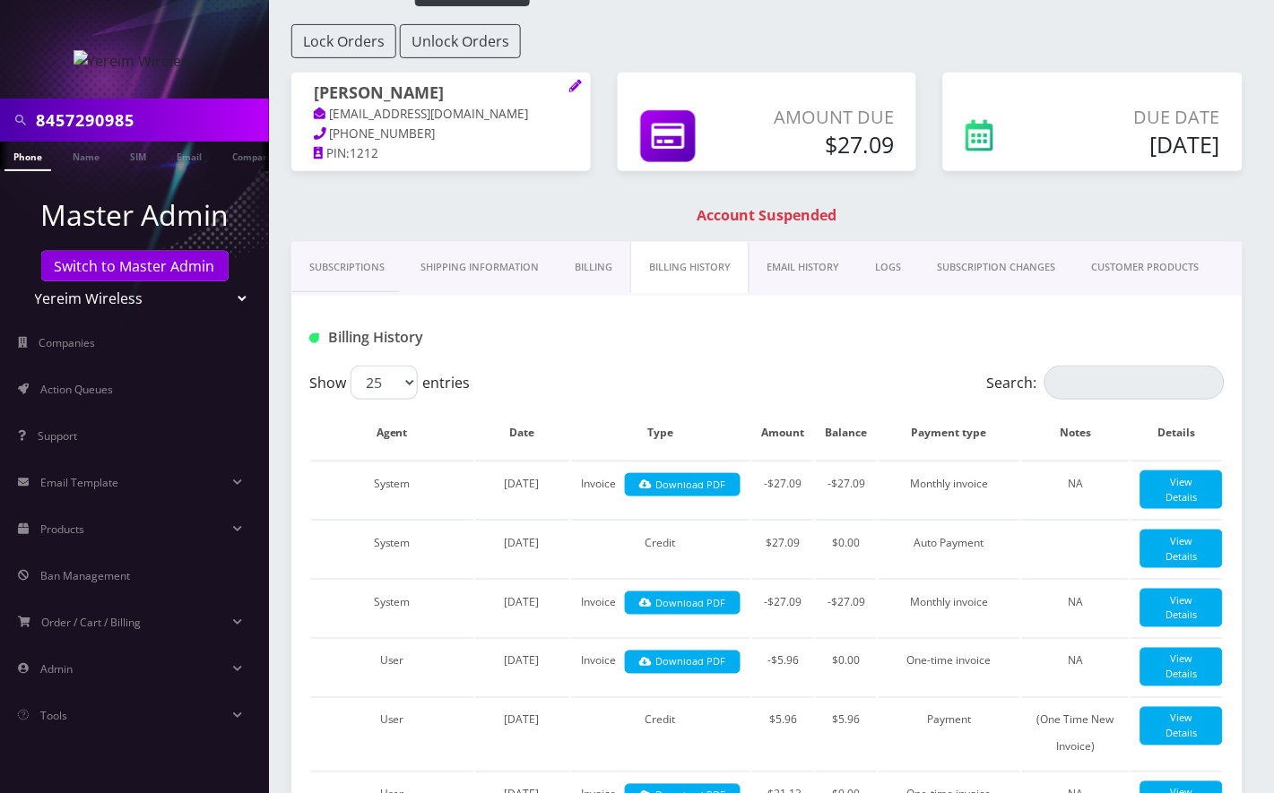
scroll to position [119, 0]
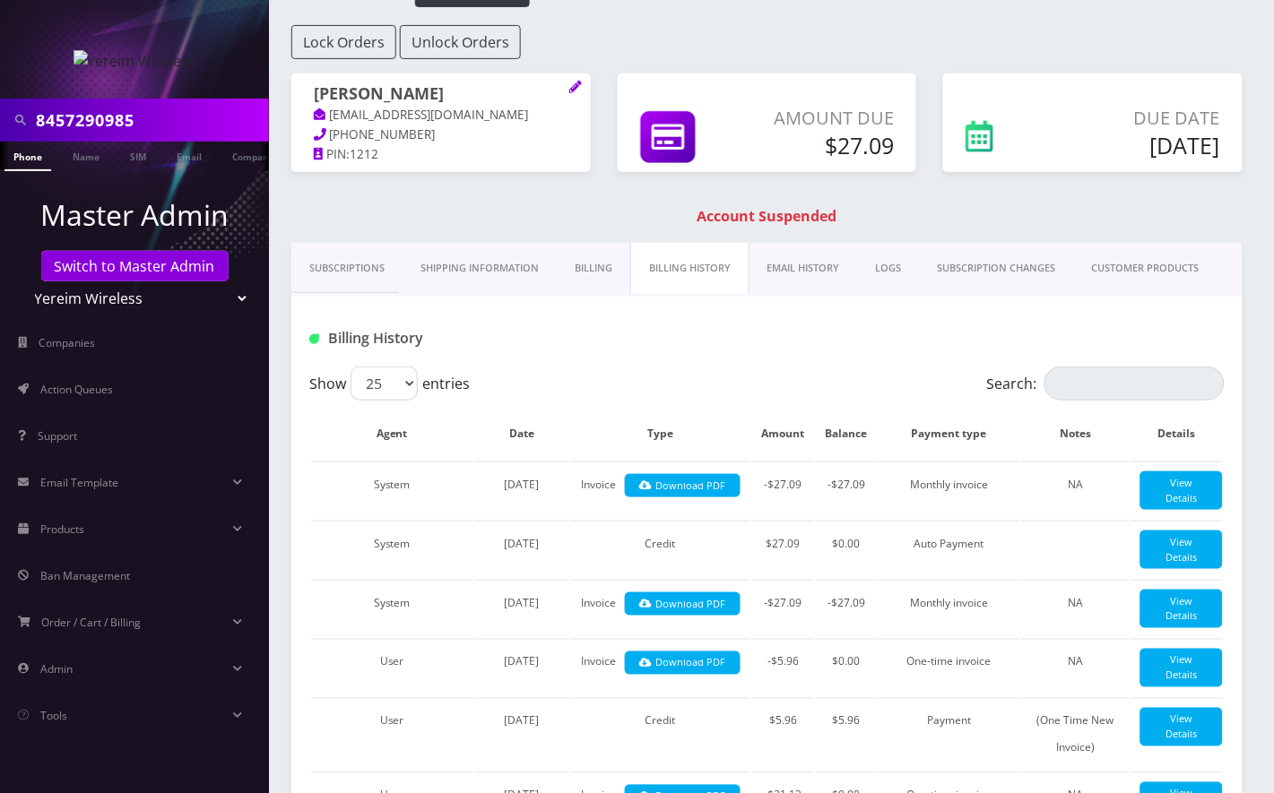
click at [583, 277] on link "Billing" at bounding box center [593, 268] width 73 height 51
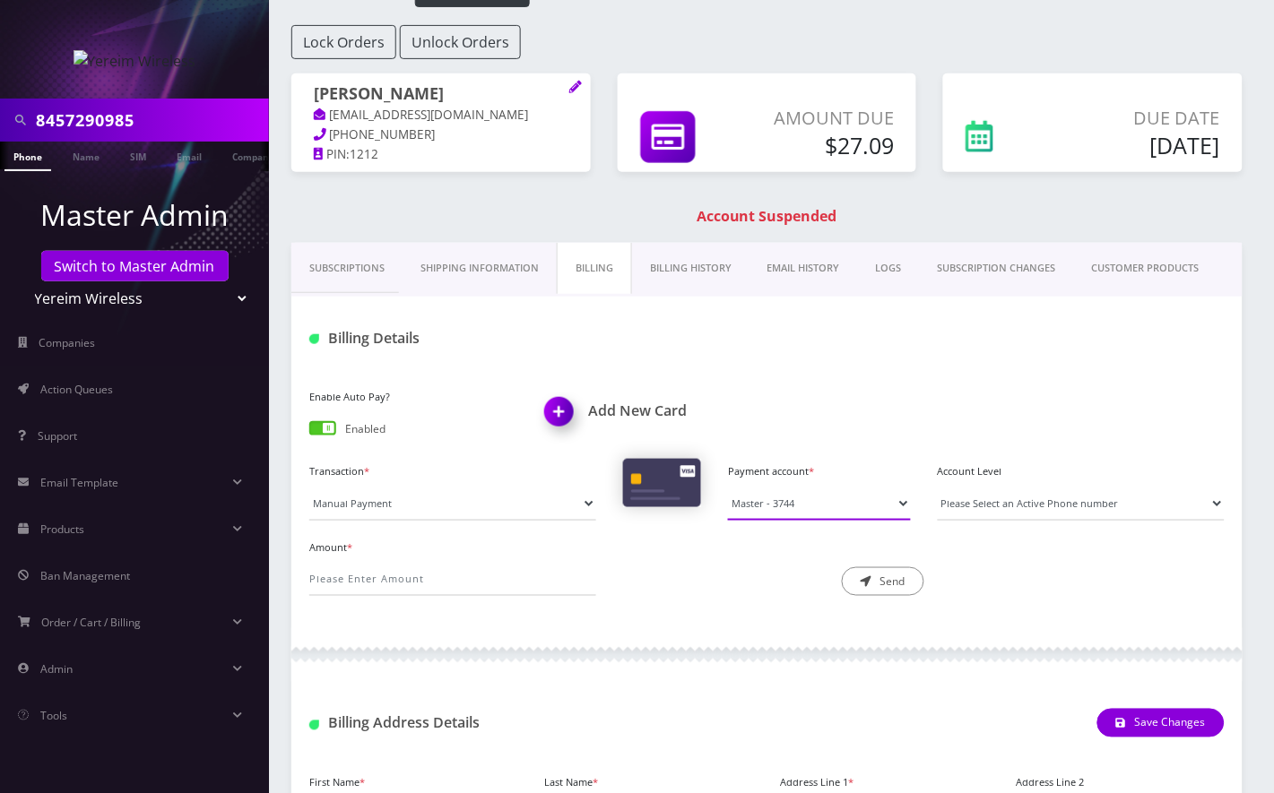
click at [780, 503] on select "Master - 3744 Master - 5612" at bounding box center [819, 504] width 183 height 34
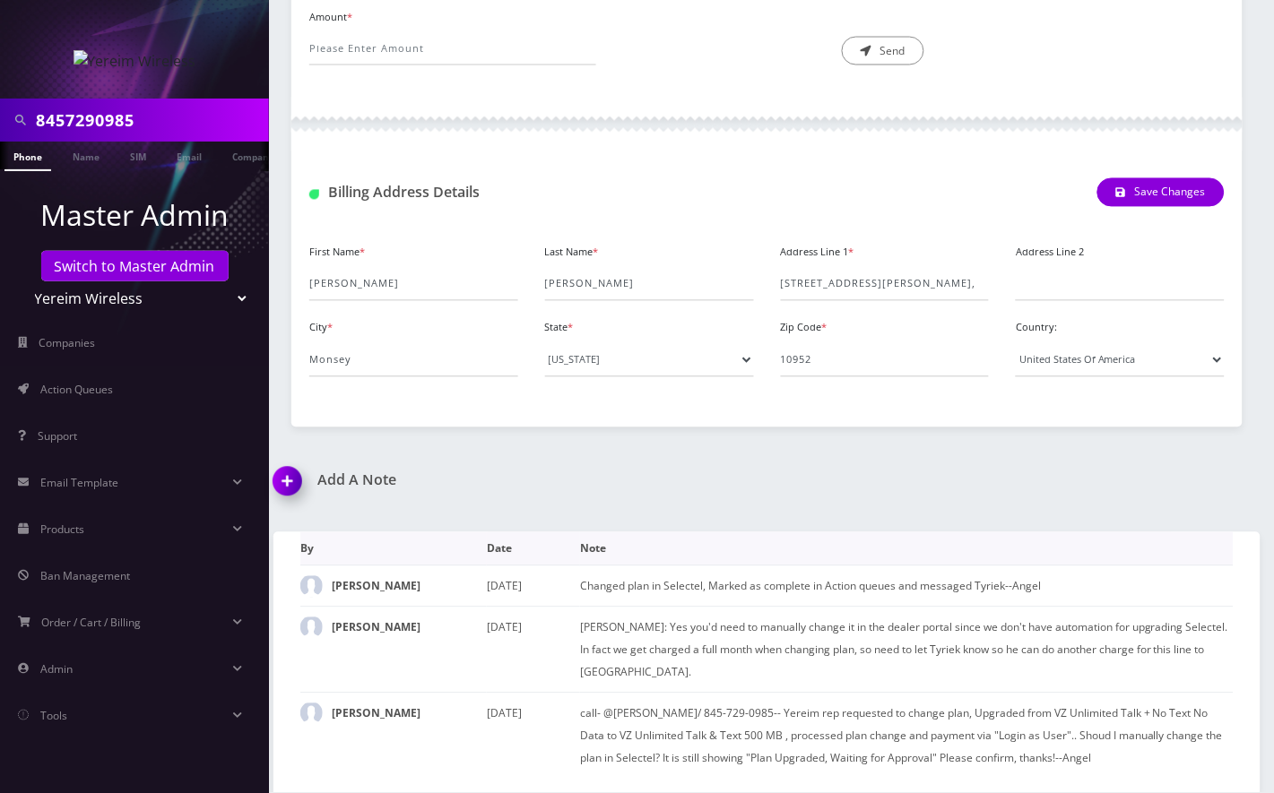
scroll to position [54, 0]
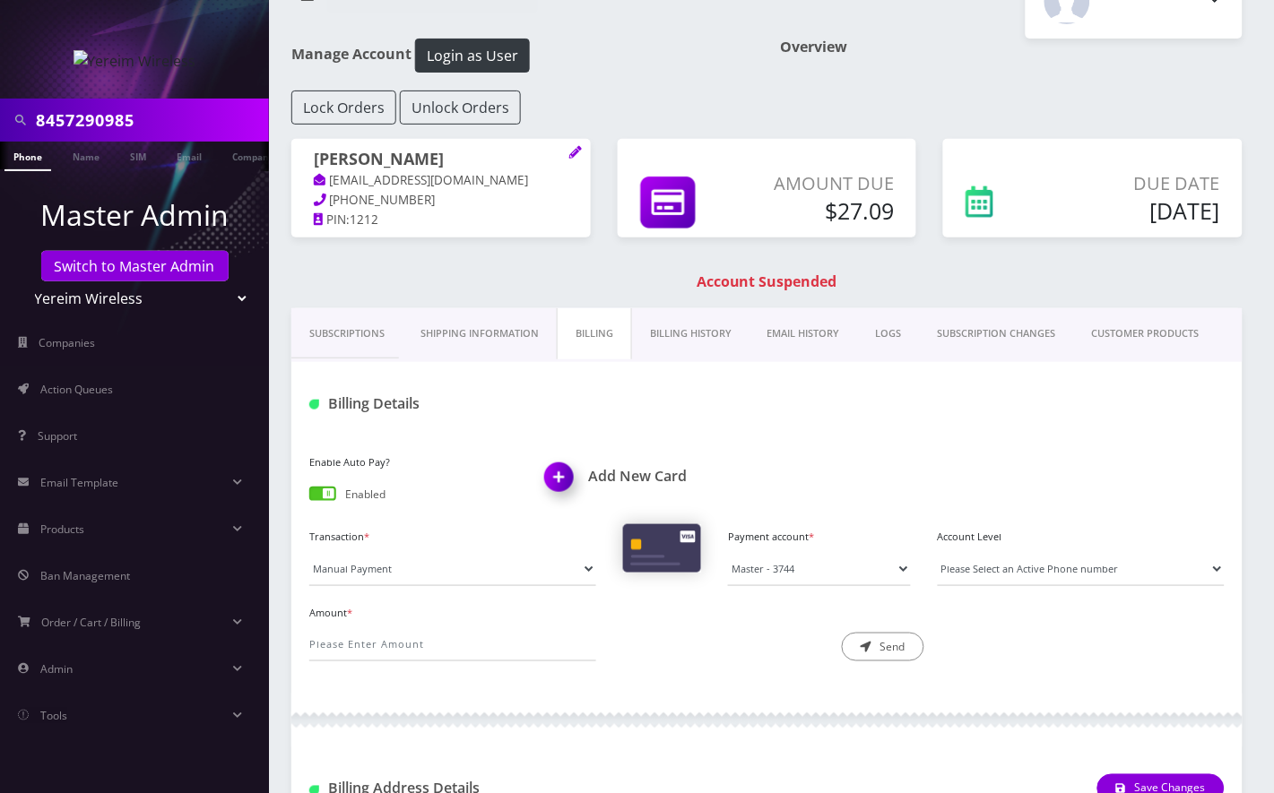
click at [707, 336] on link "Billing History" at bounding box center [690, 333] width 117 height 51
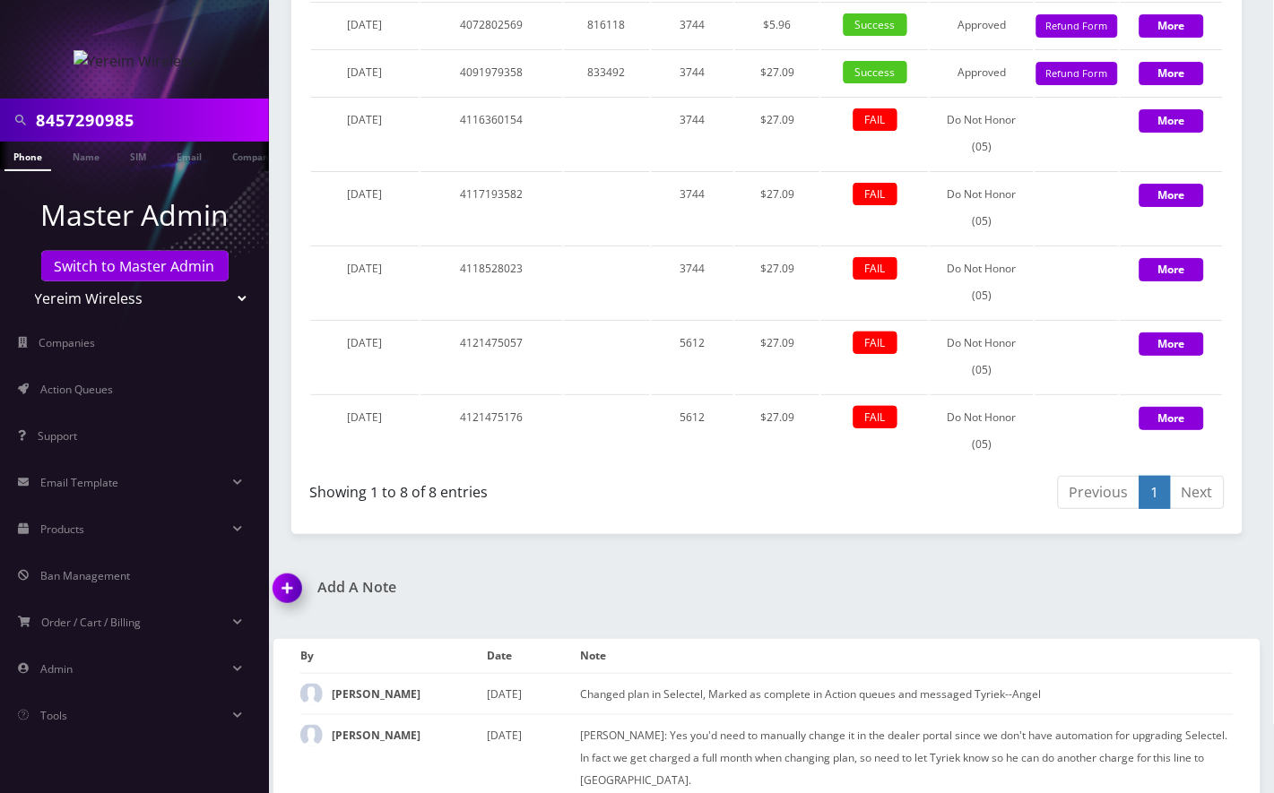
scroll to position [1369, 0]
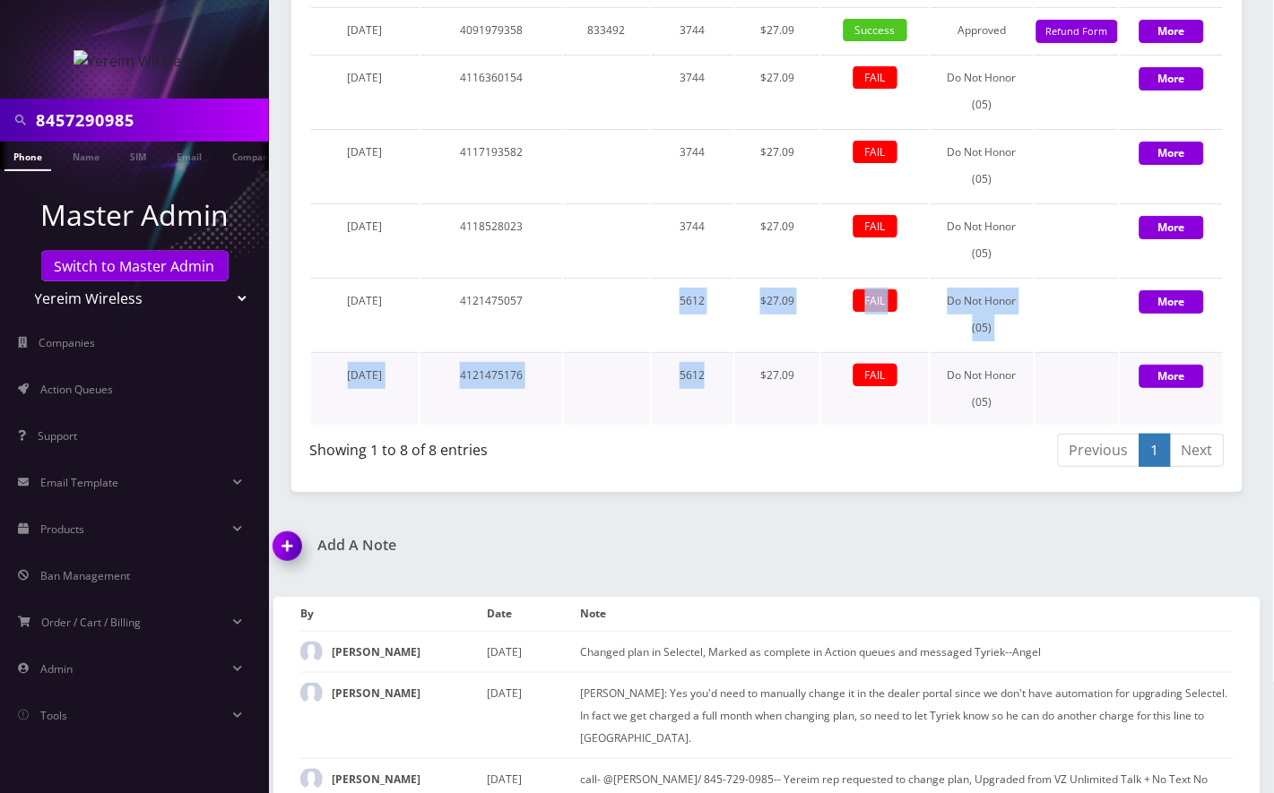
drag, startPoint x: 679, startPoint y: 526, endPoint x: 704, endPoint y: 606, distance: 83.6
click at [704, 425] on tbody "June 16, 2025 4071404157 837315 3744 $21.13 Success Approved 21.13 Give Credit …" at bounding box center [766, 168] width 911 height 513
click at [699, 350] on td "5612" at bounding box center [693, 314] width 82 height 73
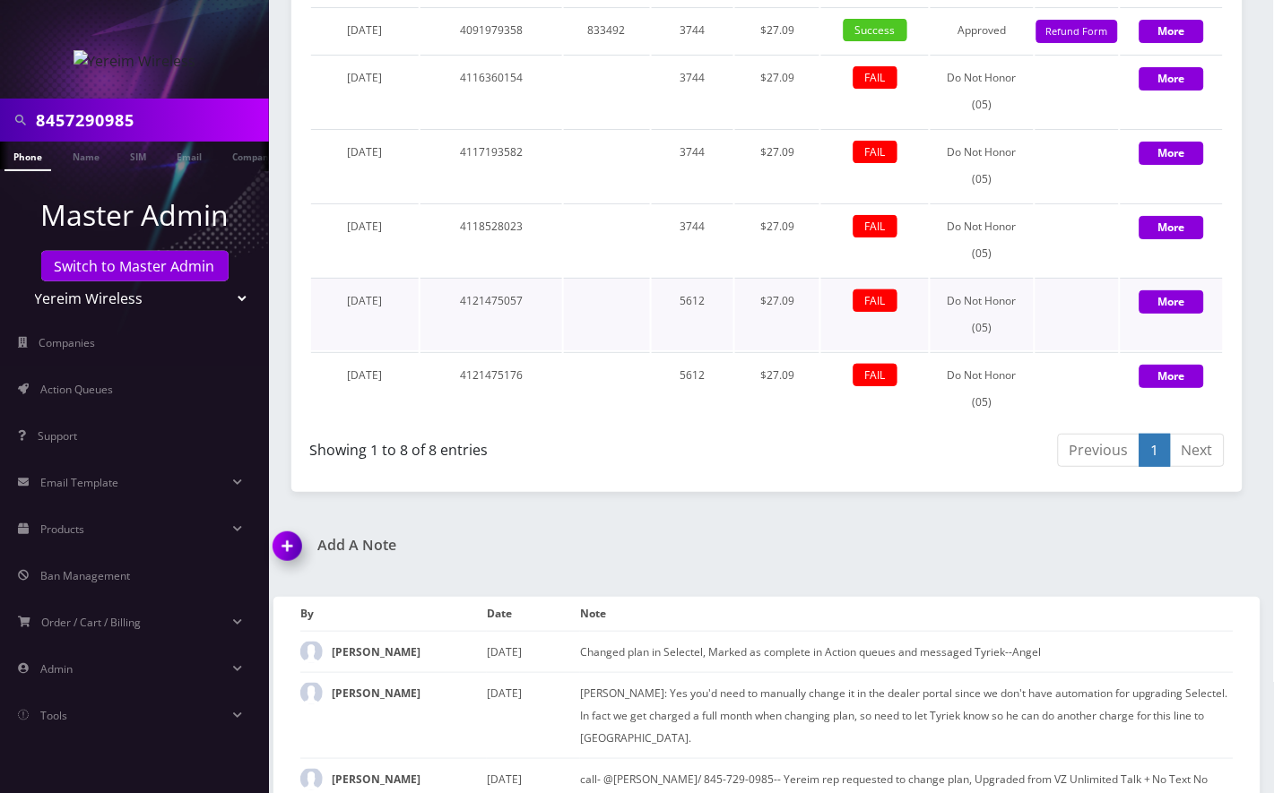
click at [682, 350] on td "5612" at bounding box center [693, 314] width 82 height 73
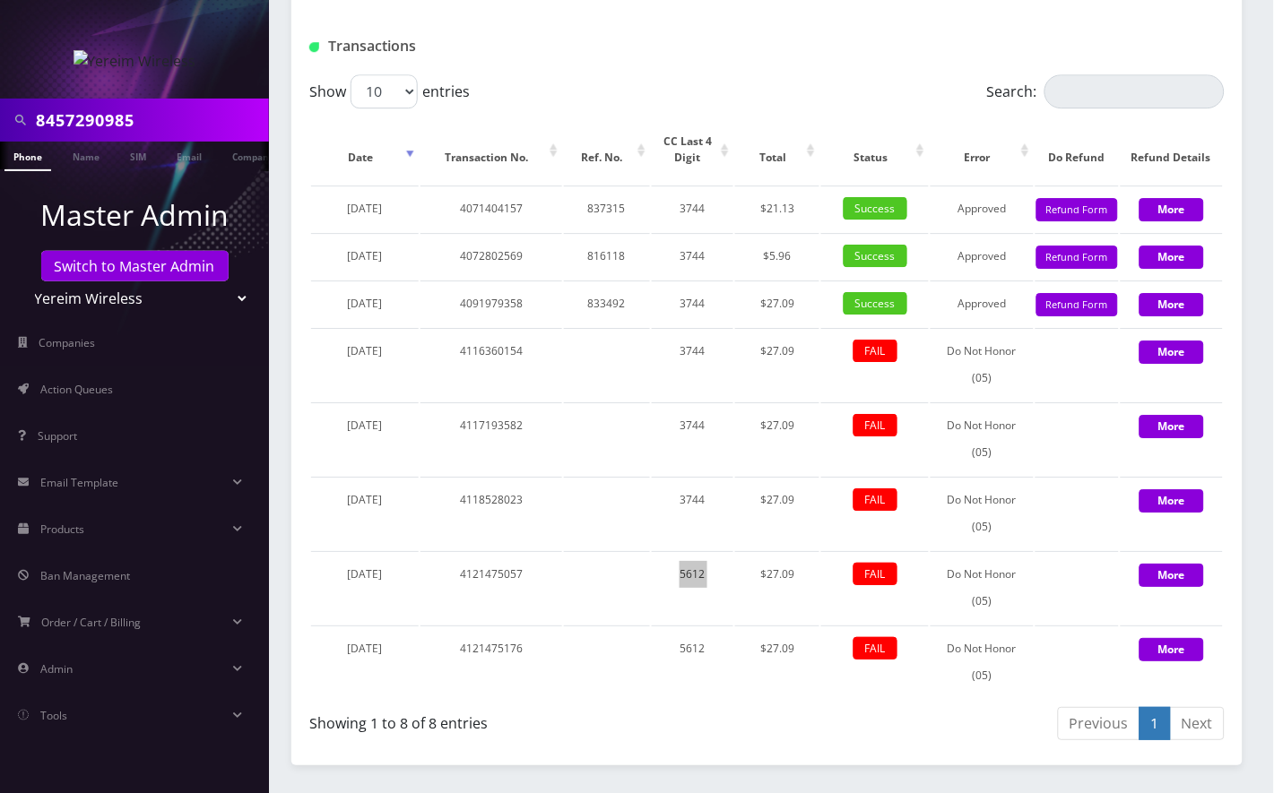
scroll to position [771, 0]
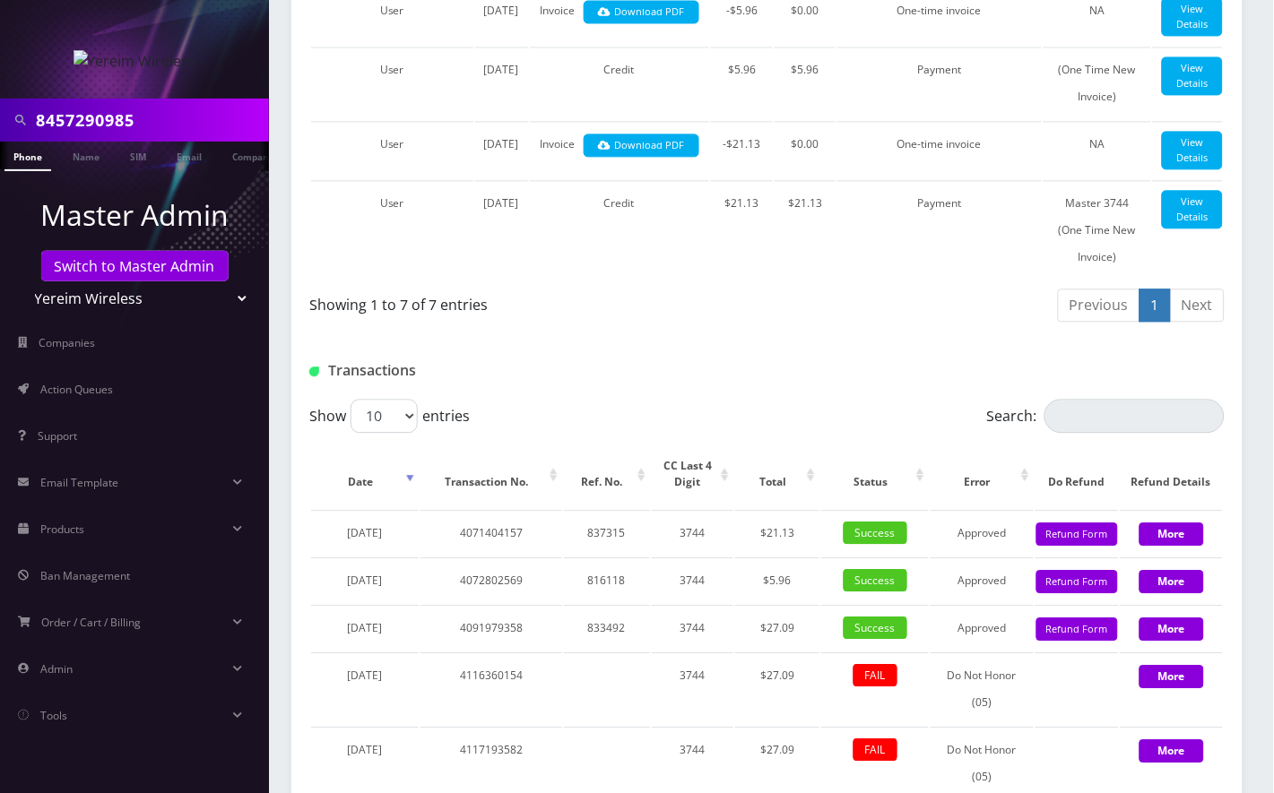
click at [91, 108] on input "8457290985" at bounding box center [150, 120] width 229 height 34
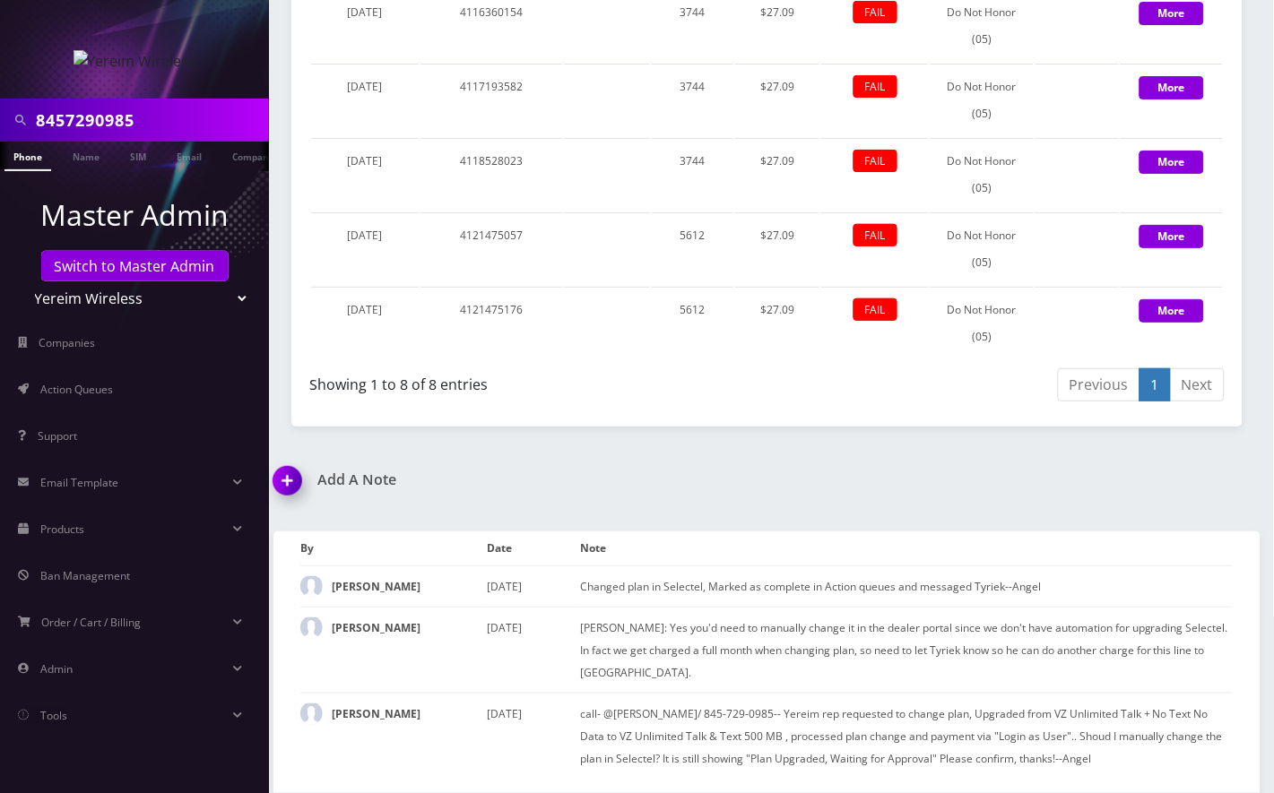
click at [283, 471] on img at bounding box center [290, 487] width 53 height 53
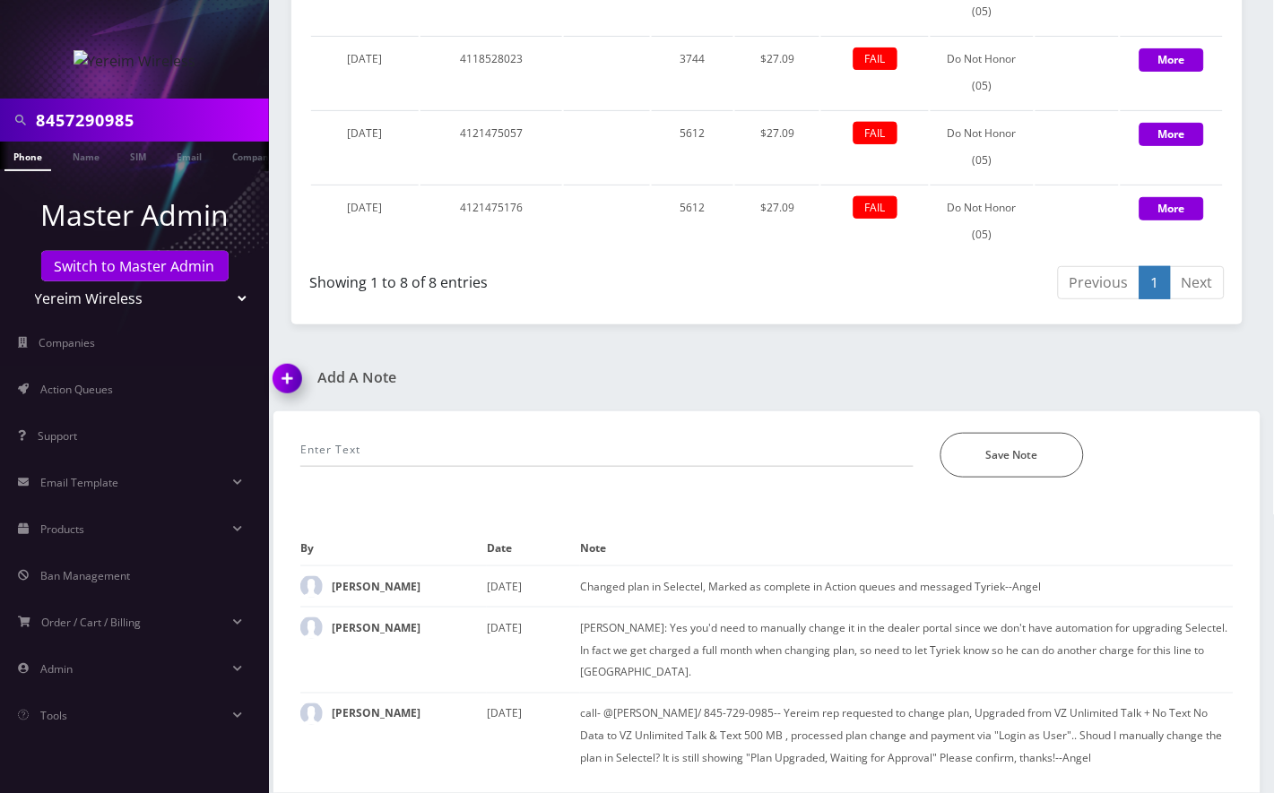
scroll to position [1758, 0]
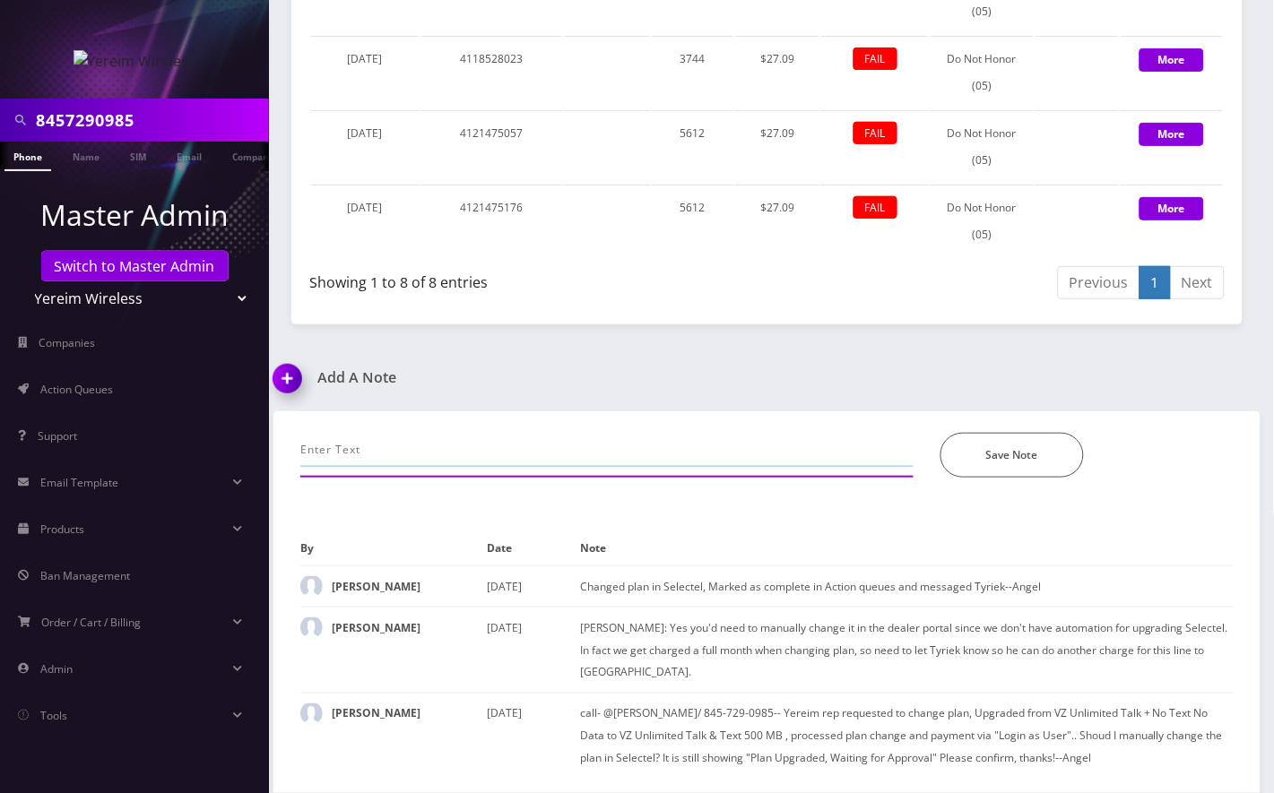
click at [410, 458] on input "text" at bounding box center [606, 450] width 613 height 34
click at [410, 458] on input "call- added new cc but still declined" at bounding box center [606, 450] width 613 height 34
click at [600, 456] on input "call- added new cc **5612 but still declined" at bounding box center [606, 450] width 613 height 34
type input "call- added new cc **5612 but still declined, cust will call back with a diff c…"
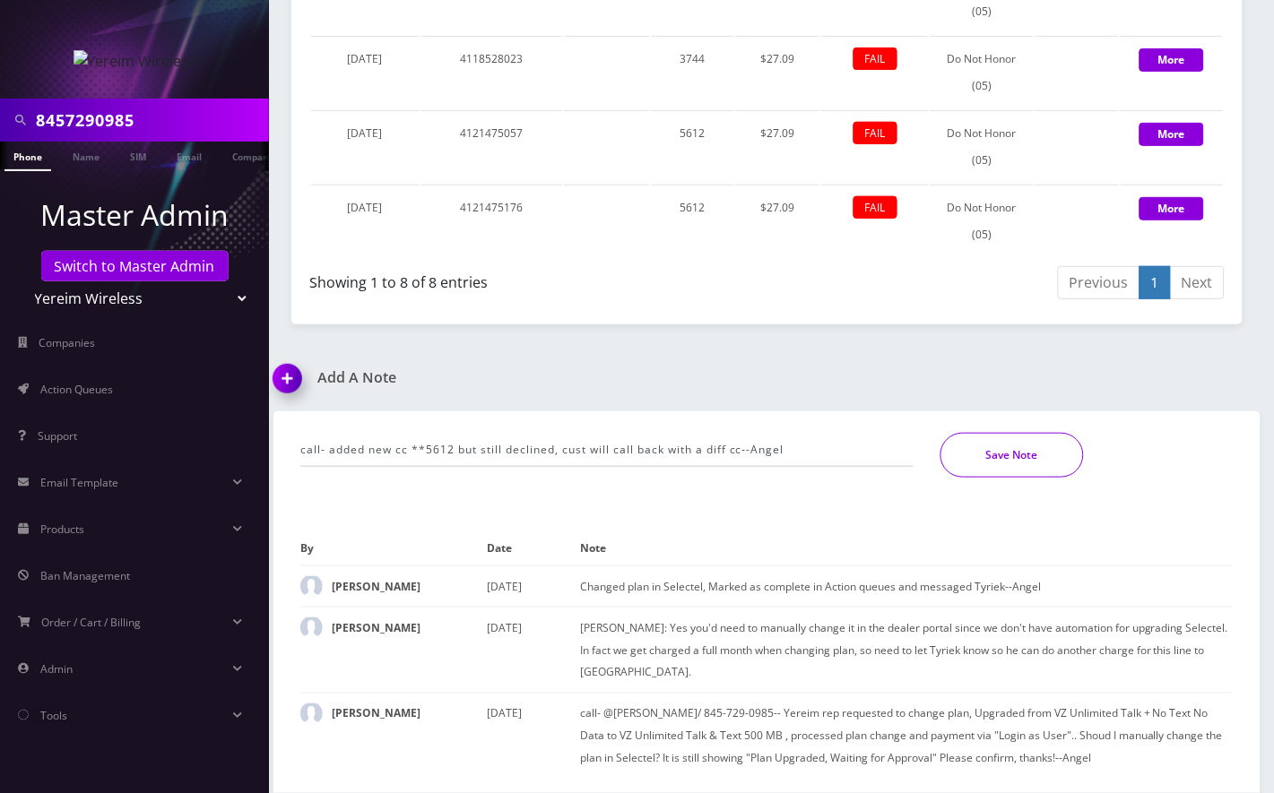
click at [989, 454] on button "Save Note" at bounding box center [1011, 455] width 143 height 45
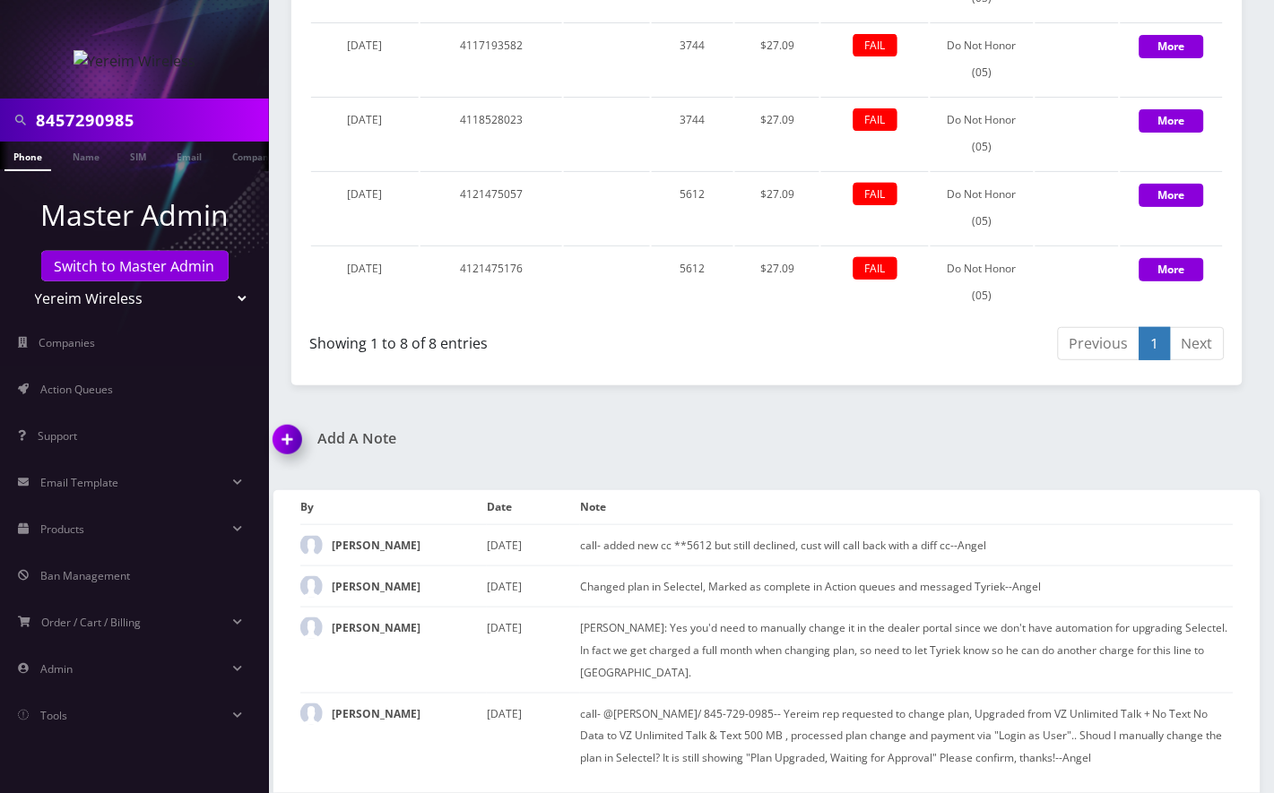
scroll to position [1698, 0]
click at [113, 123] on input "8457290985" at bounding box center [150, 120] width 229 height 34
paste input "164666187"
click at [48, 124] on input "16466618785" at bounding box center [150, 120] width 229 height 34
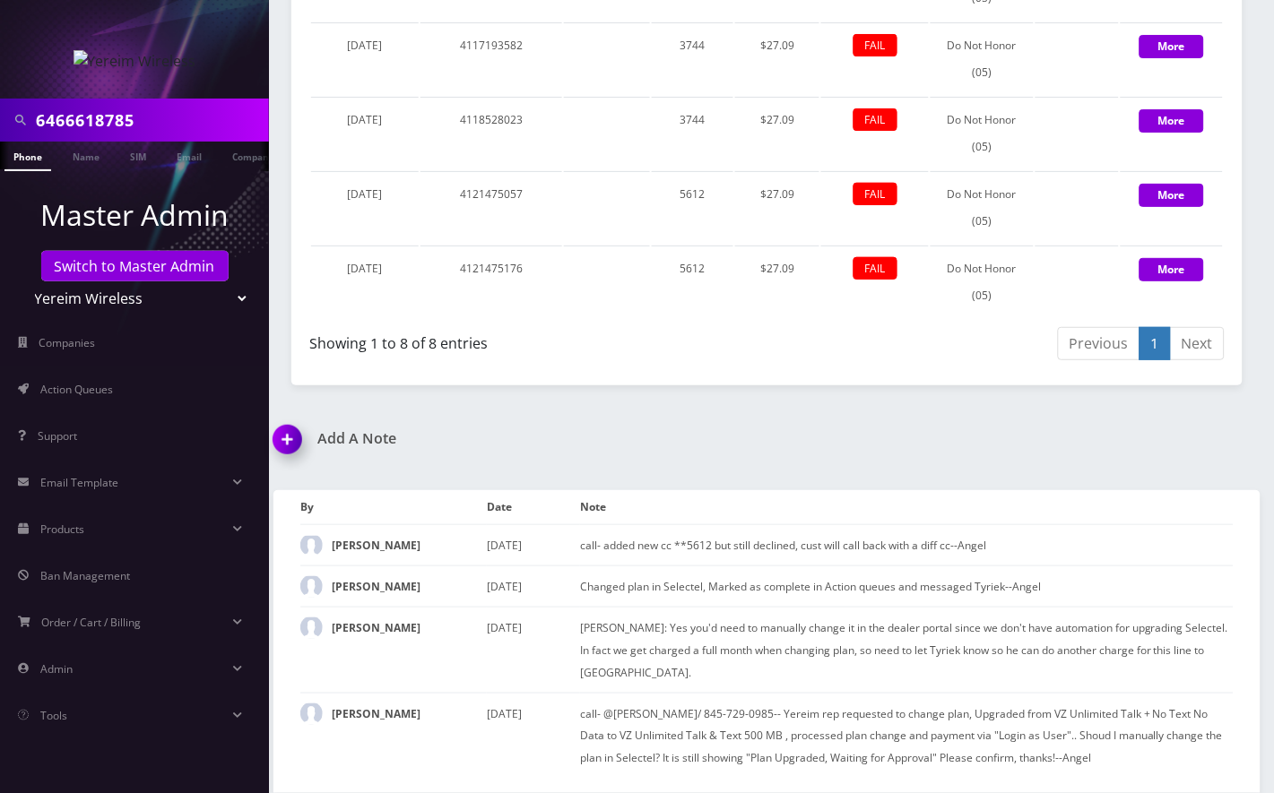
type input "6466618785"
click at [32, 152] on link "Phone" at bounding box center [27, 157] width 47 height 30
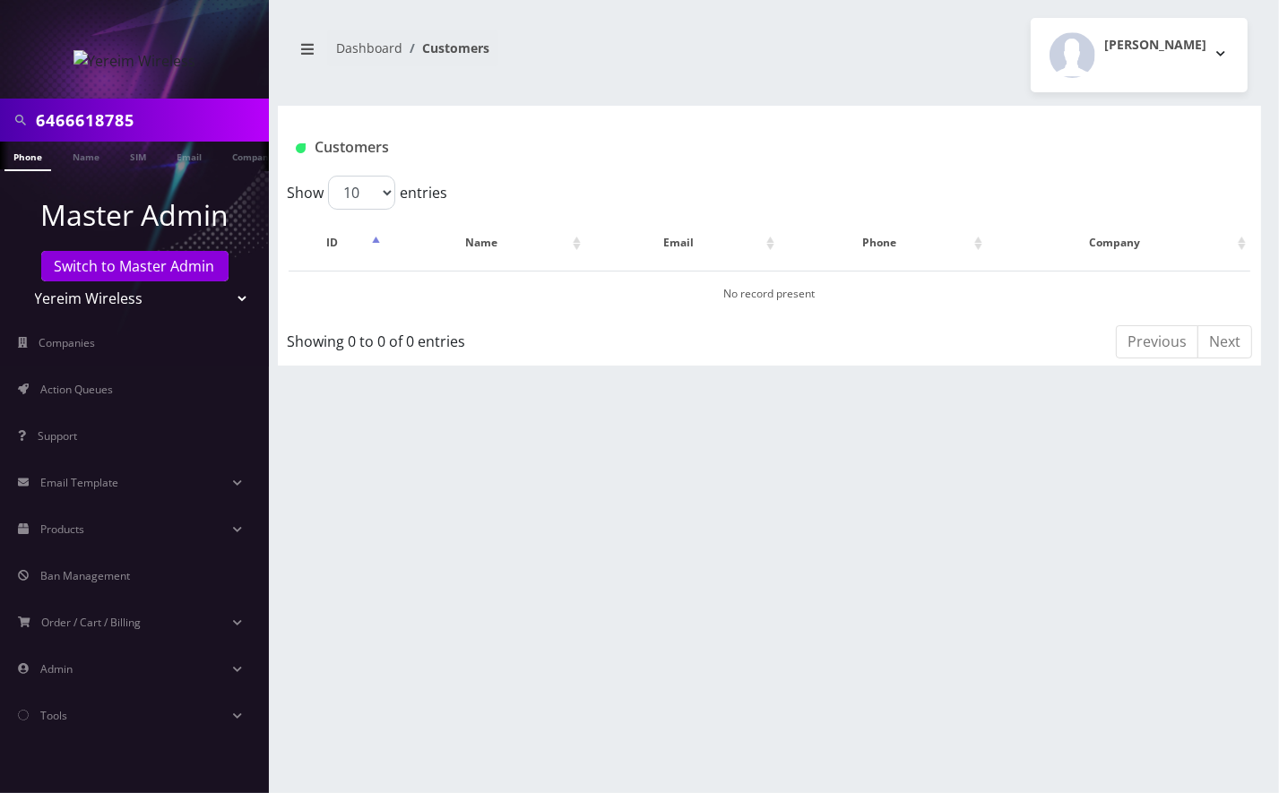
click at [104, 121] on input "6466618785" at bounding box center [150, 120] width 229 height 34
click at [166, 263] on link "Switch to Master Admin" at bounding box center [134, 266] width 187 height 30
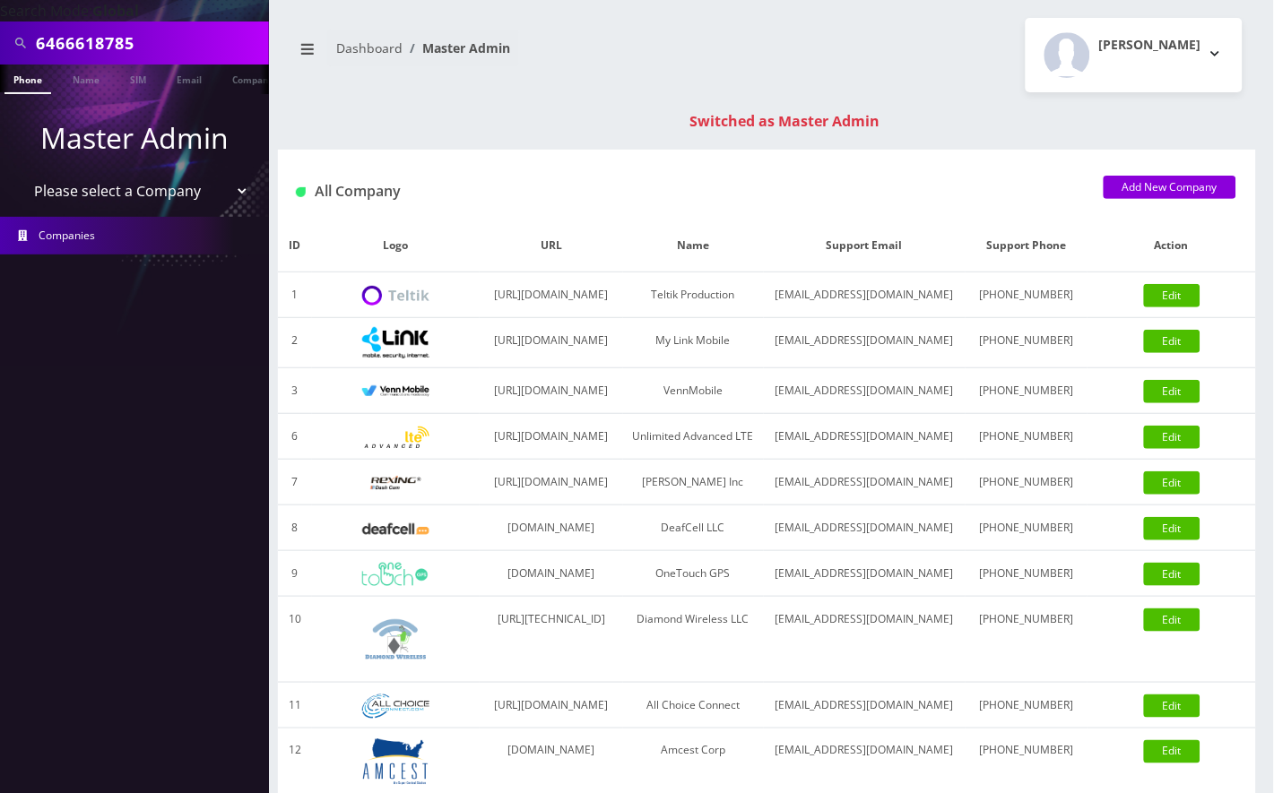
click at [30, 84] on link "Phone" at bounding box center [27, 80] width 47 height 30
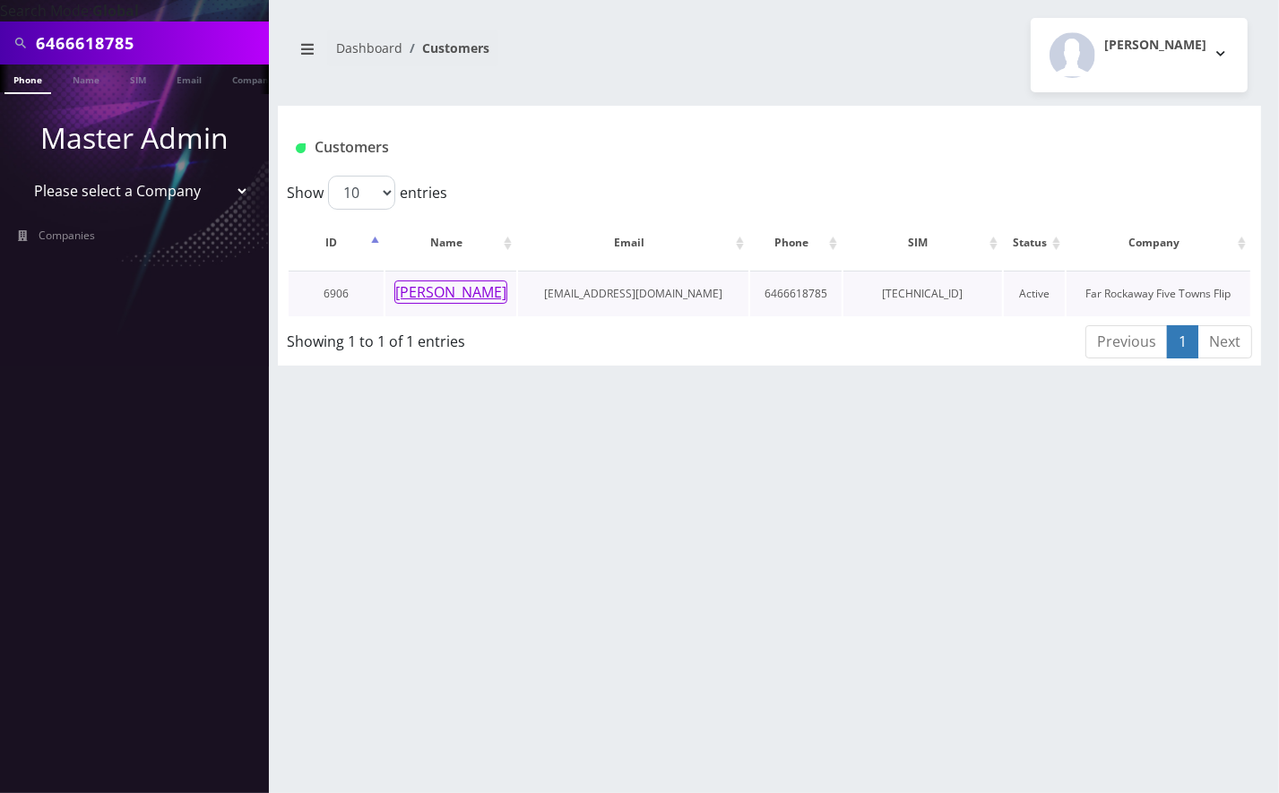
click at [443, 296] on button "[PERSON_NAME]" at bounding box center [450, 292] width 113 height 23
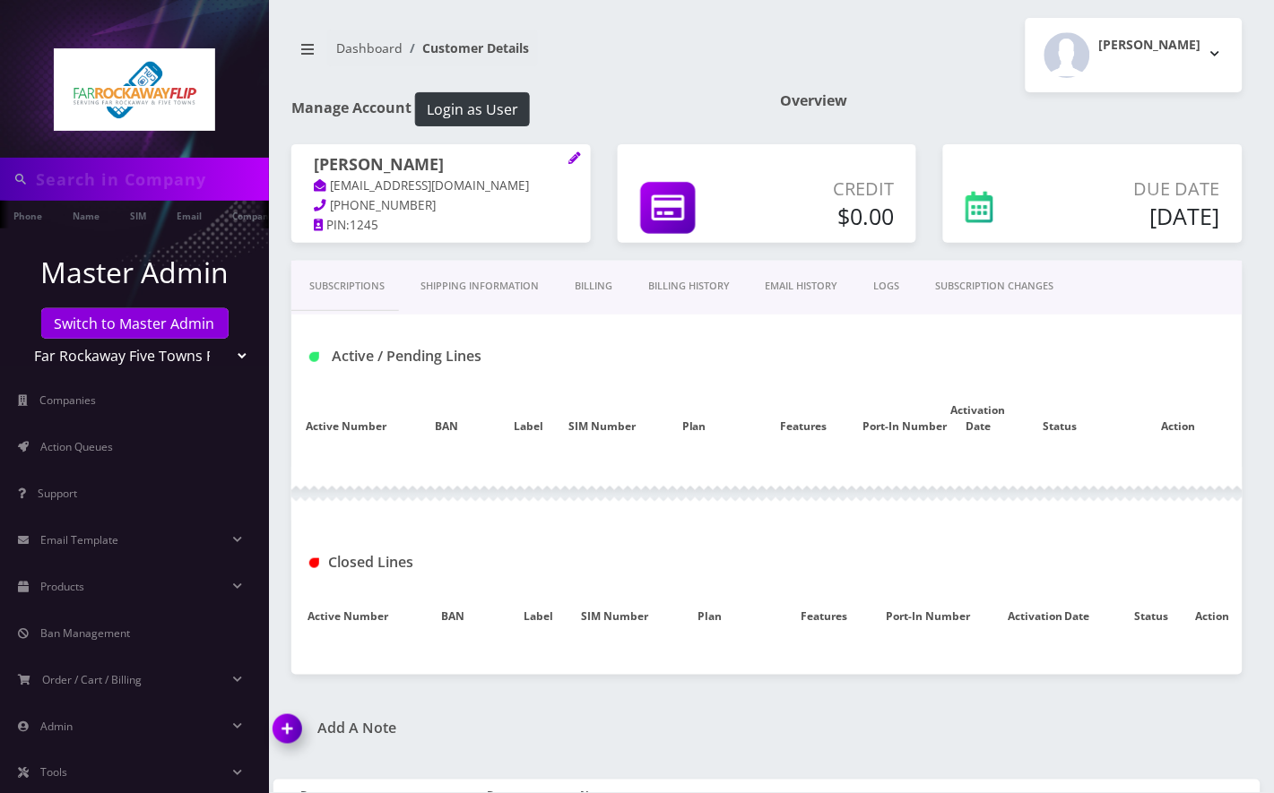
type input "6466618785"
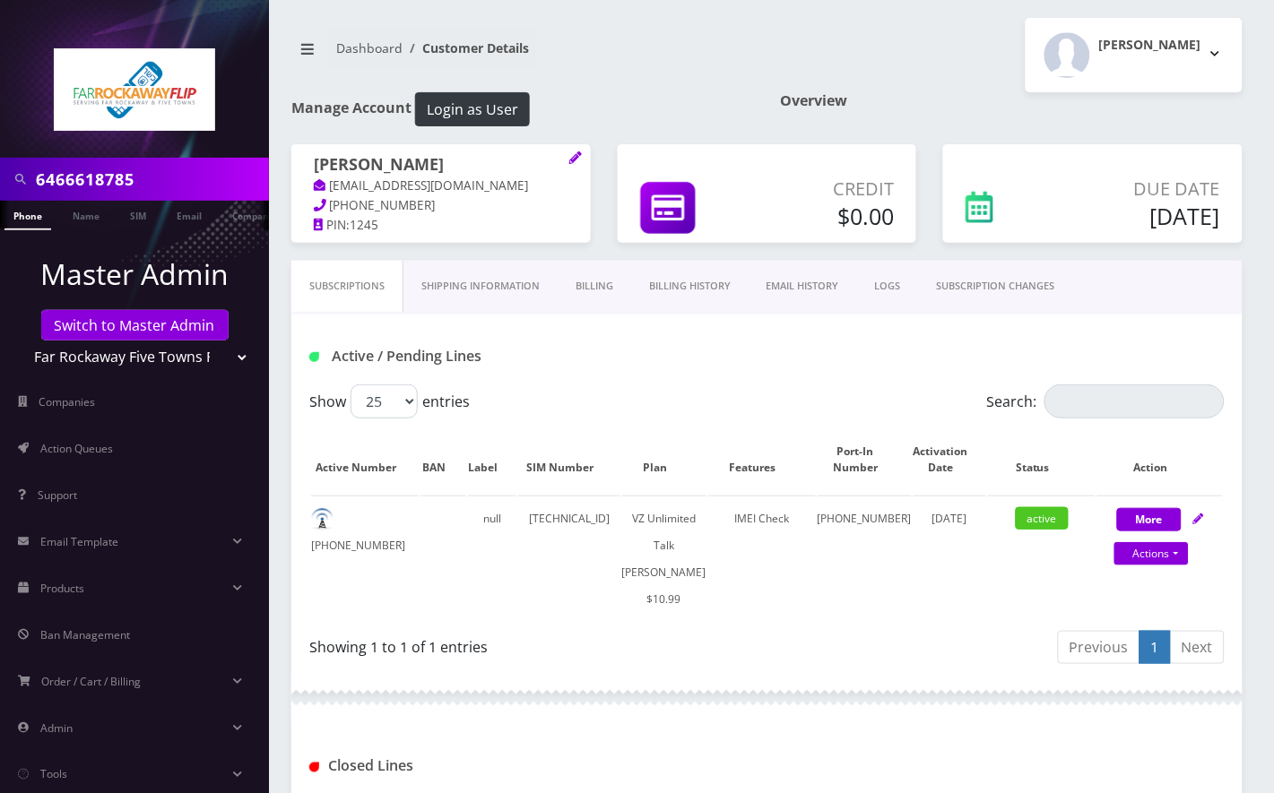
click at [818, 37] on div "Tzvi Lieberman Logout" at bounding box center [1011, 55] width 489 height 74
click at [715, 296] on link "Billing History" at bounding box center [689, 286] width 117 height 51
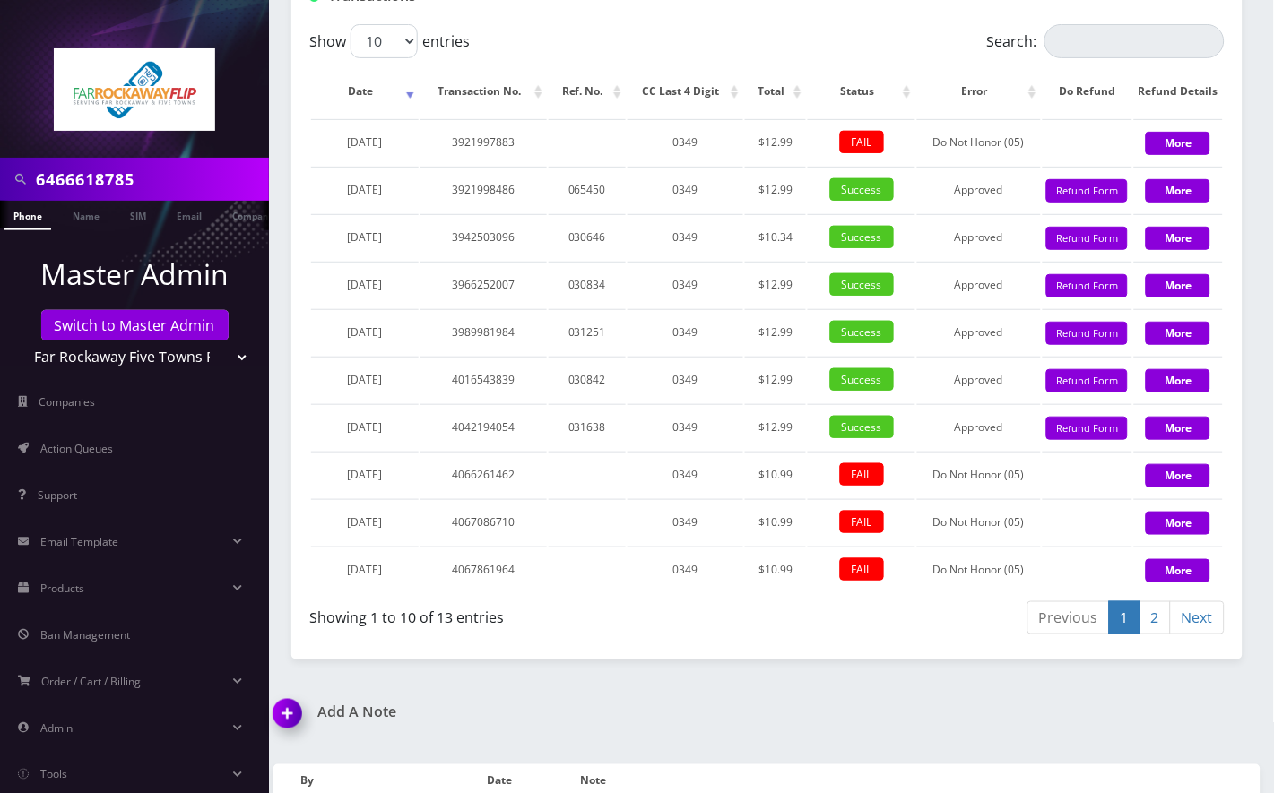
scroll to position [1735, 0]
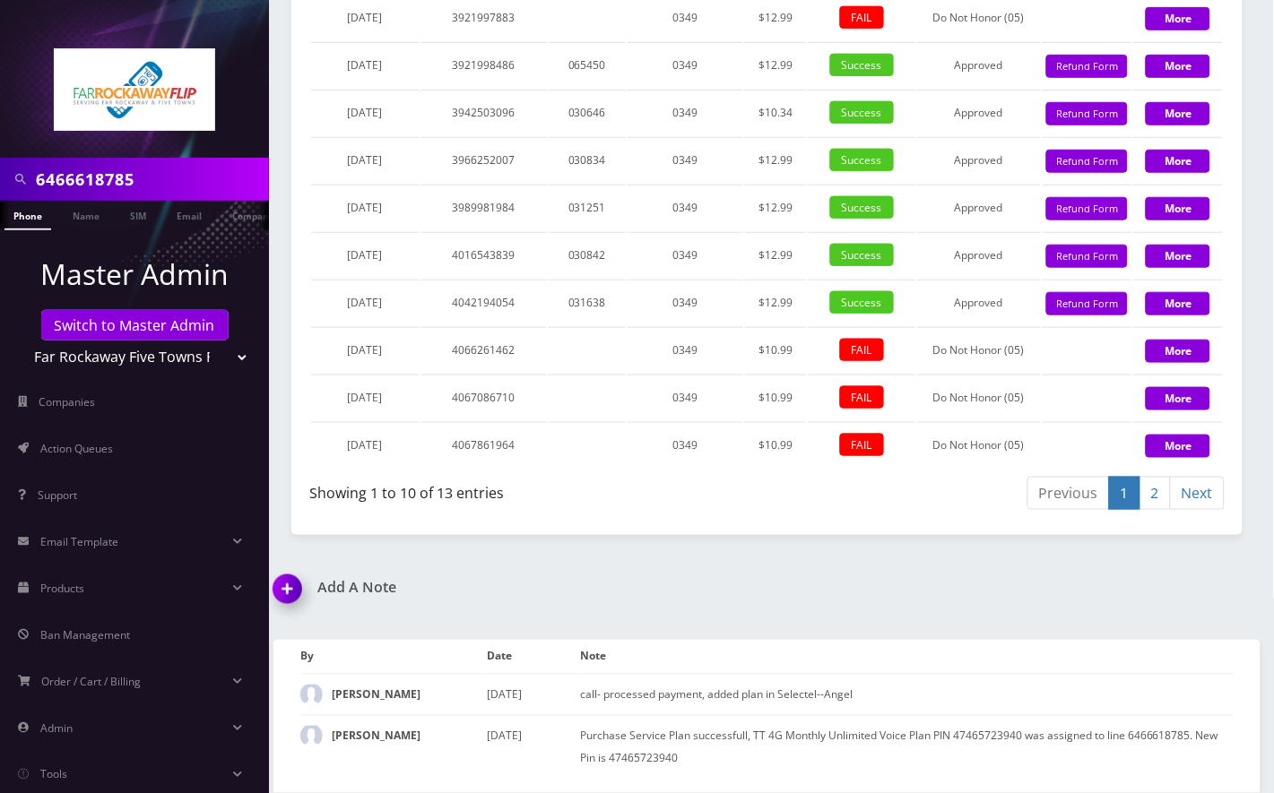
click at [1150, 505] on link "2" at bounding box center [1154, 493] width 31 height 33
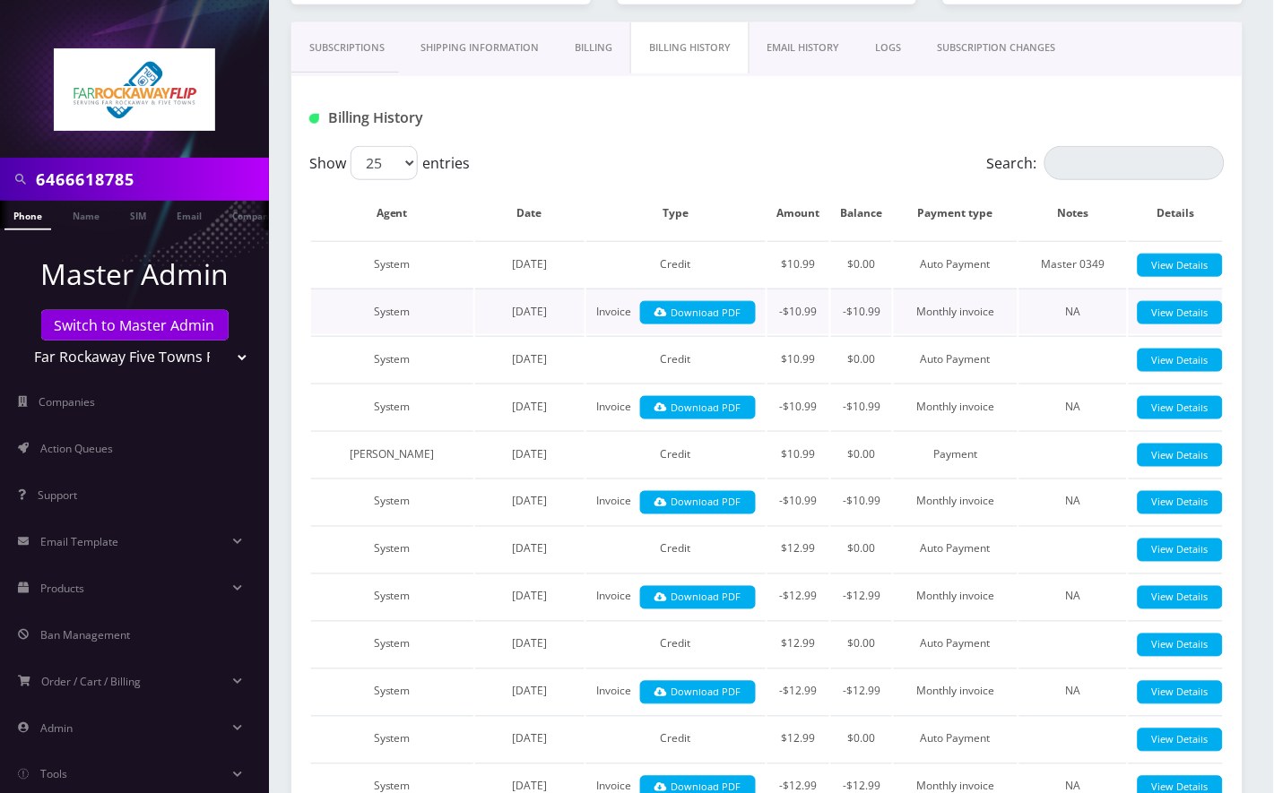
scroll to position [0, 0]
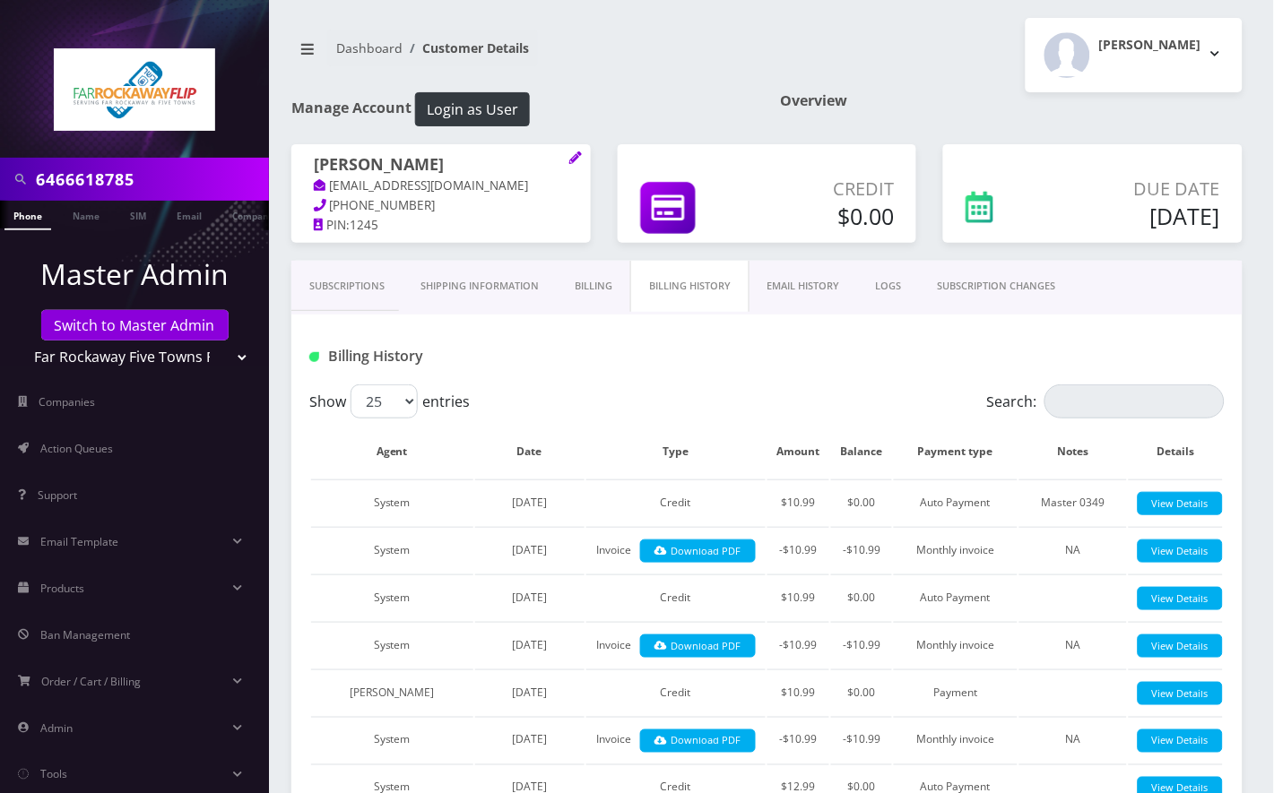
click at [604, 295] on link "Billing" at bounding box center [593, 286] width 73 height 51
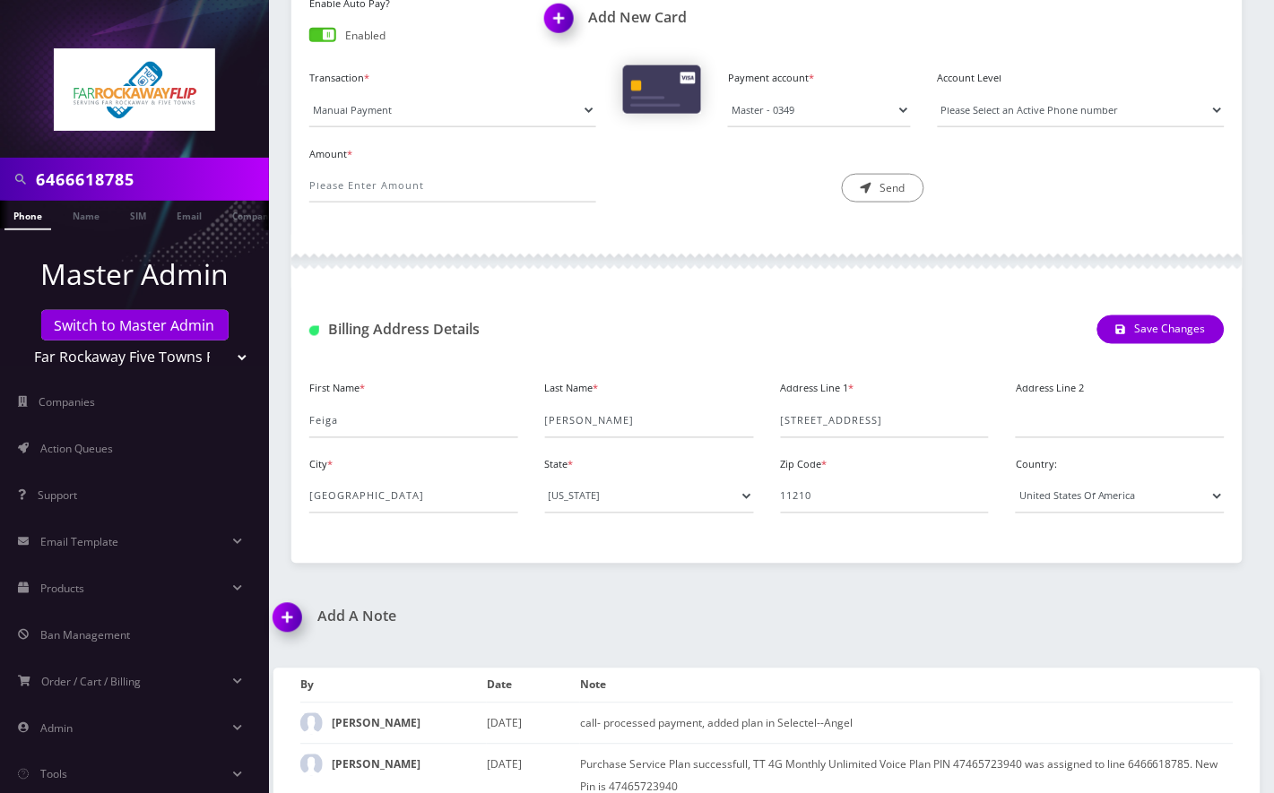
scroll to position [441, 0]
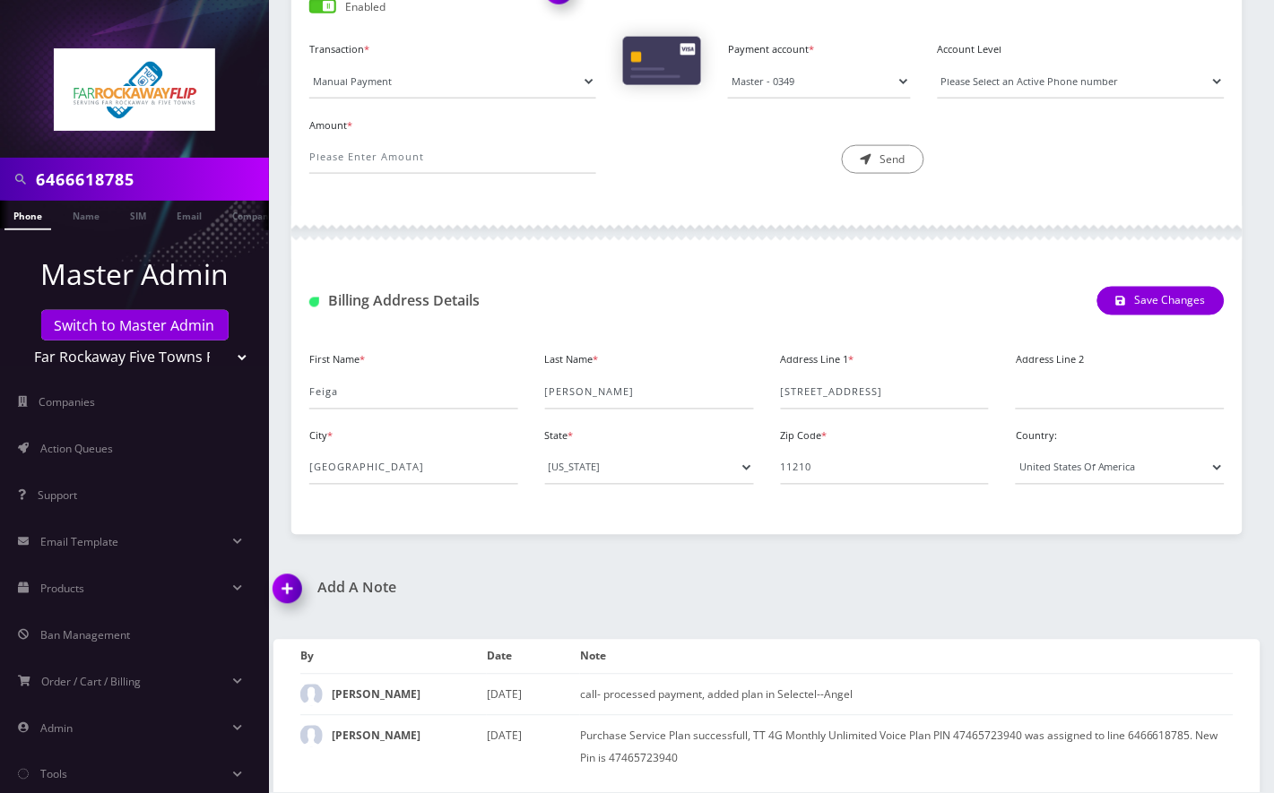
click at [288, 590] on img at bounding box center [290, 595] width 53 height 53
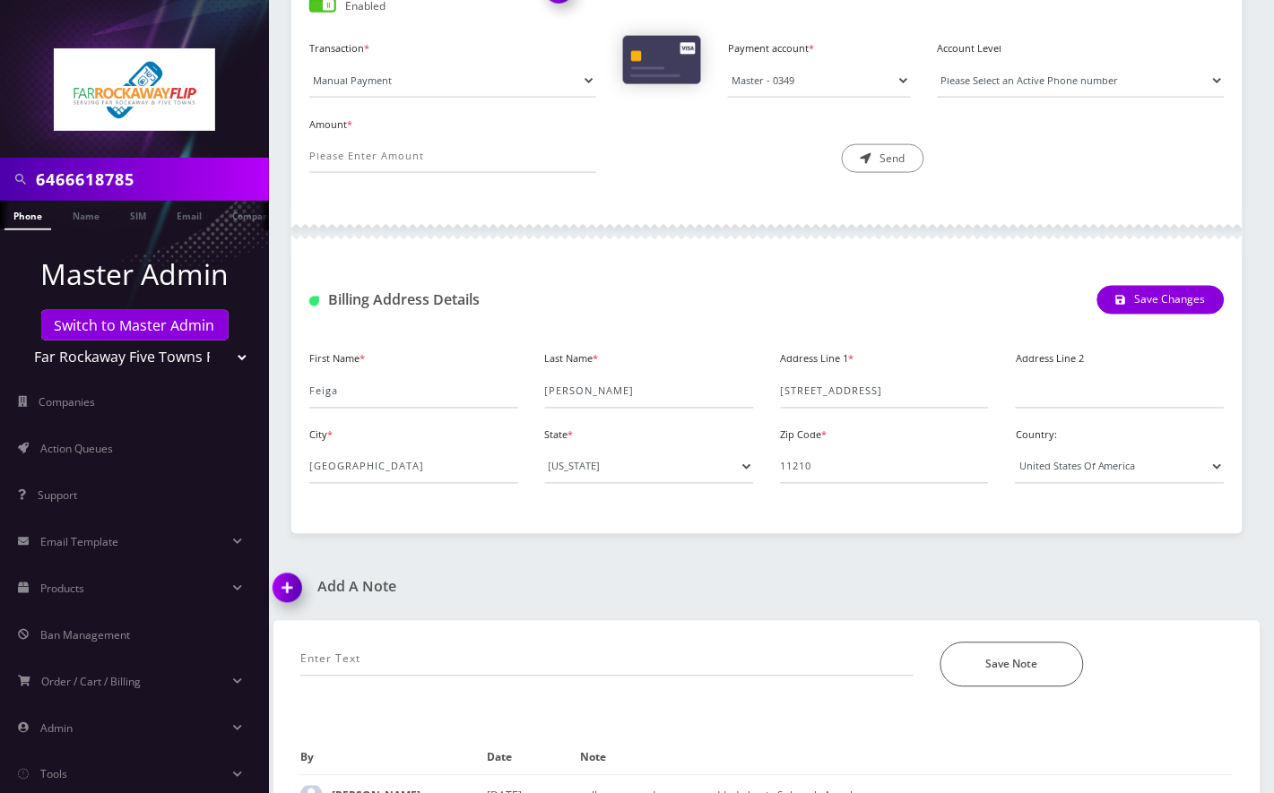
scroll to position [543, 0]
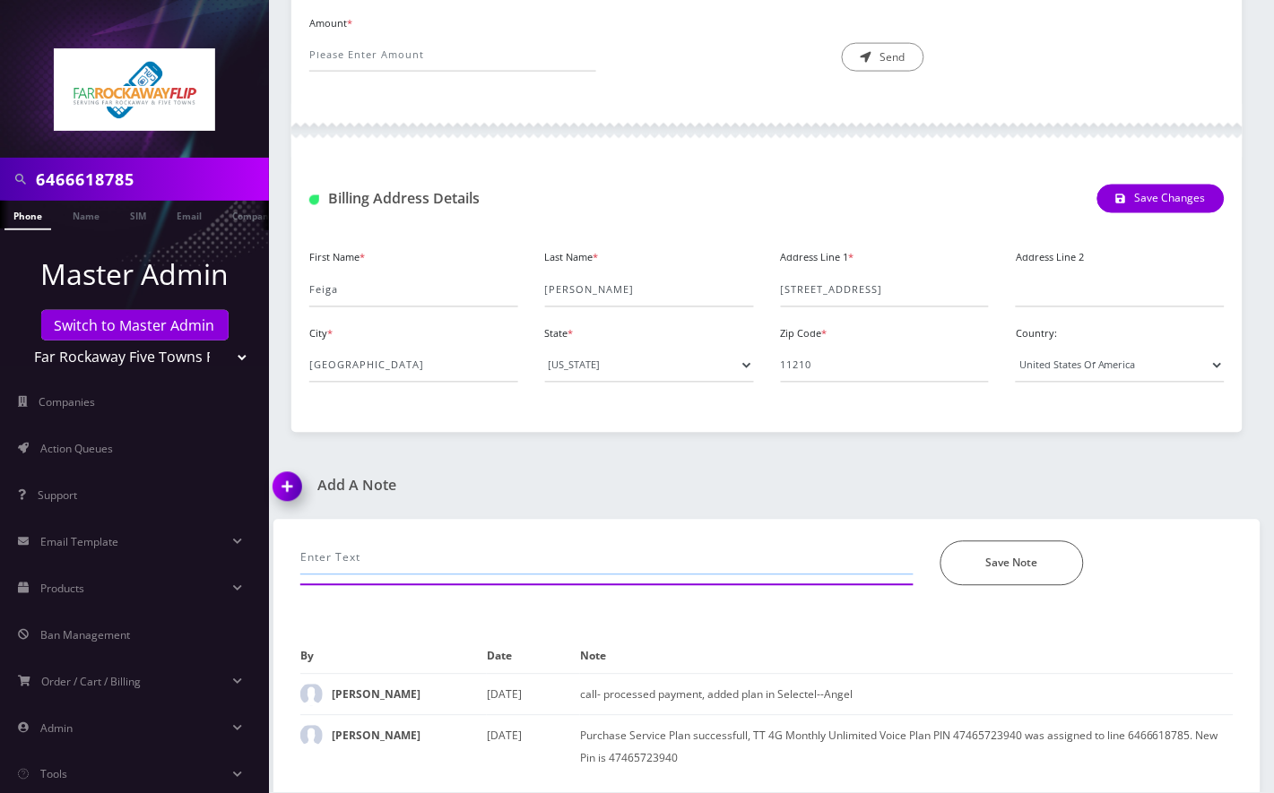
click at [462, 557] on input "text" at bounding box center [606, 558] width 613 height 34
type input "call- asking for next renewal date, will call back with a new cc --Angel"
click at [1031, 559] on button "Save Note" at bounding box center [1011, 563] width 143 height 45
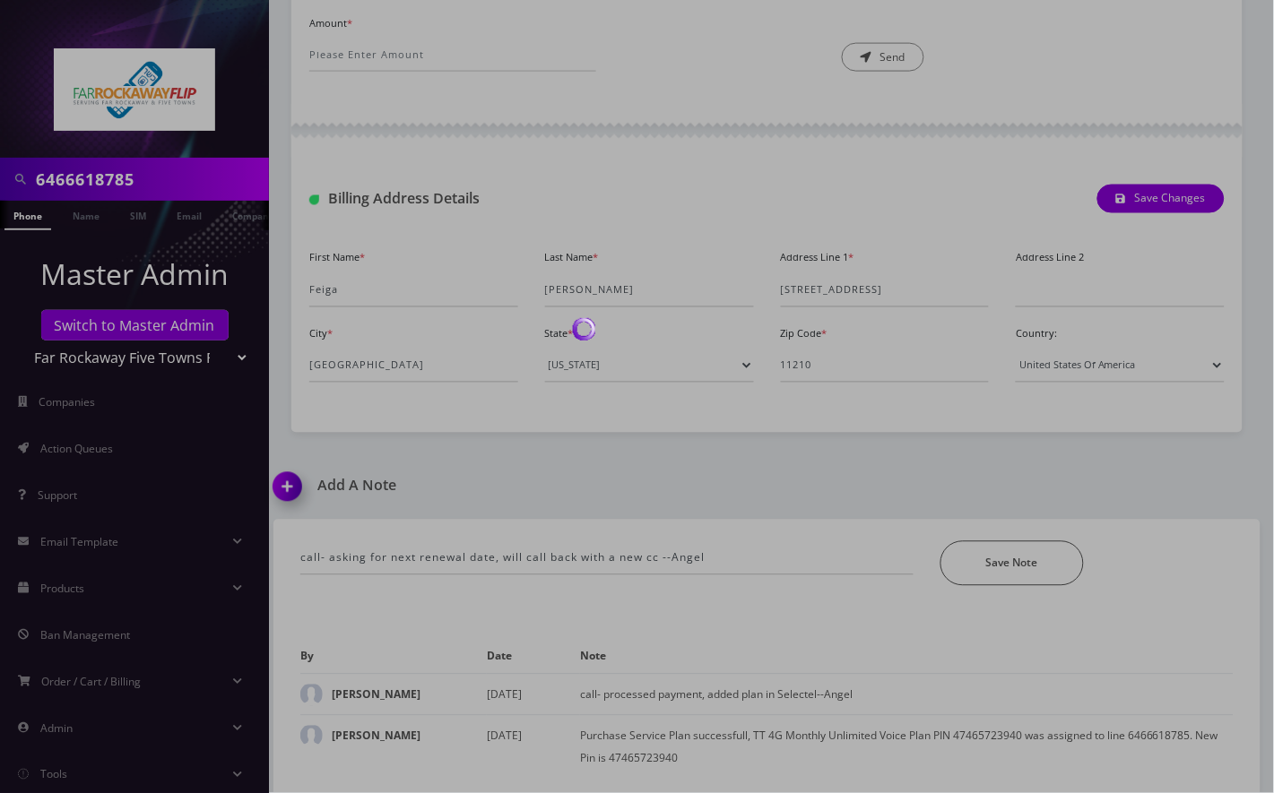
scroll to position [482, 0]
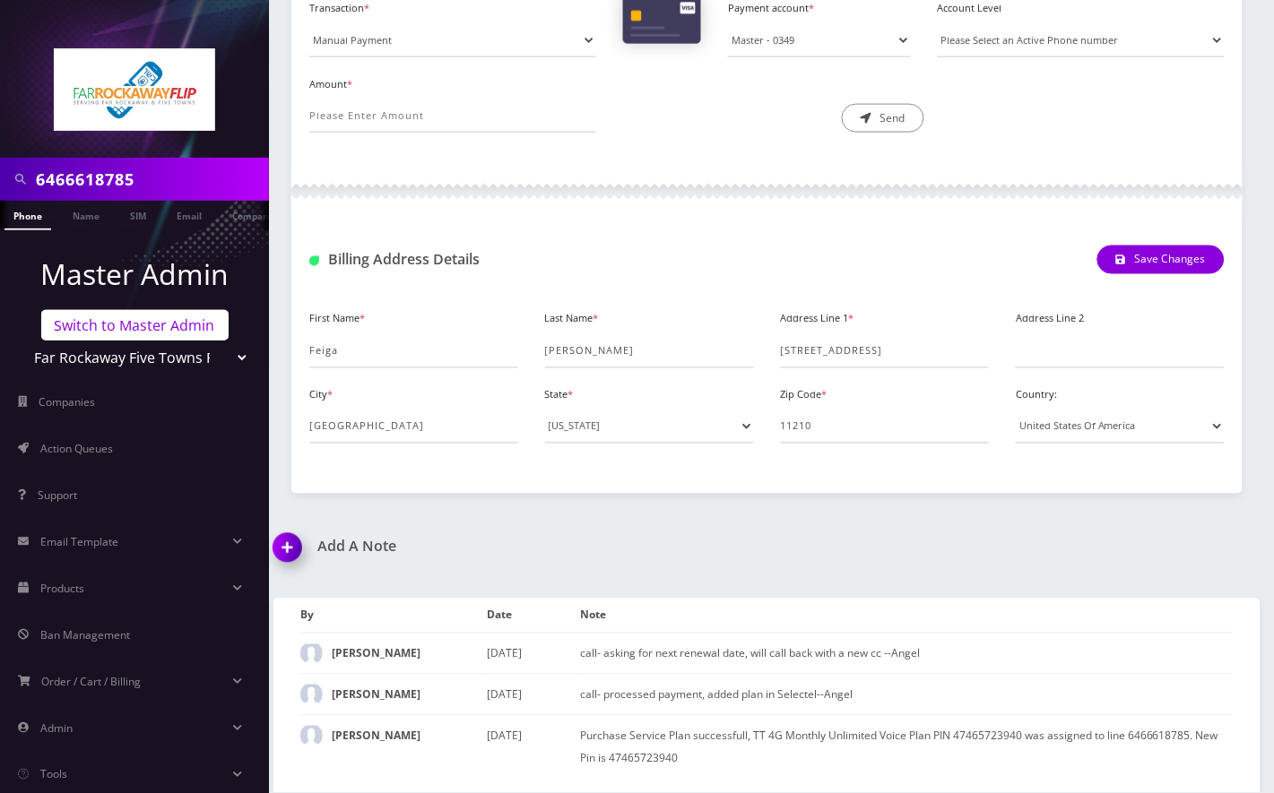
click at [135, 327] on link "Switch to Master Admin" at bounding box center [134, 325] width 187 height 30
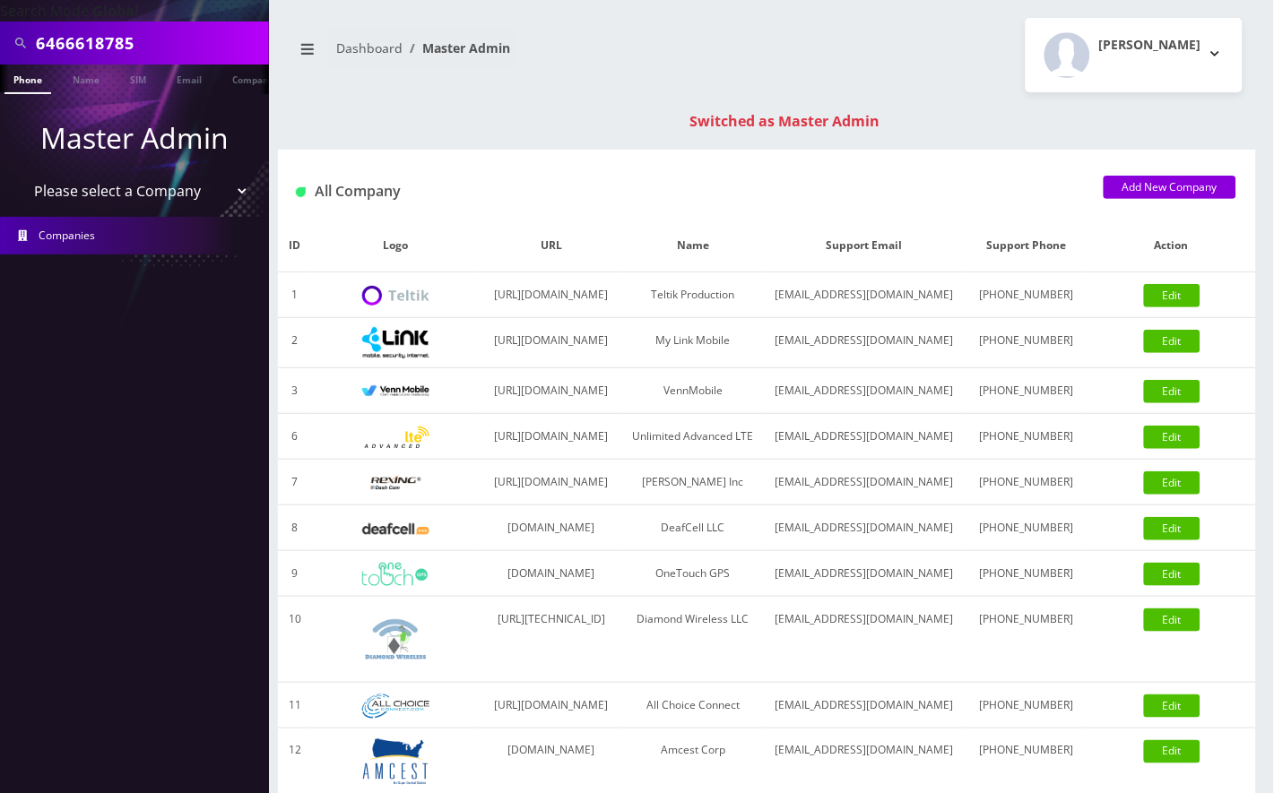
click at [84, 24] on div "6466618785" at bounding box center [134, 43] width 269 height 43
click at [79, 42] on input "6466618785" at bounding box center [150, 43] width 229 height 34
paste input "84572909"
type input "8457290985"
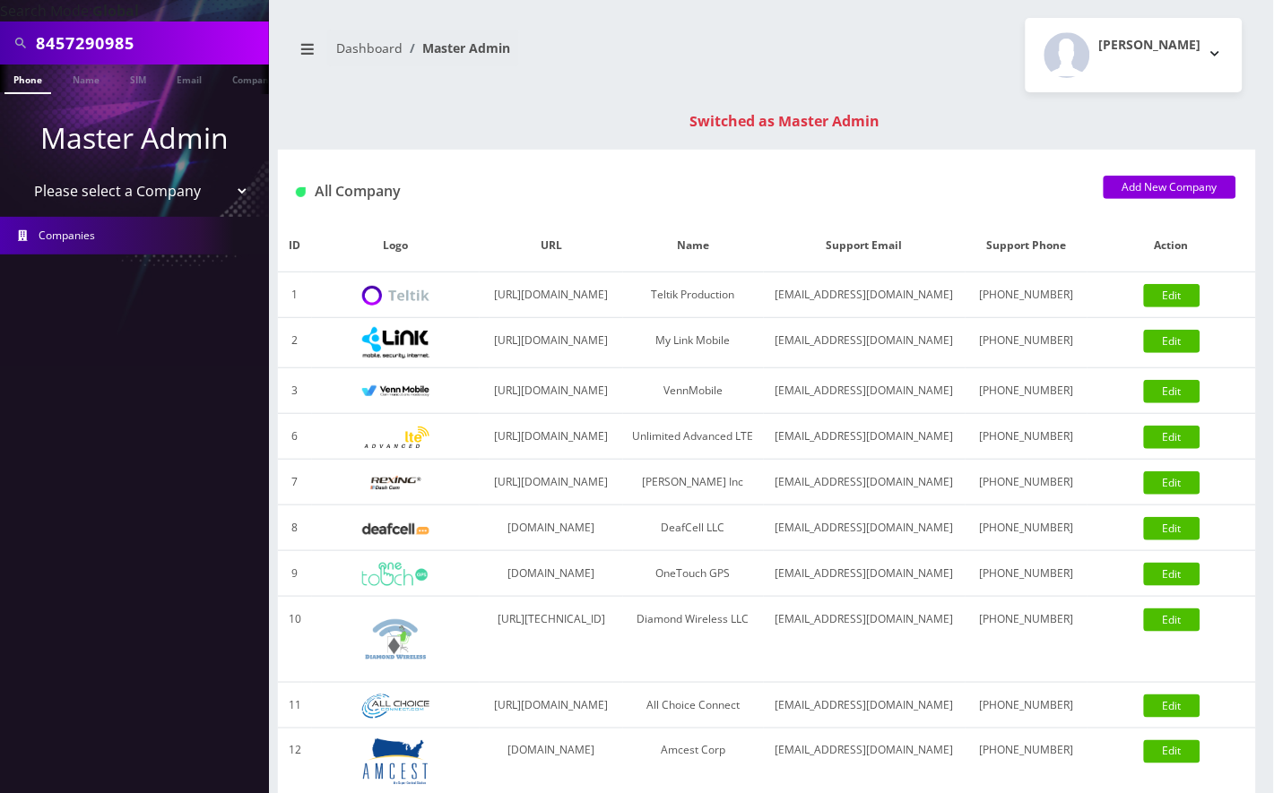
click at [31, 84] on link "Phone" at bounding box center [27, 80] width 47 height 30
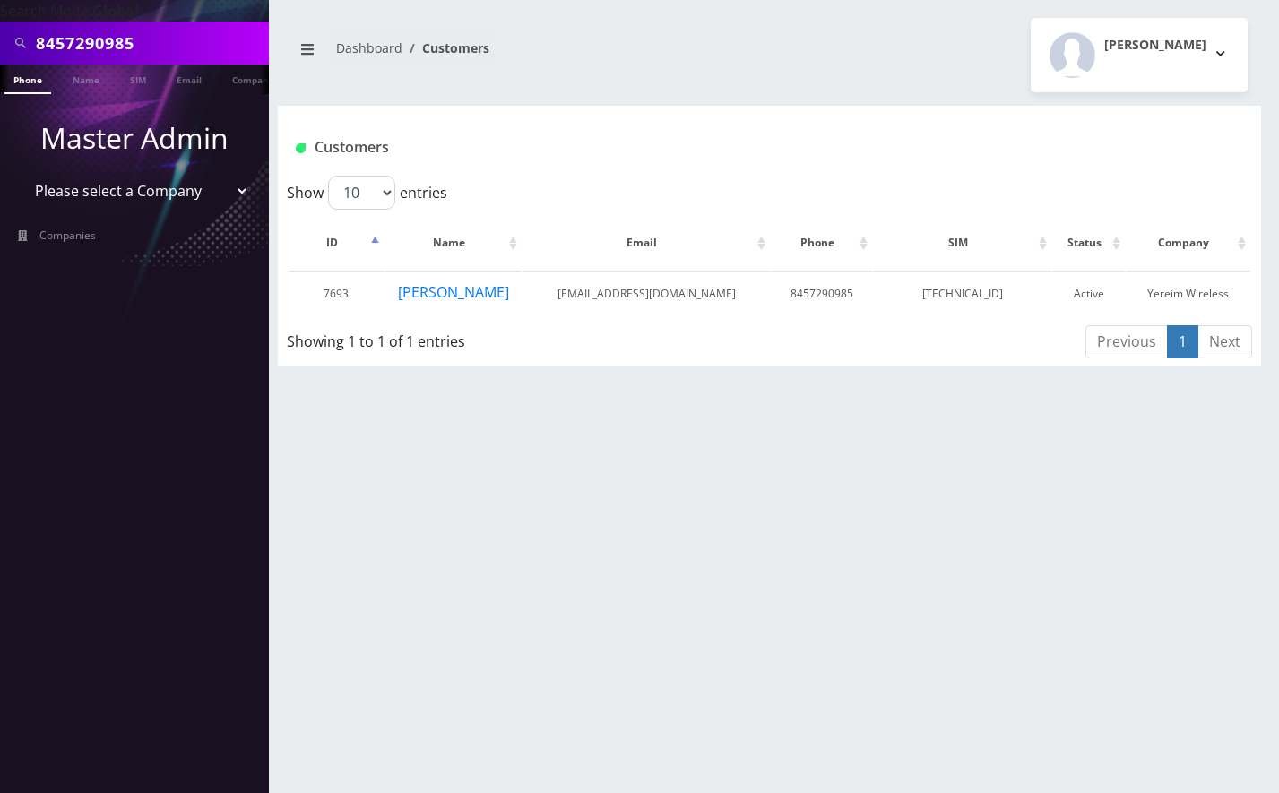
click at [454, 293] on button "[PERSON_NAME]" at bounding box center [453, 292] width 113 height 23
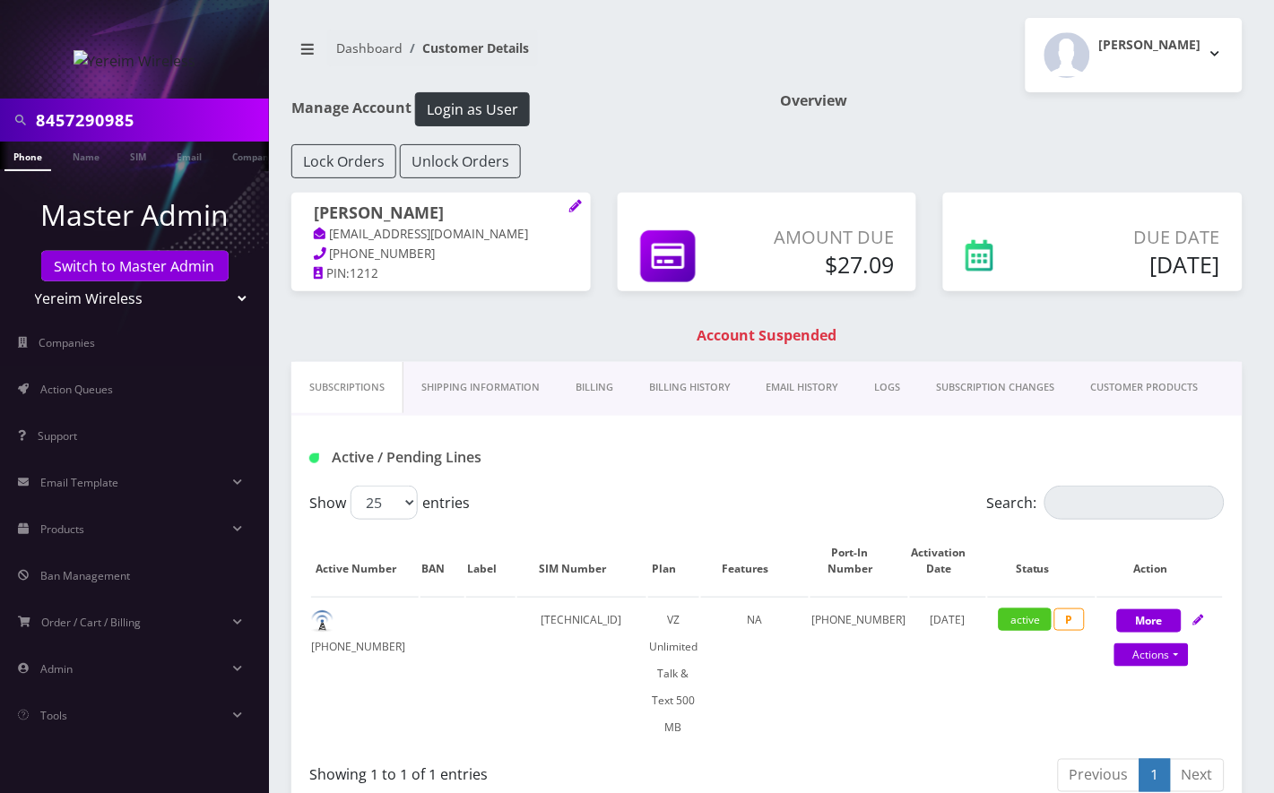
click at [677, 388] on link "Billing History" at bounding box center [689, 387] width 117 height 51
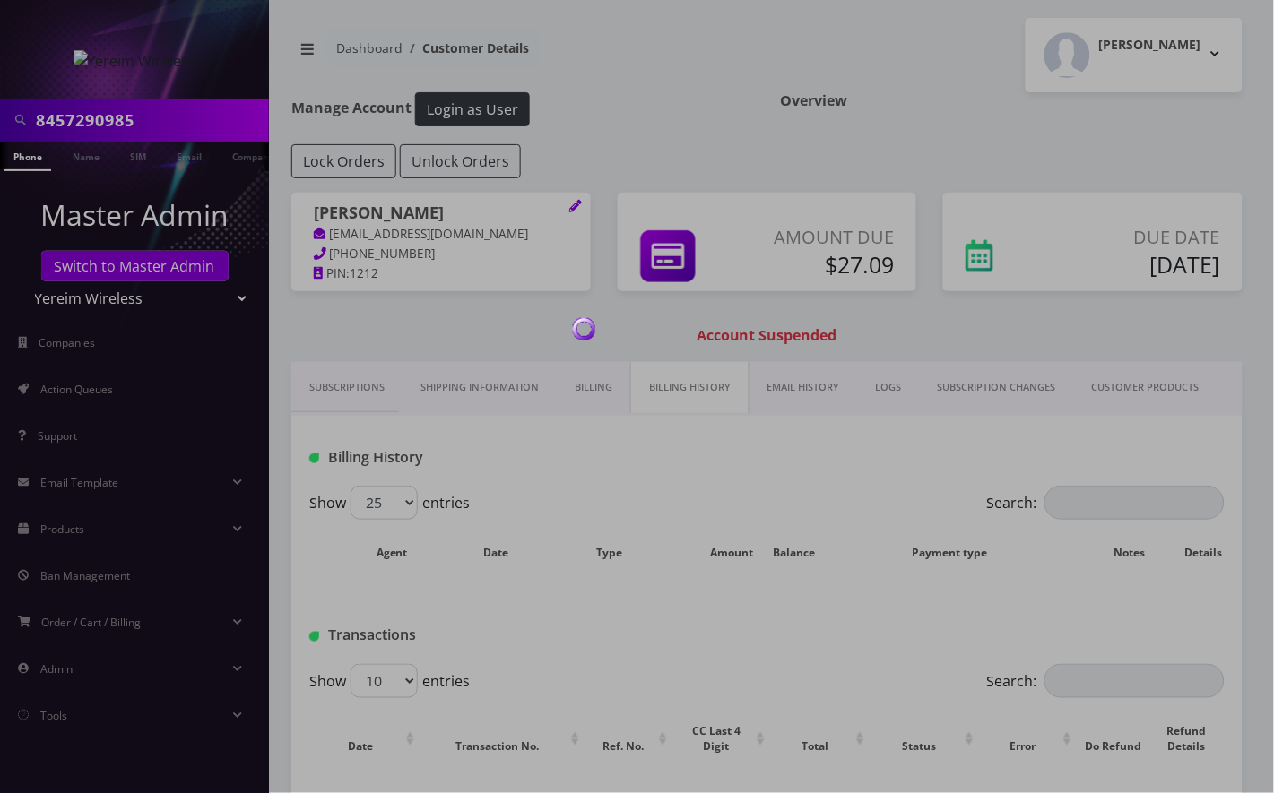
click at [591, 393] on link "Billing" at bounding box center [593, 387] width 73 height 51
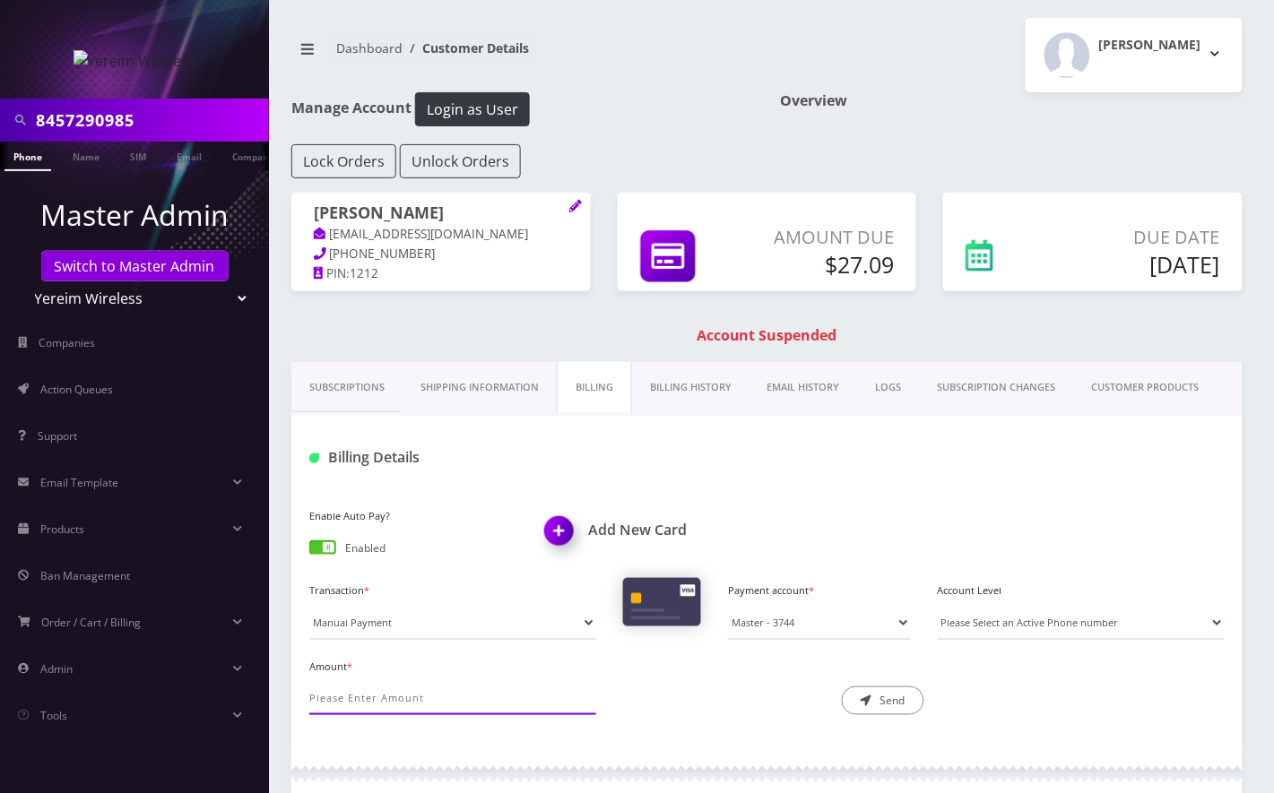
click at [378, 702] on input "Amount *" at bounding box center [452, 698] width 287 height 34
type input "27.09"
click at [775, 635] on select "Master - 3744 Master - 5612" at bounding box center [819, 623] width 183 height 34
select select "10292"
click at [728, 606] on select "Master - 3744 Master - 5612" at bounding box center [819, 623] width 183 height 34
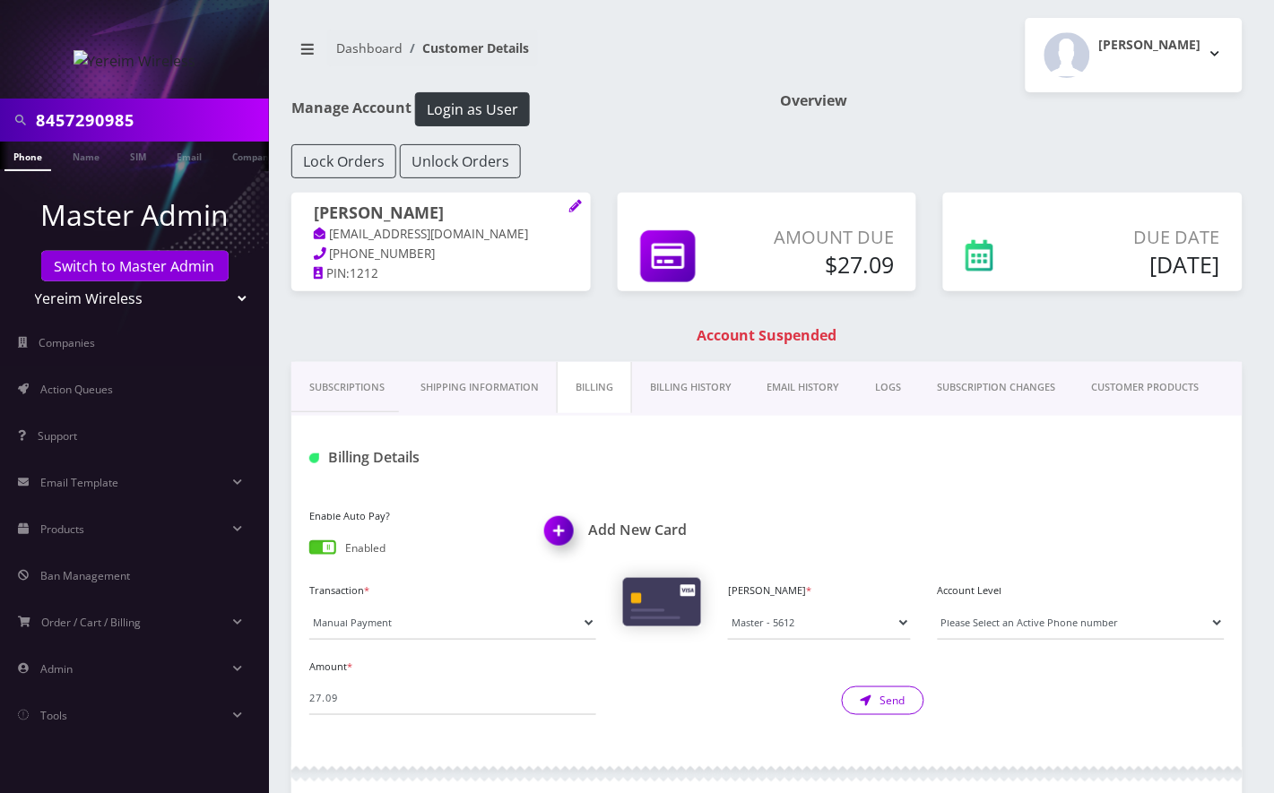
click at [894, 700] on button "Send" at bounding box center [883, 701] width 82 height 29
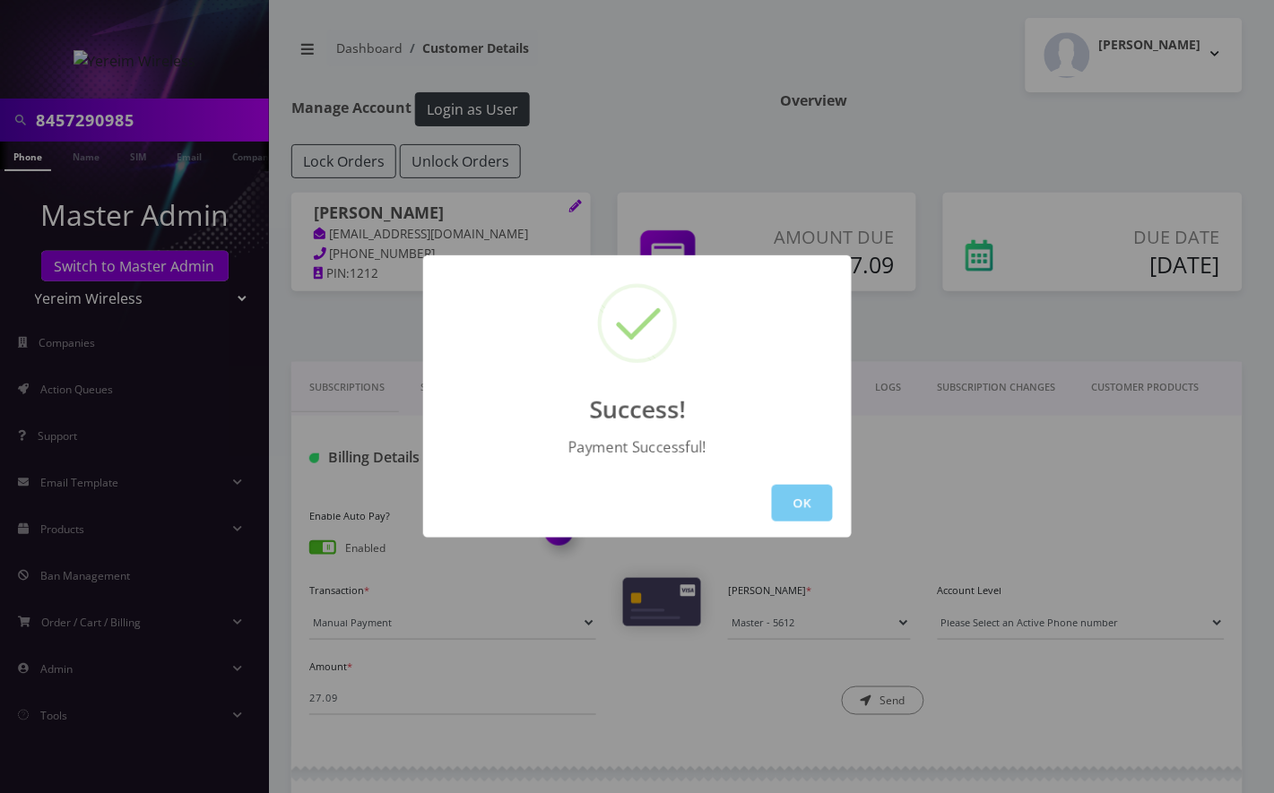
click at [821, 498] on button "OK" at bounding box center [802, 503] width 61 height 37
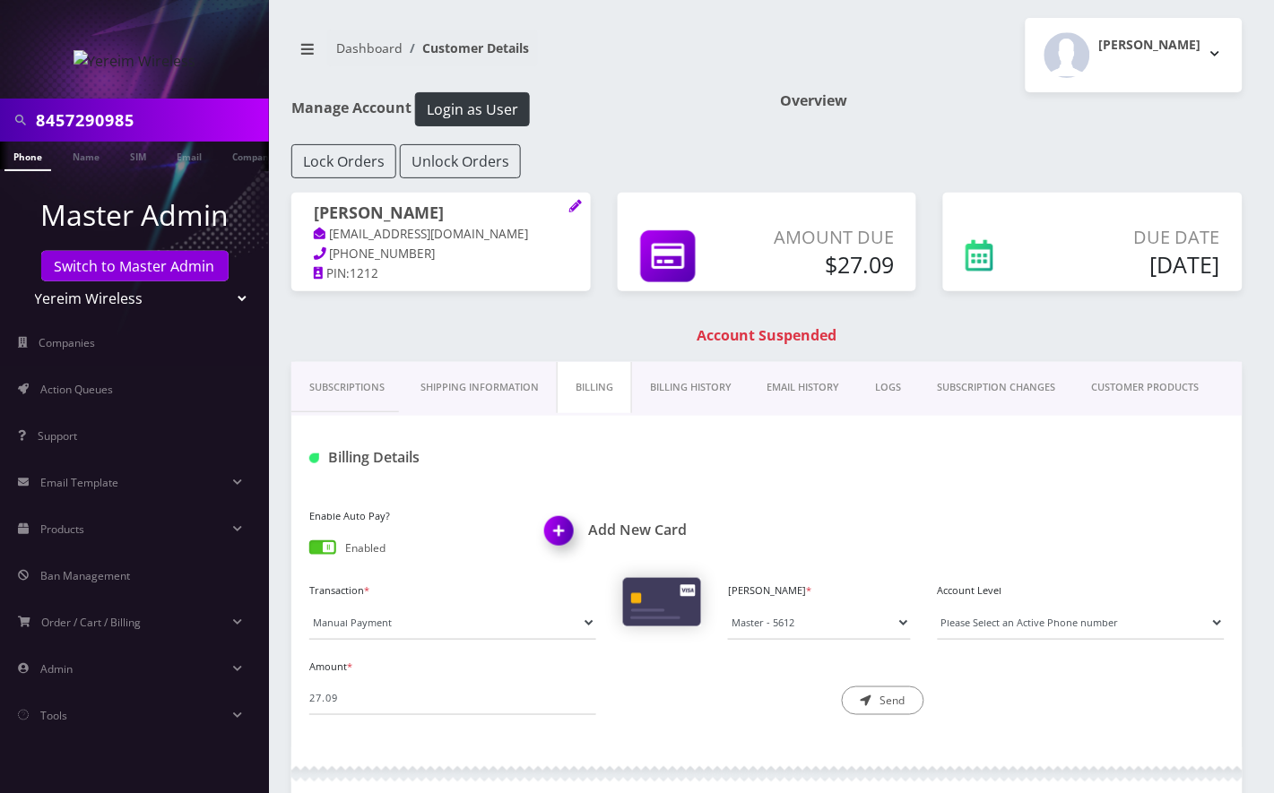
click at [24, 153] on link "Phone" at bounding box center [27, 157] width 47 height 30
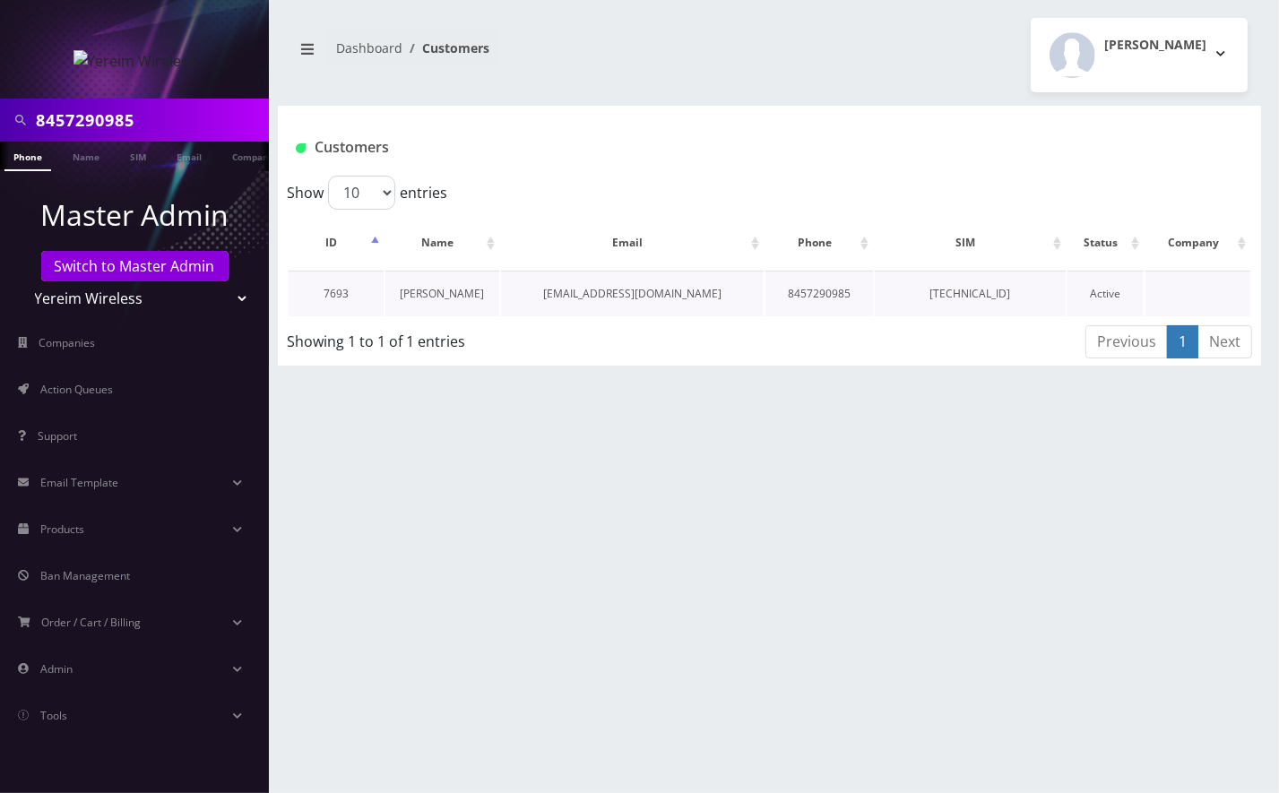
click at [438, 291] on link "[PERSON_NAME]" at bounding box center [442, 293] width 84 height 15
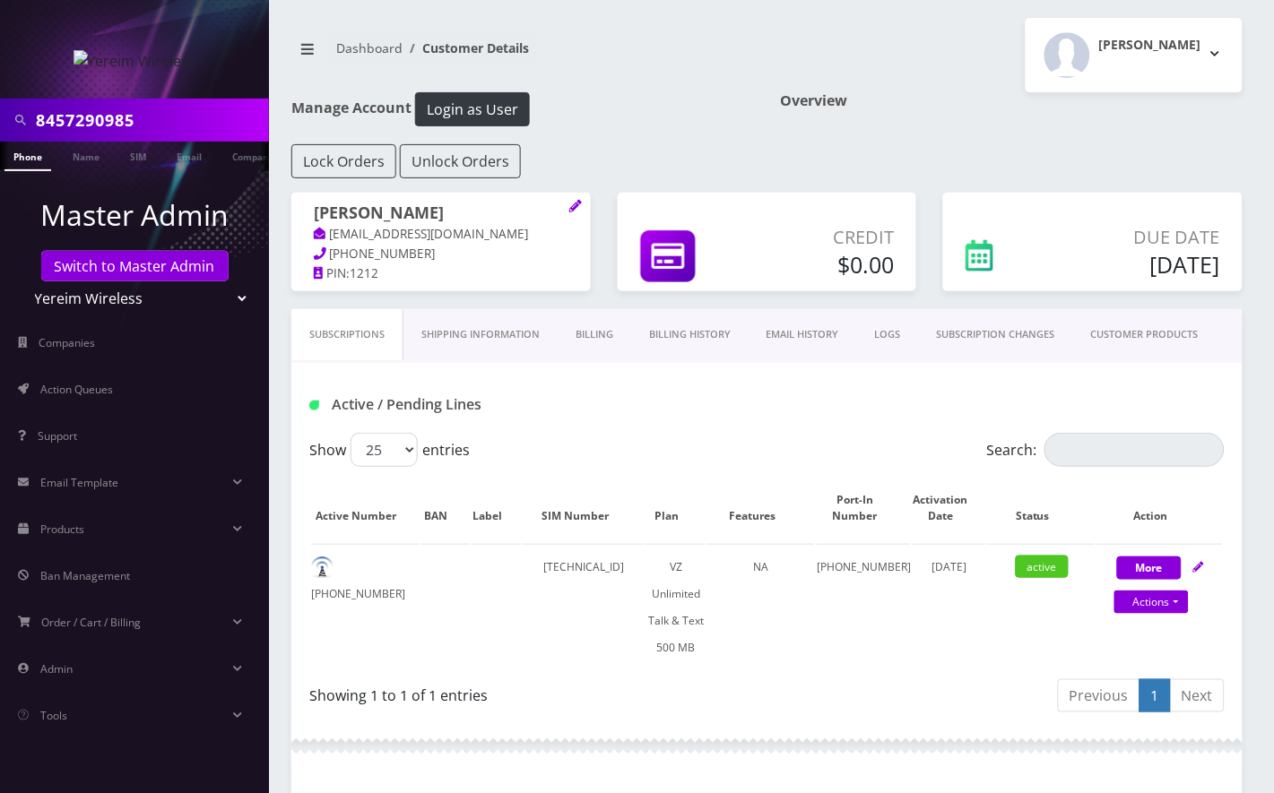
click at [703, 339] on link "Billing History" at bounding box center [689, 334] width 117 height 51
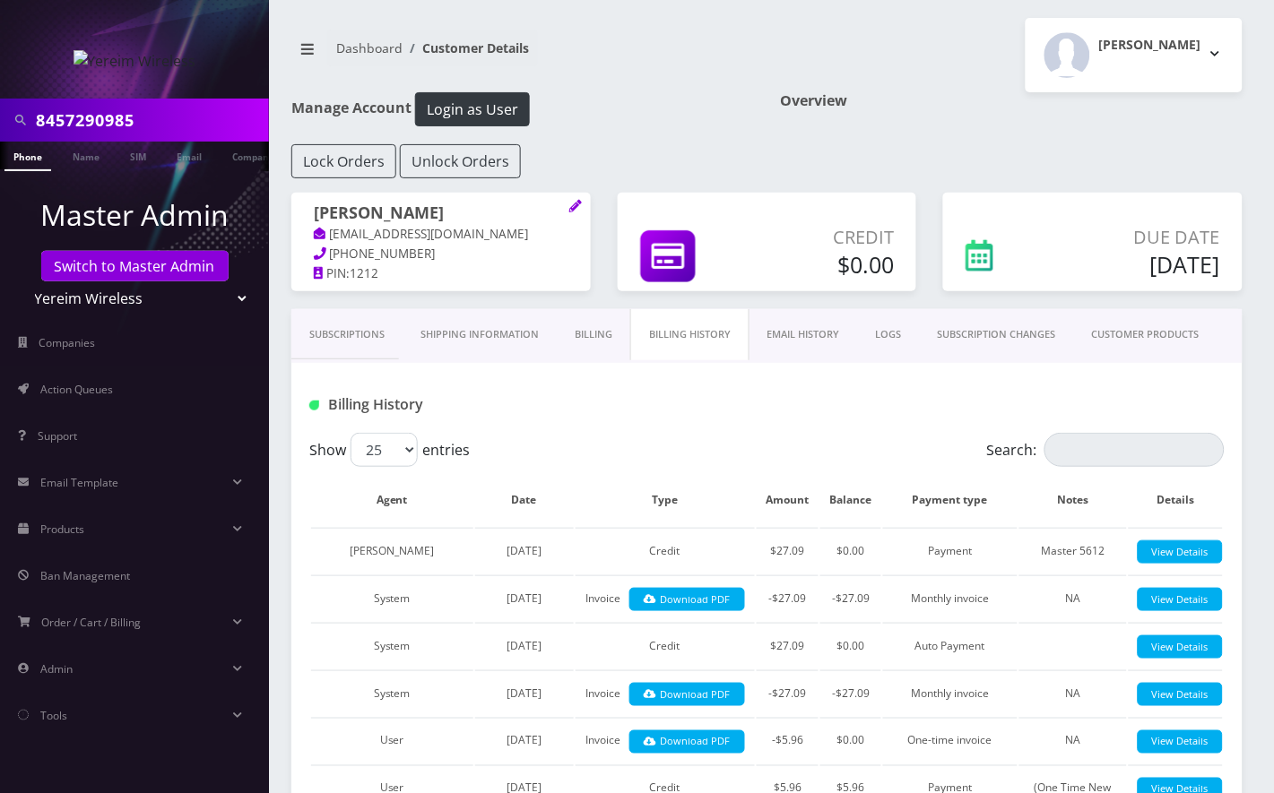
click at [335, 336] on link "Subscriptions" at bounding box center [346, 334] width 111 height 51
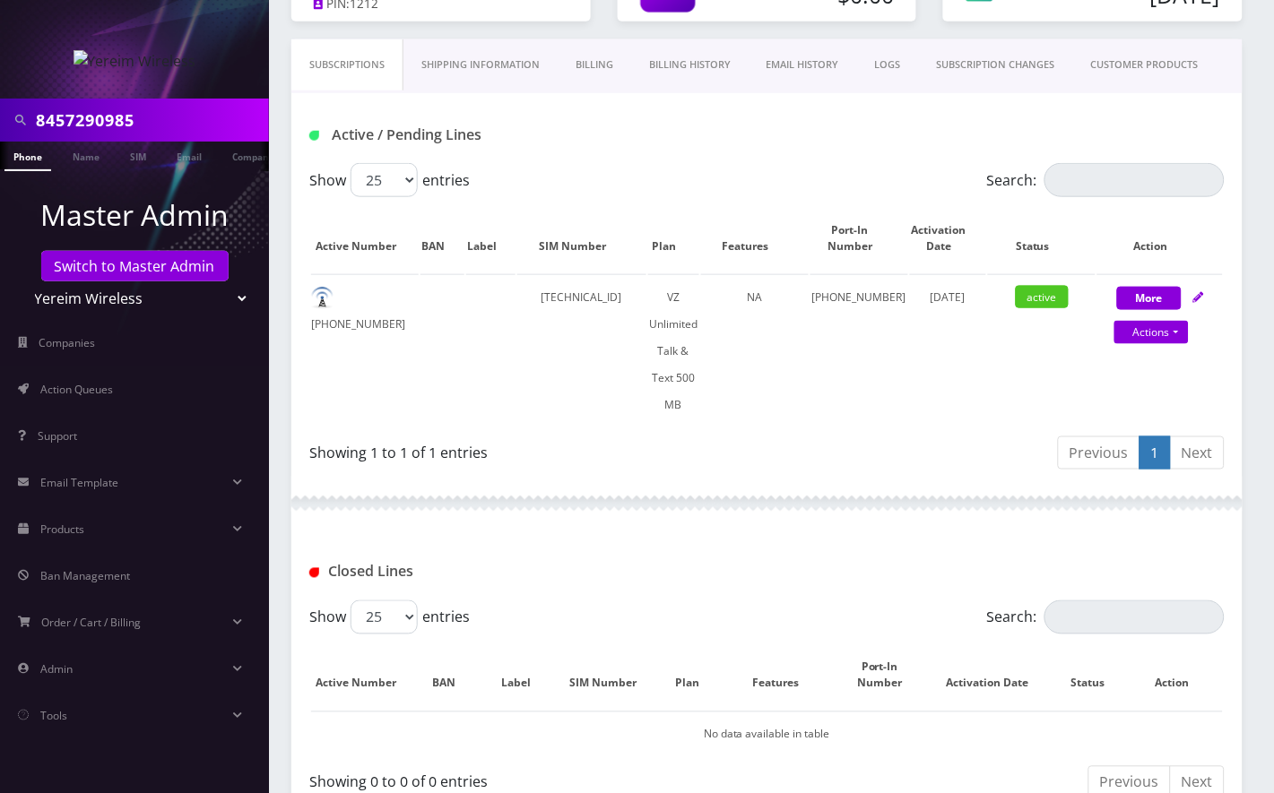
scroll to position [677, 0]
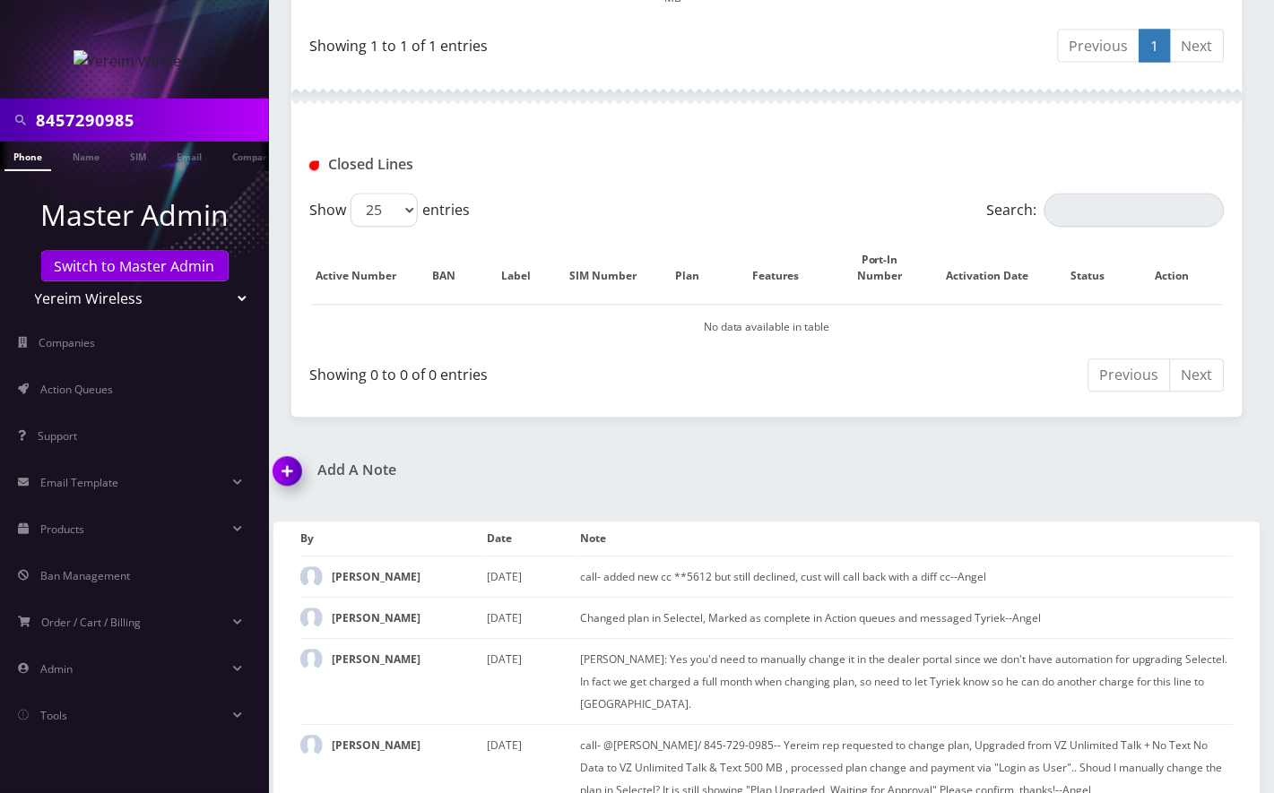
click at [289, 452] on img at bounding box center [290, 478] width 53 height 53
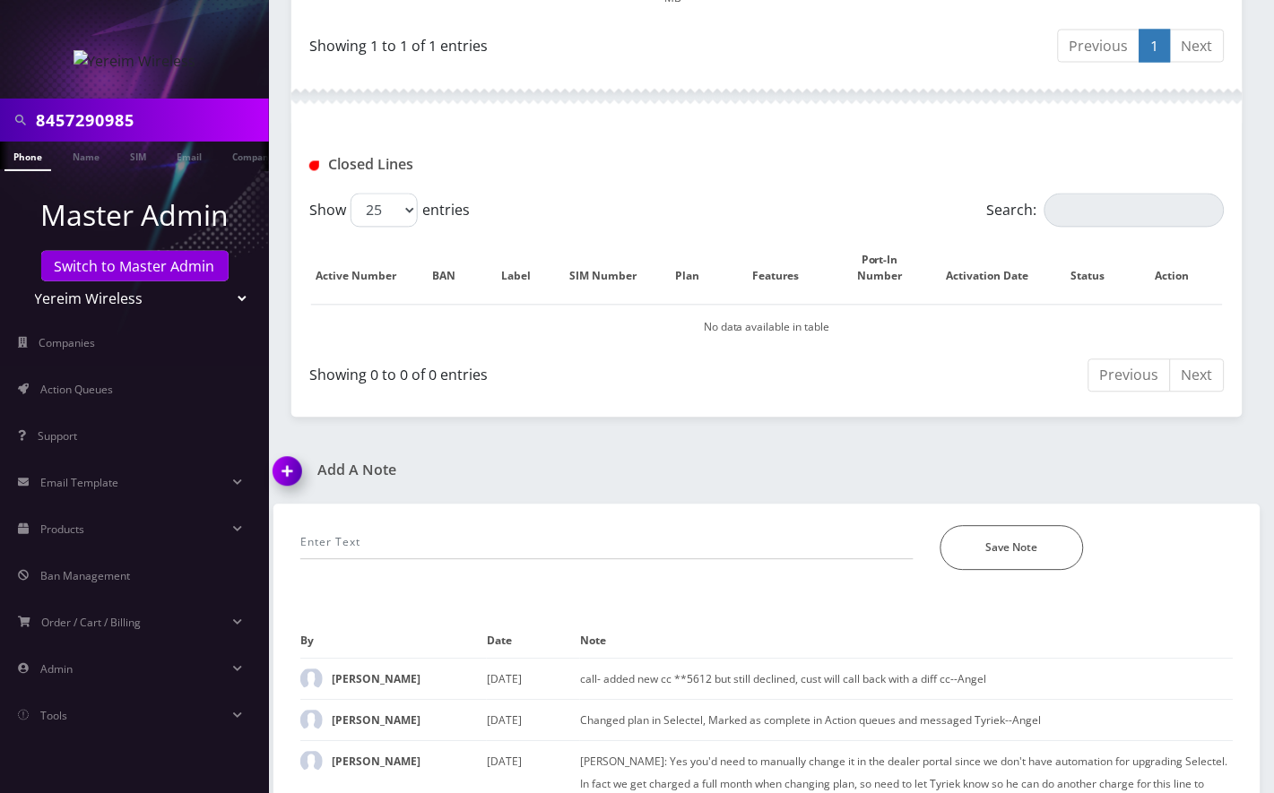
scroll to position [779, 0]
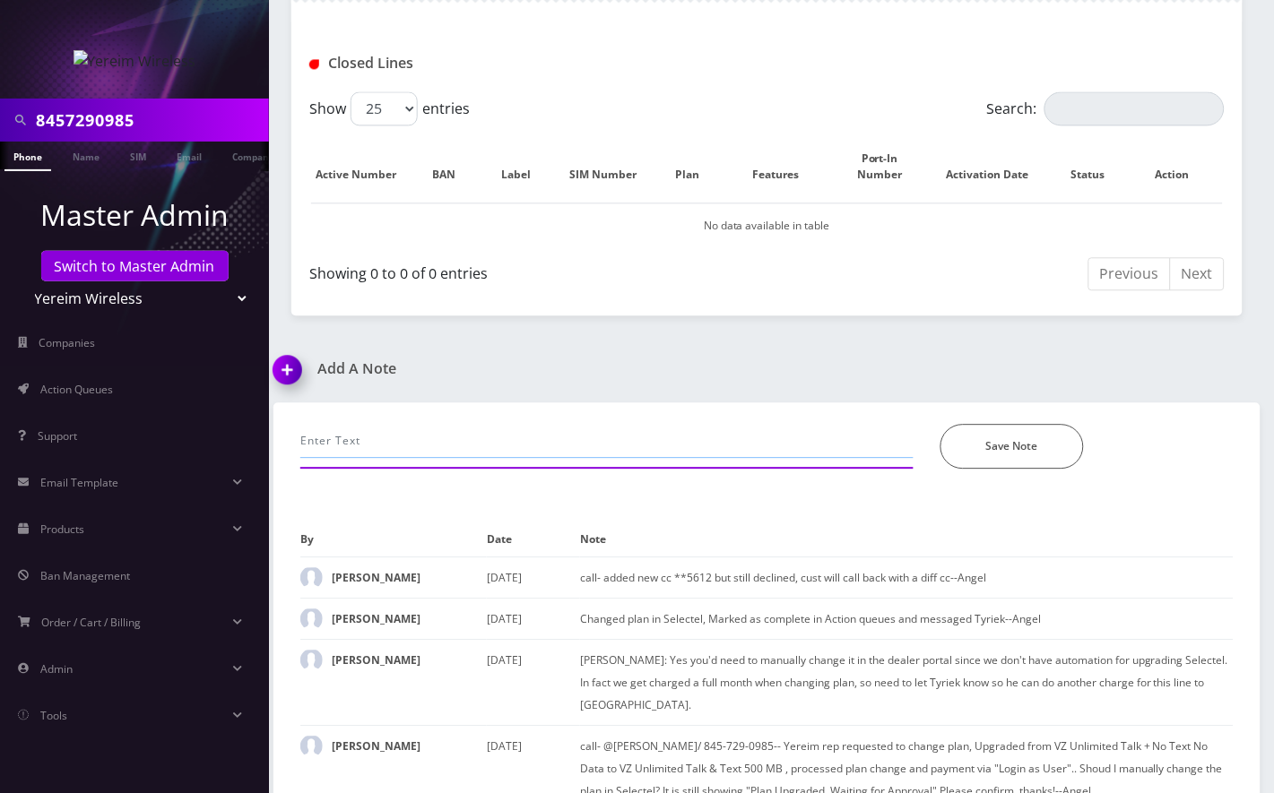
click at [489, 424] on input "text" at bounding box center [606, 441] width 613 height 34
type input "processed payment, it went through this time, added plan in Selectel--Angel"
click at [968, 424] on button "Save Note" at bounding box center [1011, 446] width 143 height 45
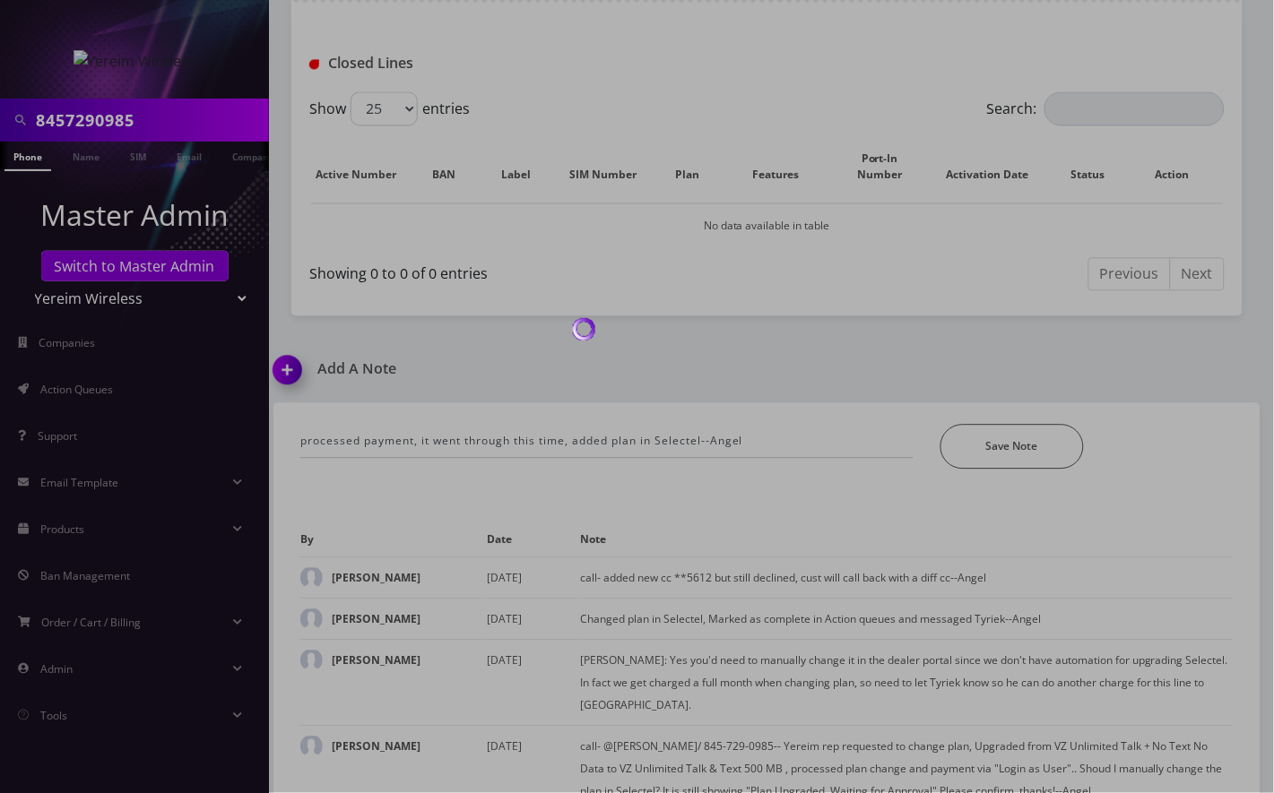
scroll to position [718, 0]
